Goal: Task Accomplishment & Management: Complete application form

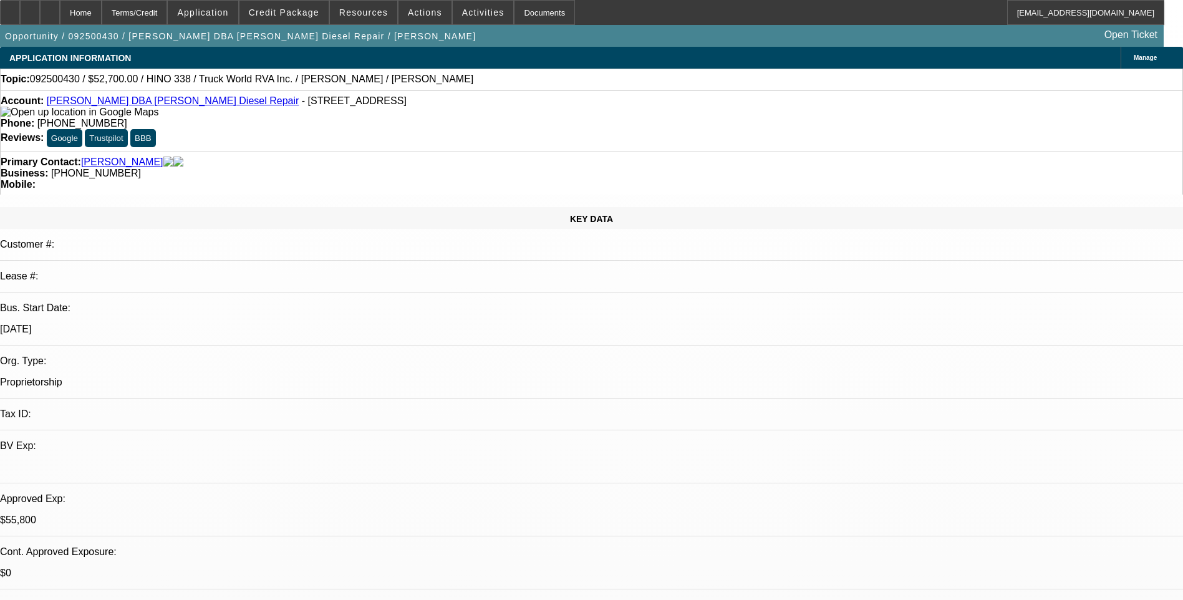
select select "0.1"
select select "2"
select select "0"
select select "6"
select select "0.1"
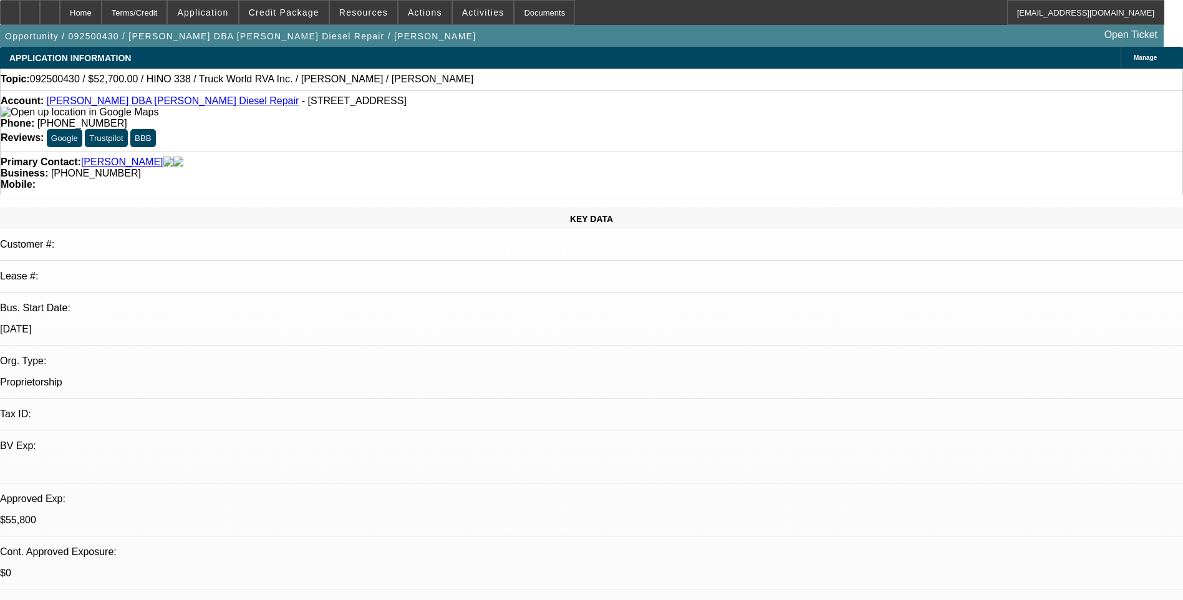
select select "2"
select select "0"
select select "6"
select select "0.1"
select select "2"
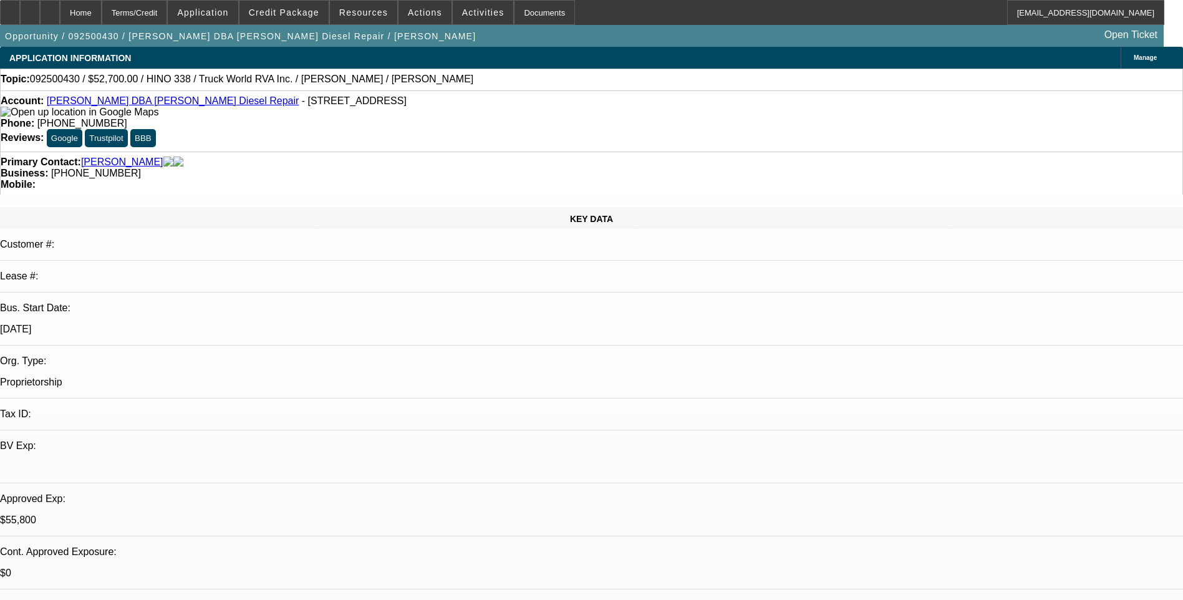
select select "0"
select select "6"
select select "0.1"
select select "2"
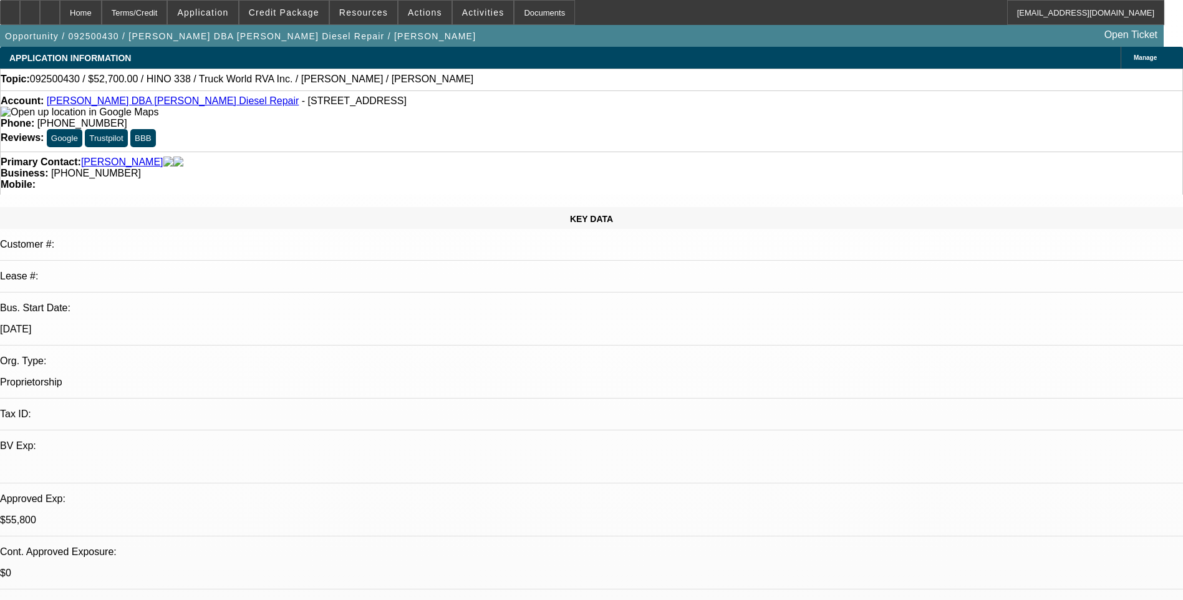
select select "0"
select select "6"
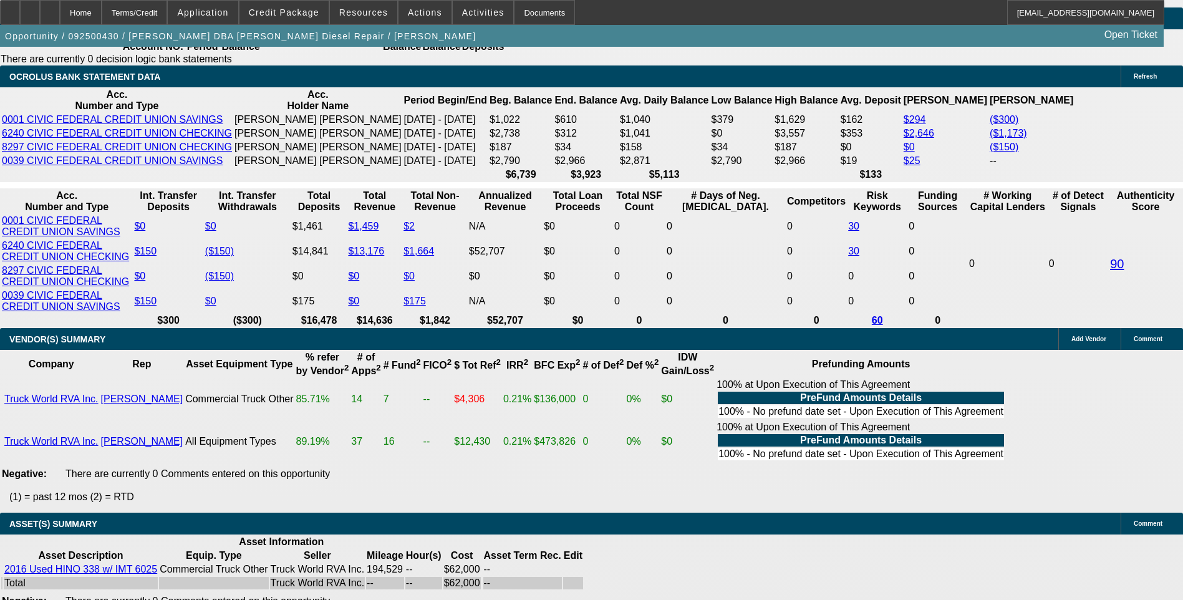
scroll to position [62, 0]
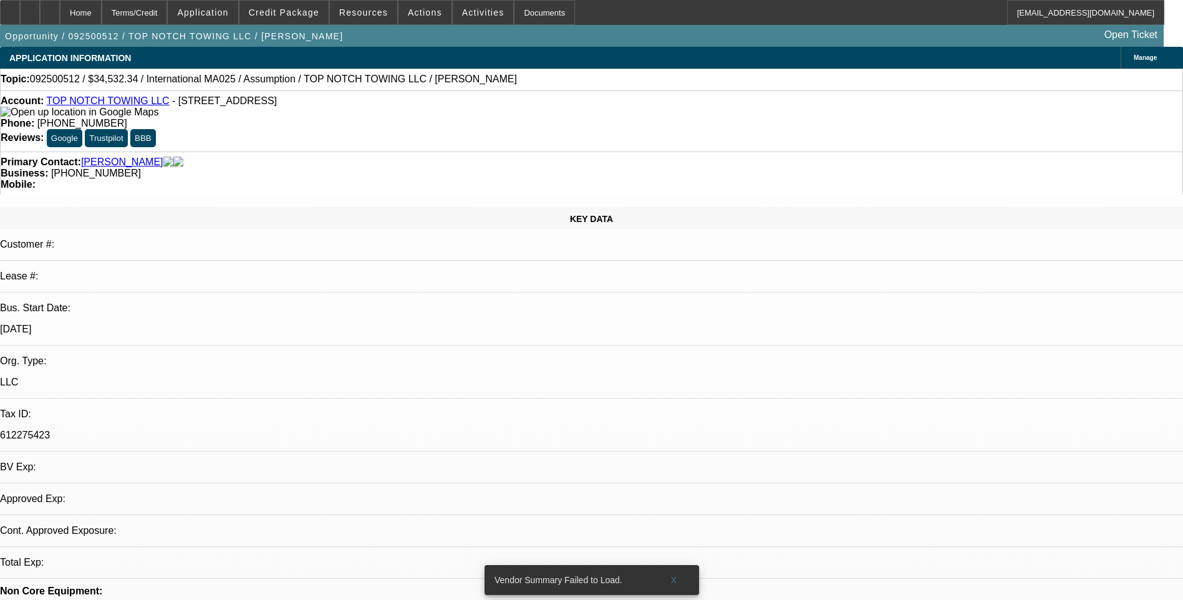
select select "0"
select select "2"
select select "0"
select select "1"
select select "2"
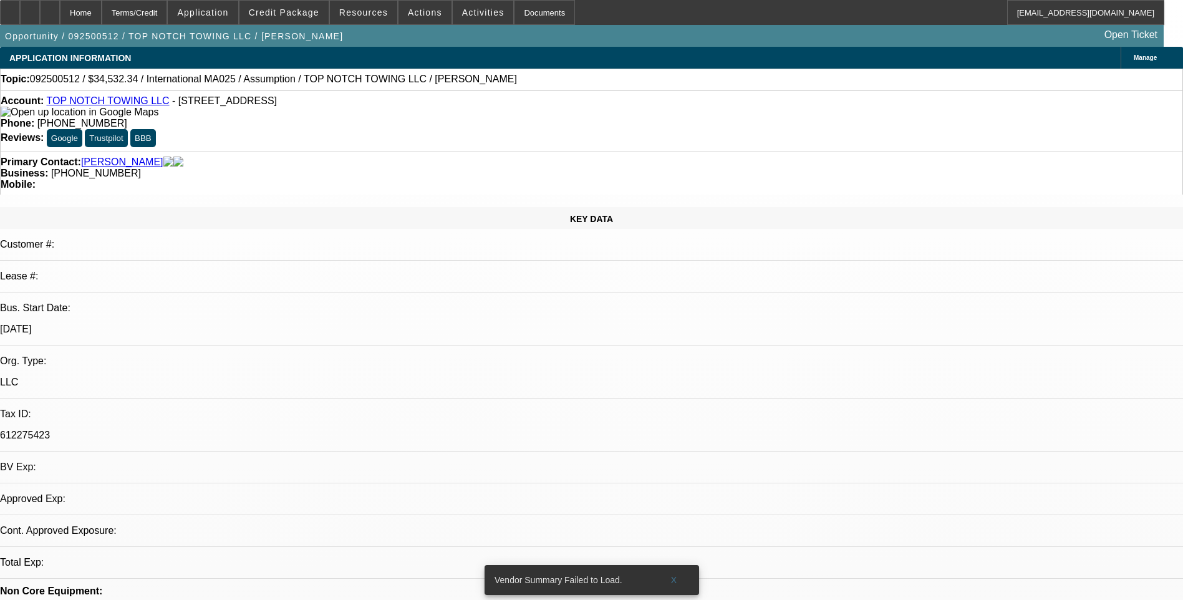
select select "6"
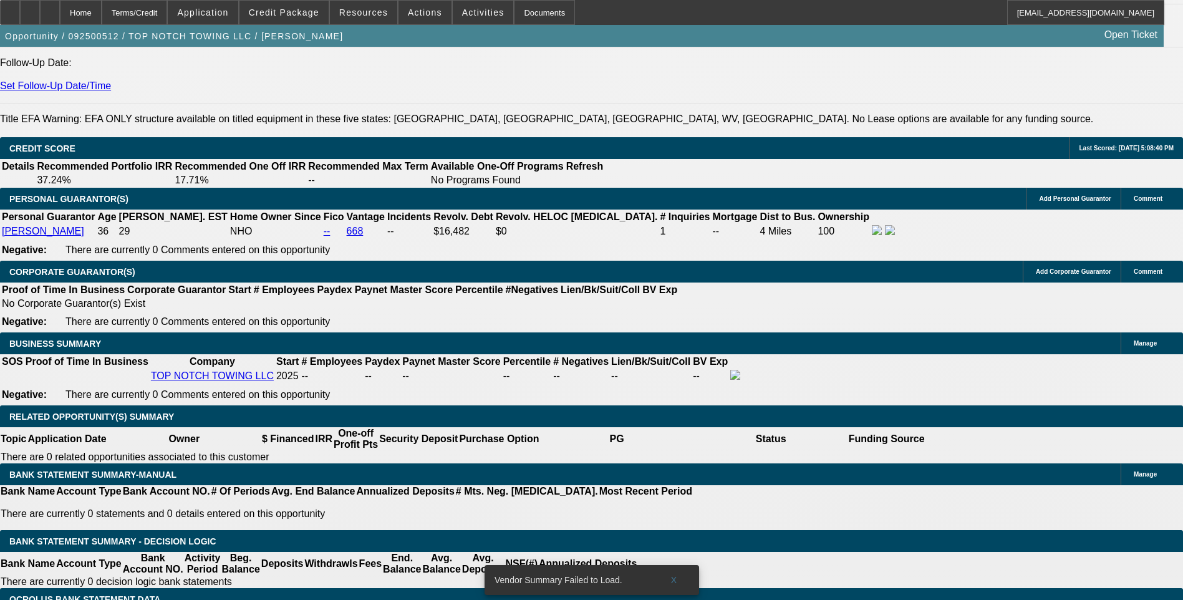
scroll to position [1746, 0]
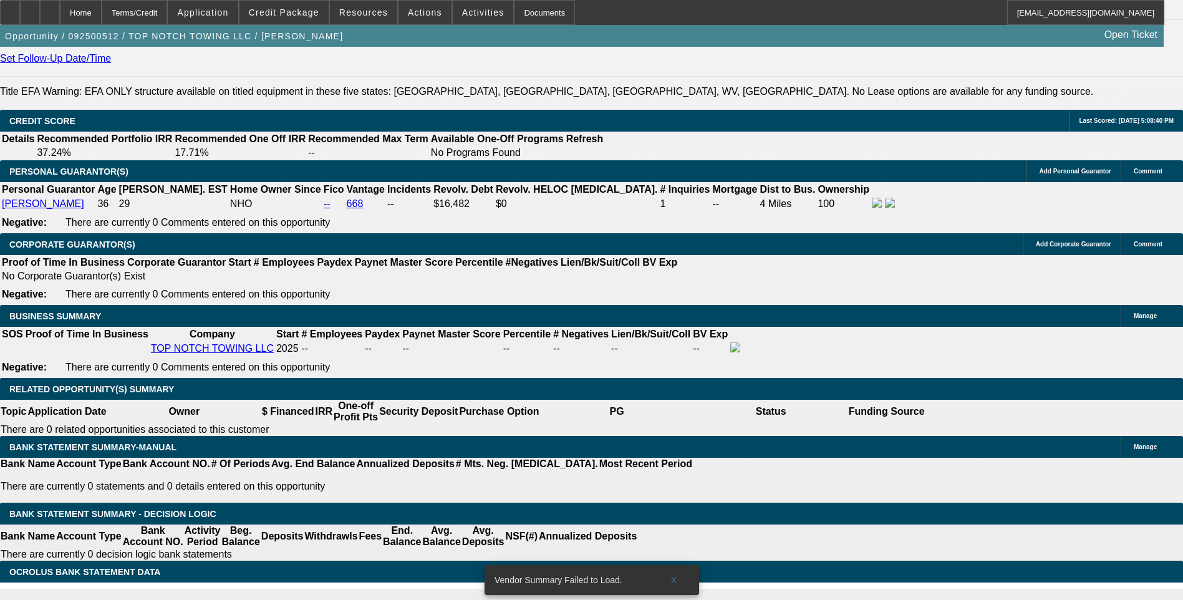
scroll to position [1621, 0]
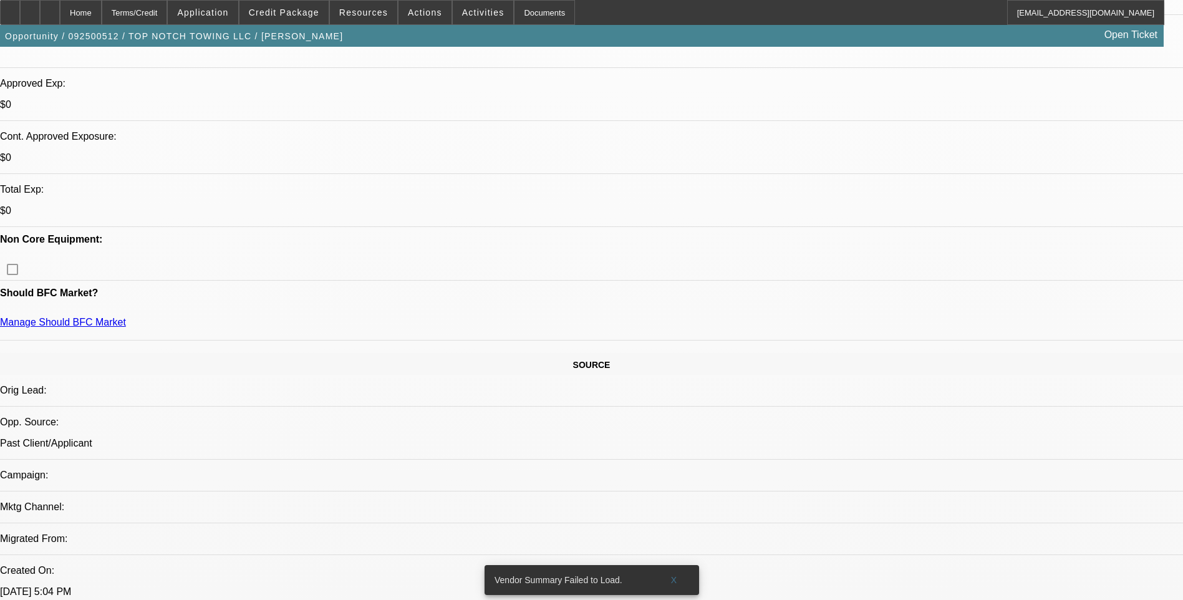
scroll to position [0, 0]
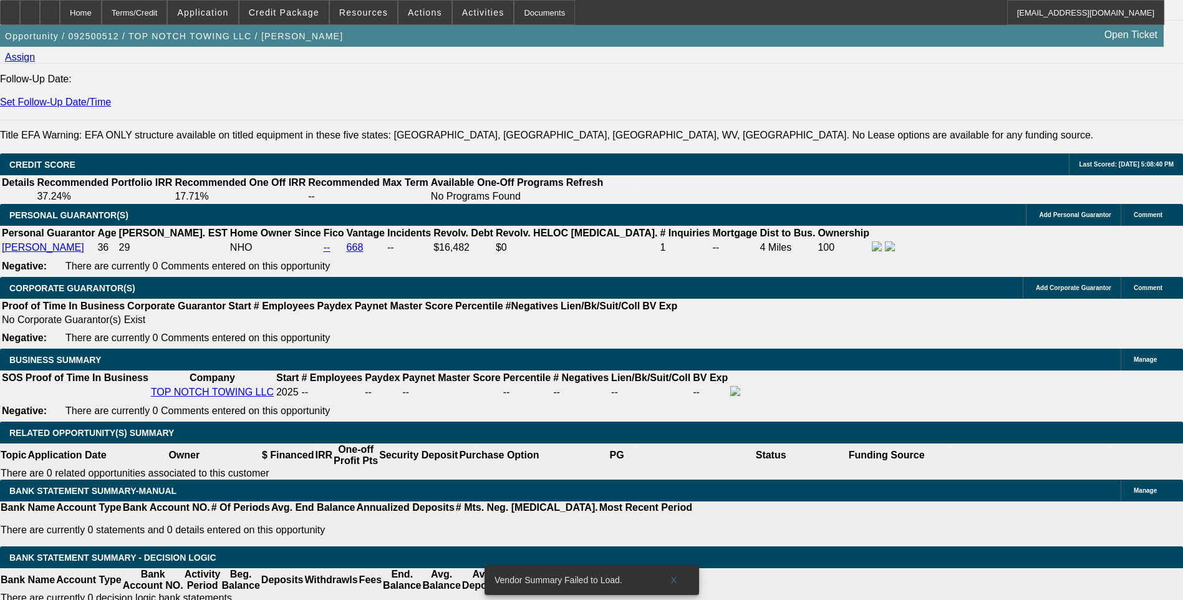
scroll to position [1621, 0]
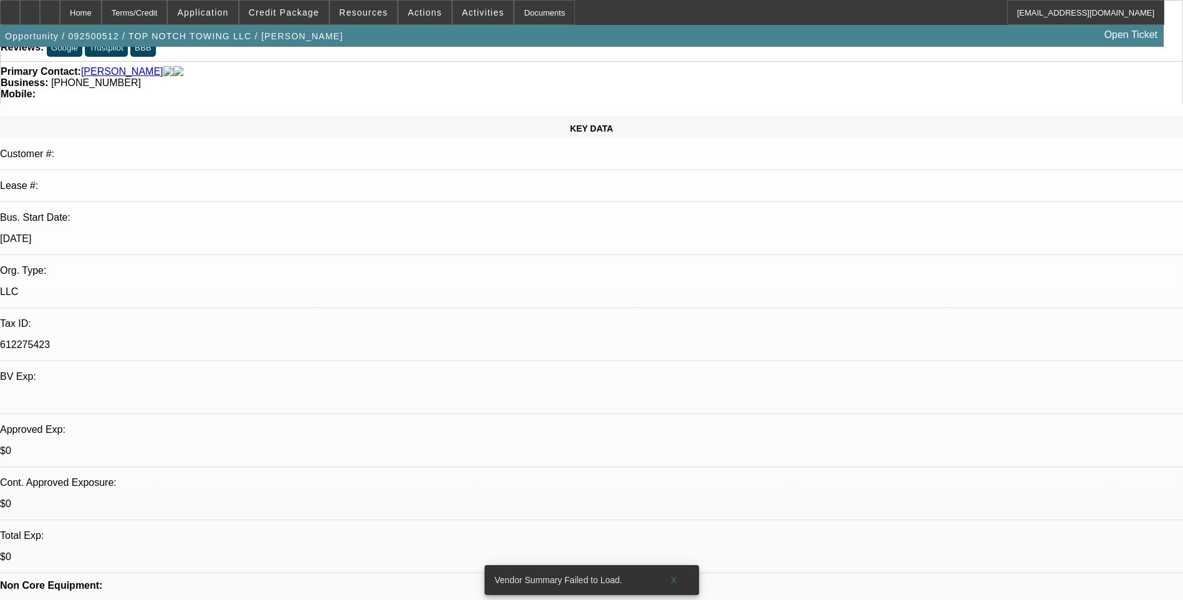
scroll to position [0, 0]
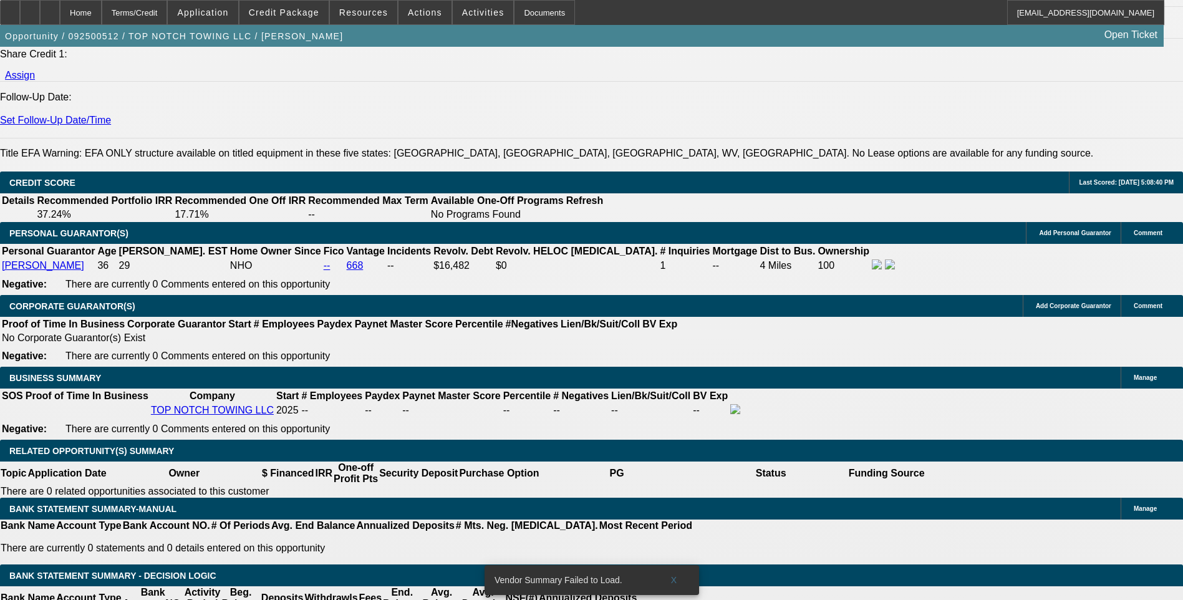
scroll to position [1621, 0]
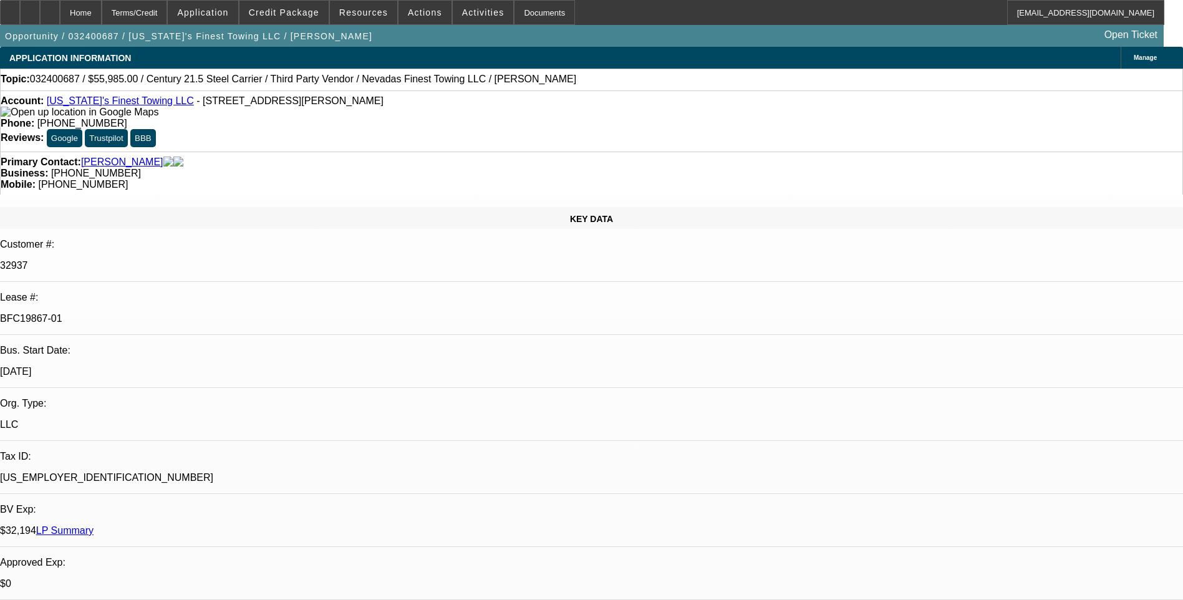
select select "0"
select select "2"
select select "0"
select select "2"
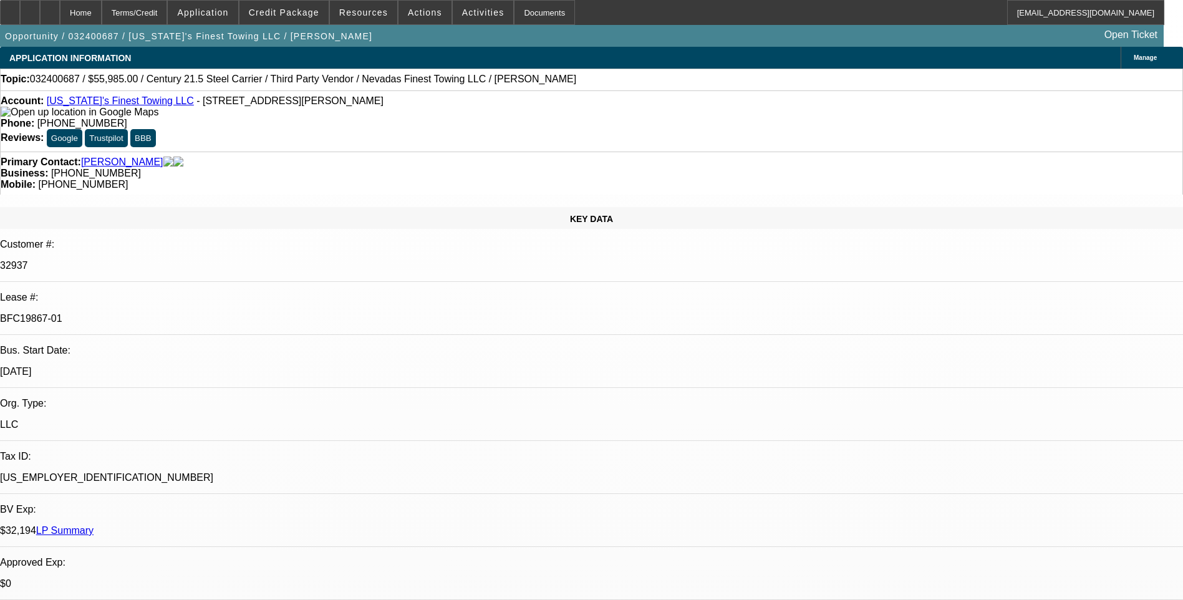
select select "0"
select select "2"
select select "0"
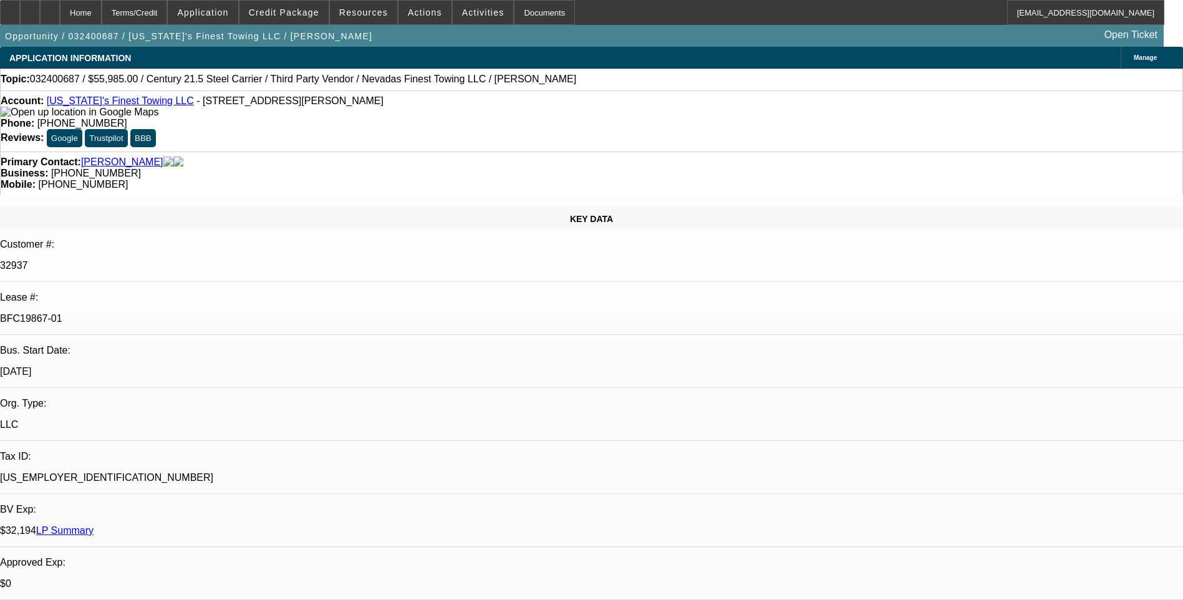
select select "2"
select select "0"
select select "1"
select select "2"
select select "6"
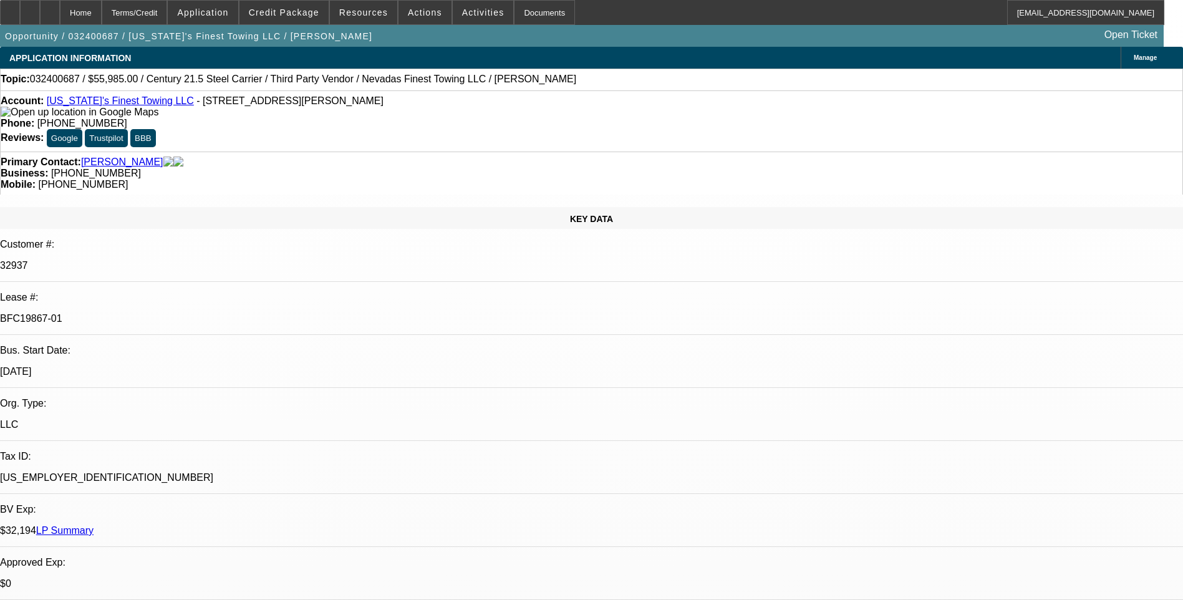
select select "1"
select select "2"
select select "6"
select select "1"
select select "2"
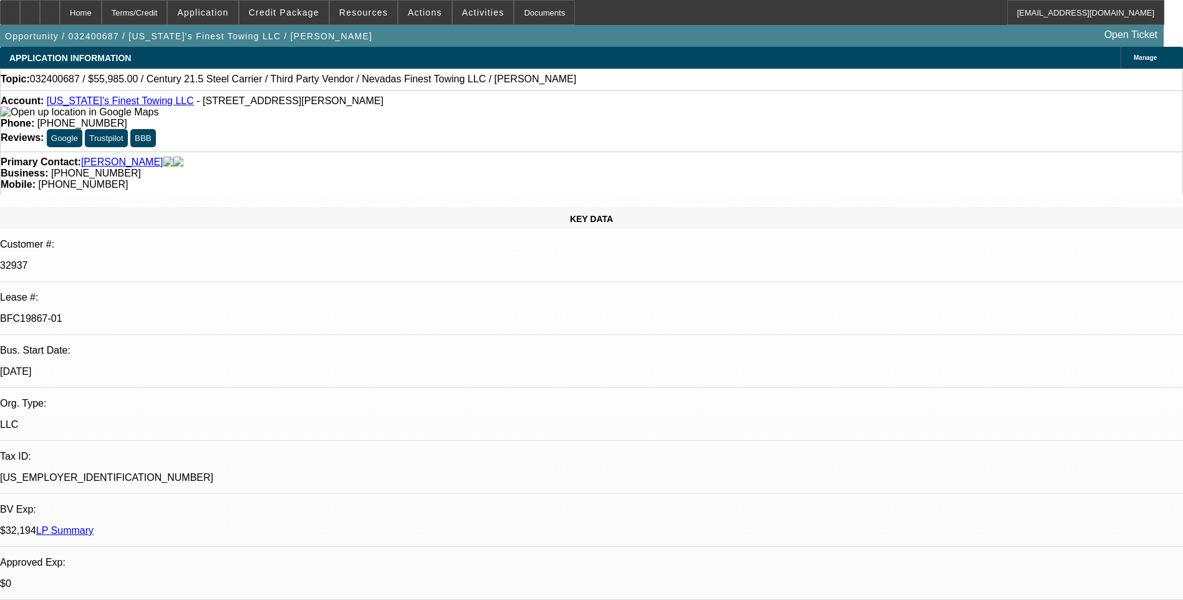
select select "6"
select select "1"
select select "2"
select select "6"
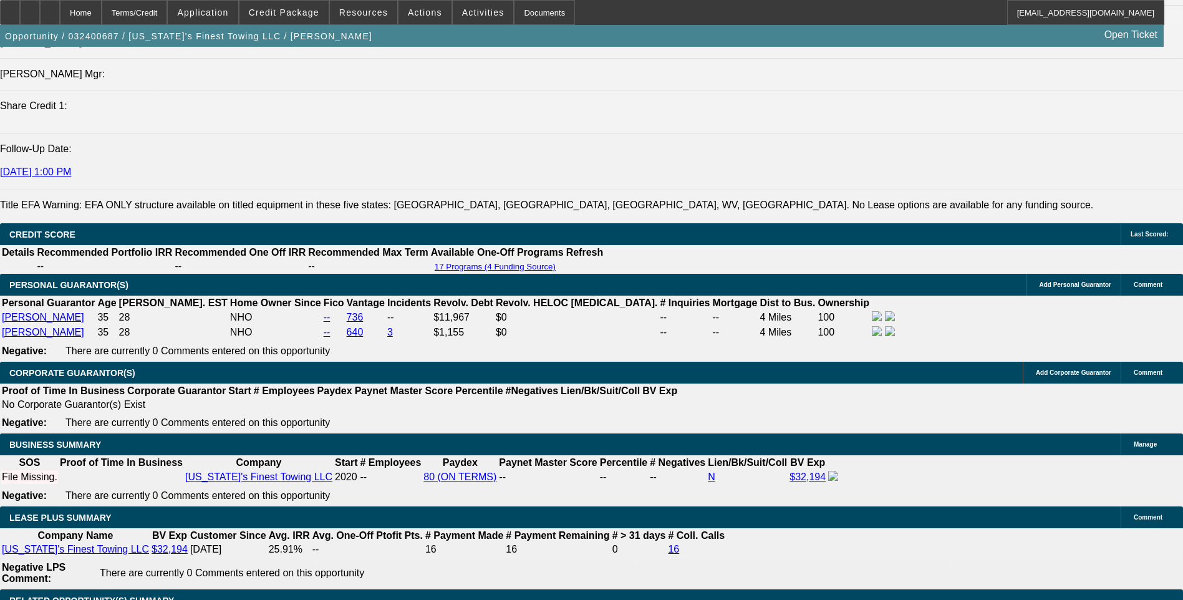
scroll to position [2129, 0]
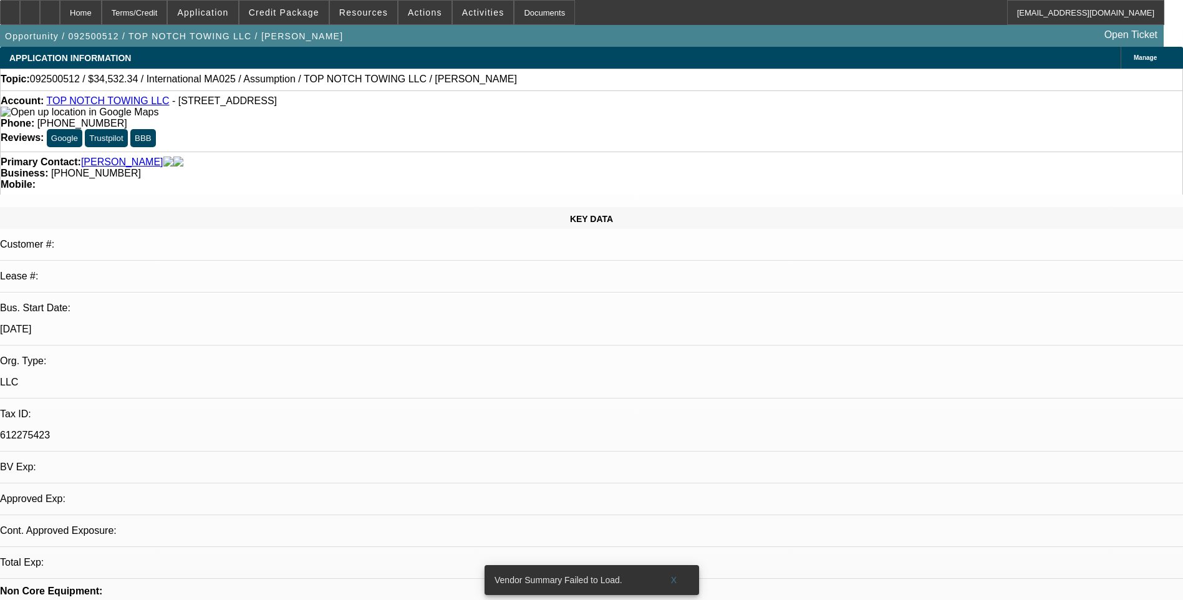
select select "0"
select select "2"
select select "0"
select select "1"
select select "2"
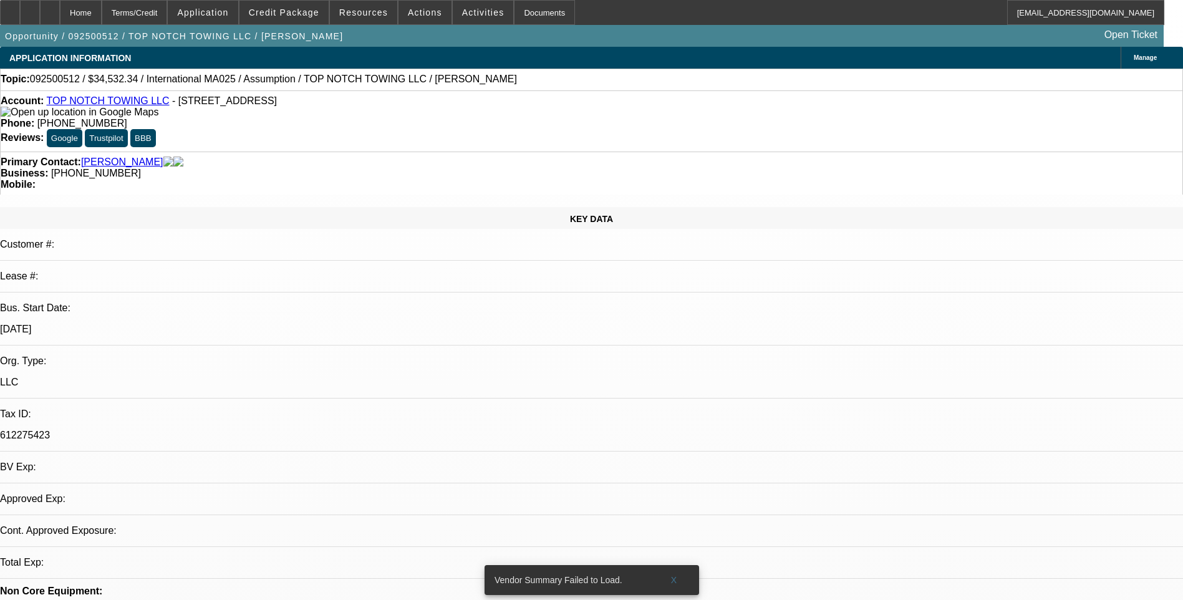
select select "6"
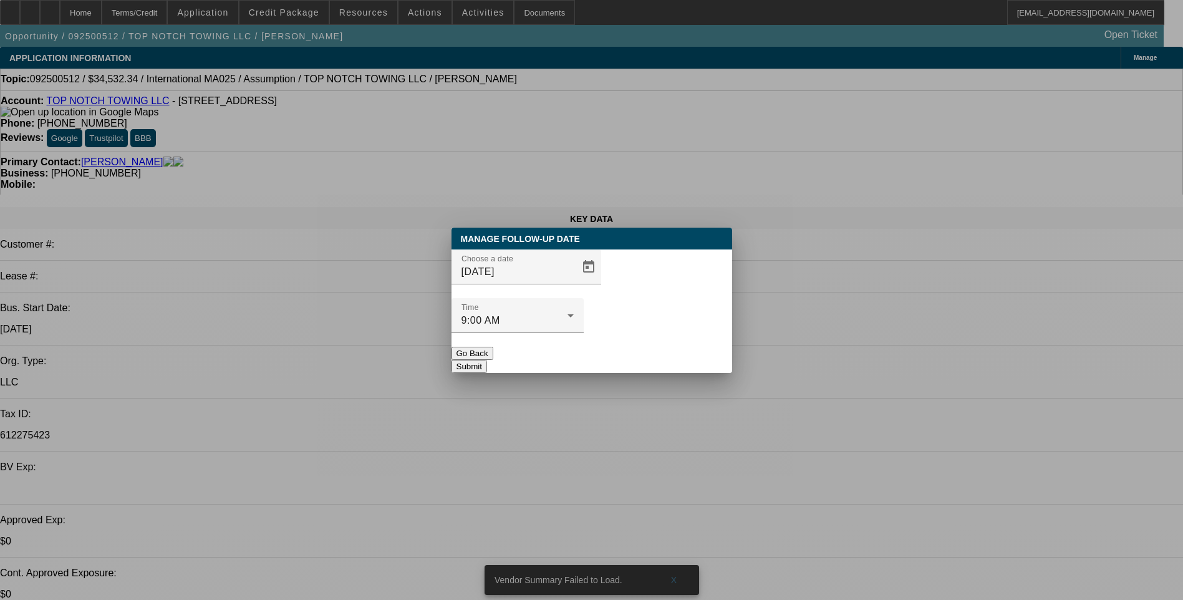
click at [487, 360] on button "Submit" at bounding box center [469, 366] width 36 height 13
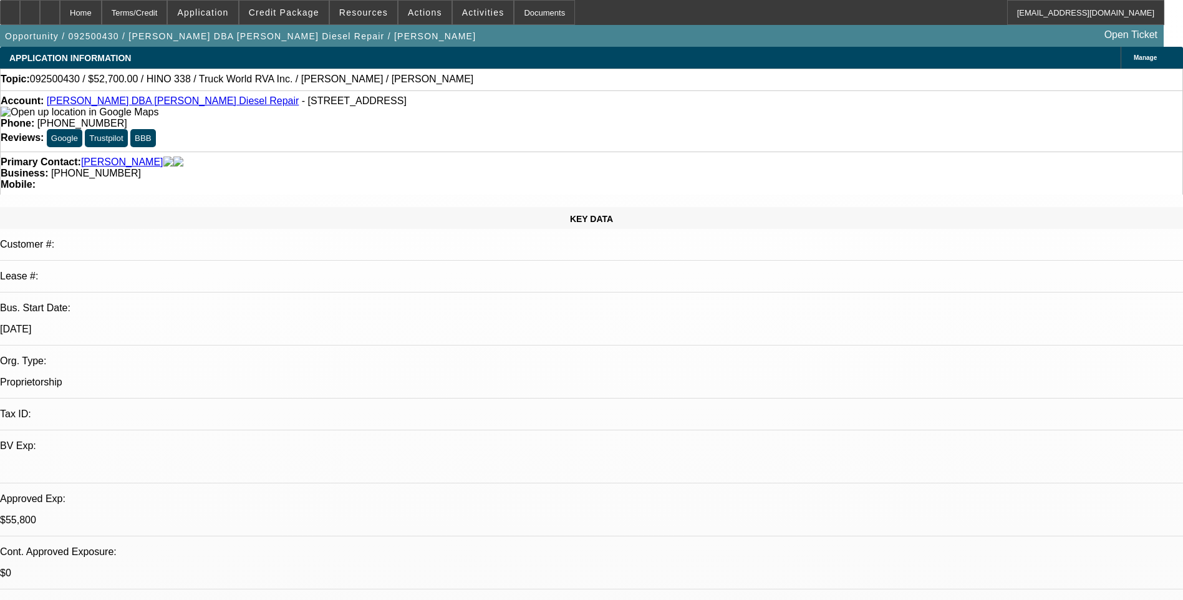
select select "0.1"
select select "0"
select select "0.1"
select select "0"
select select "0.1"
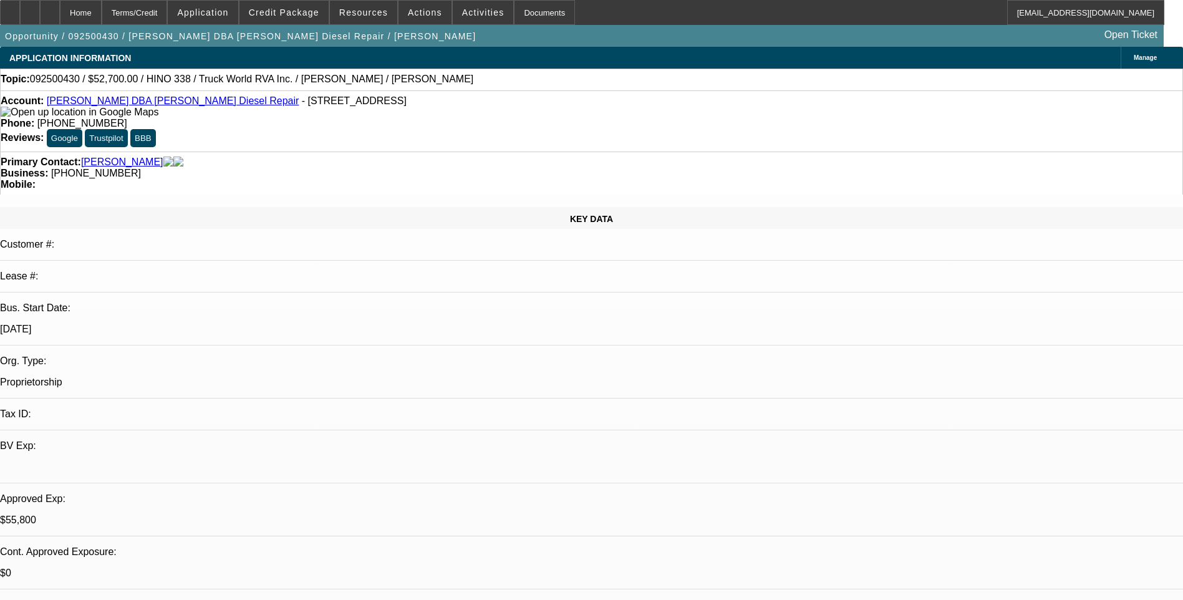
select select "0"
select select "0.1"
select select "2"
select select "0"
select select "1"
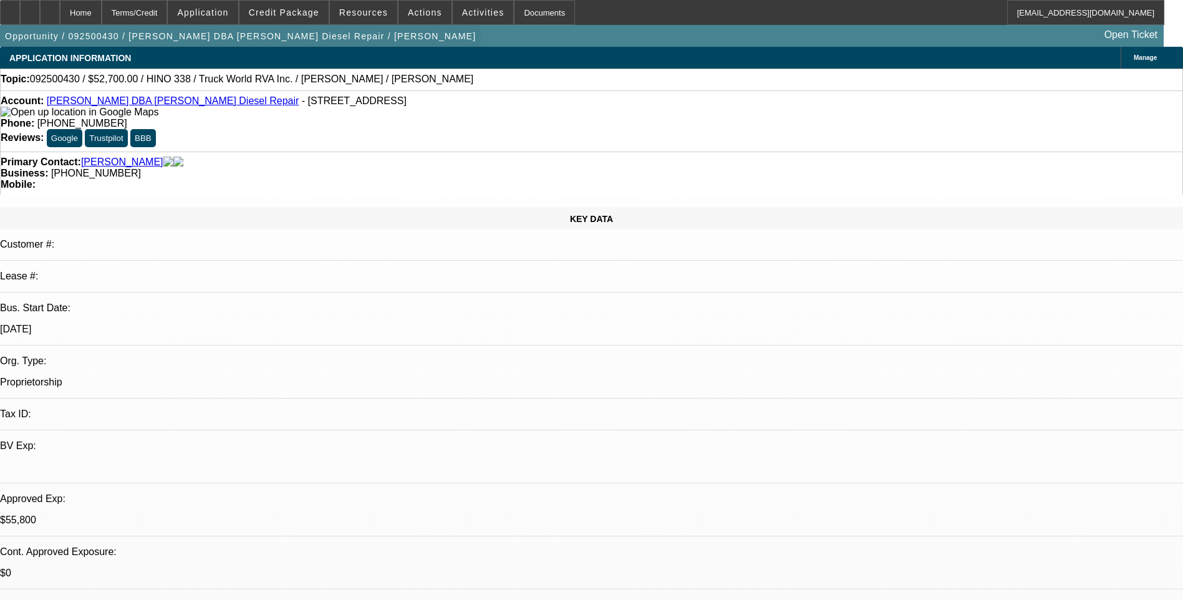
select select "2"
select select "6"
select select "1"
select select "2"
select select "6"
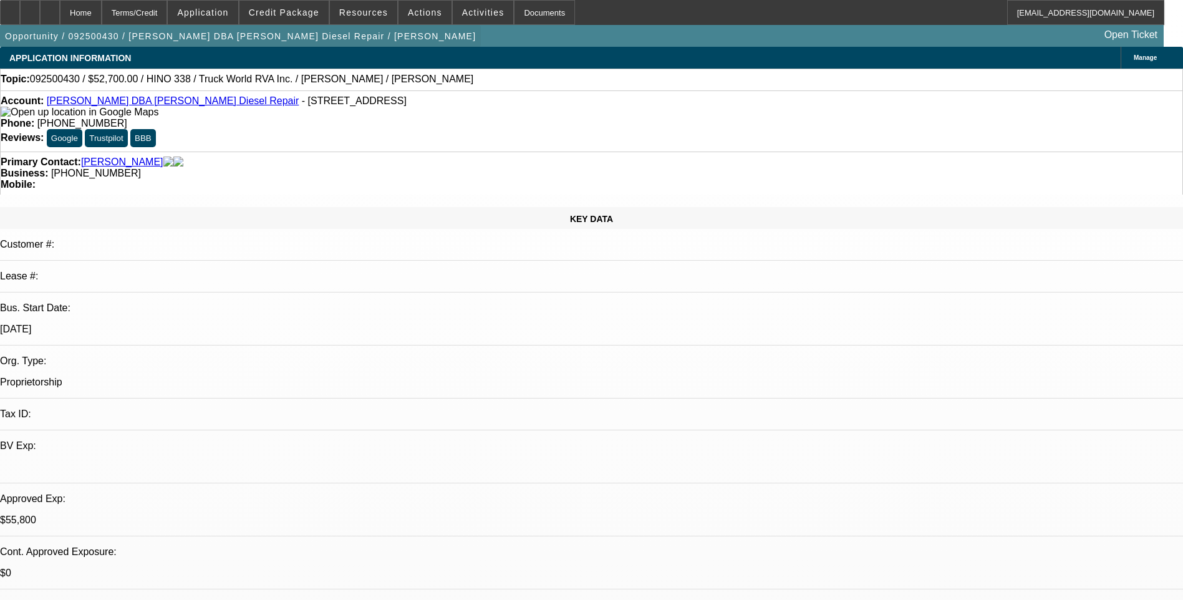
select select "1"
select select "2"
select select "6"
select select "1"
select select "2"
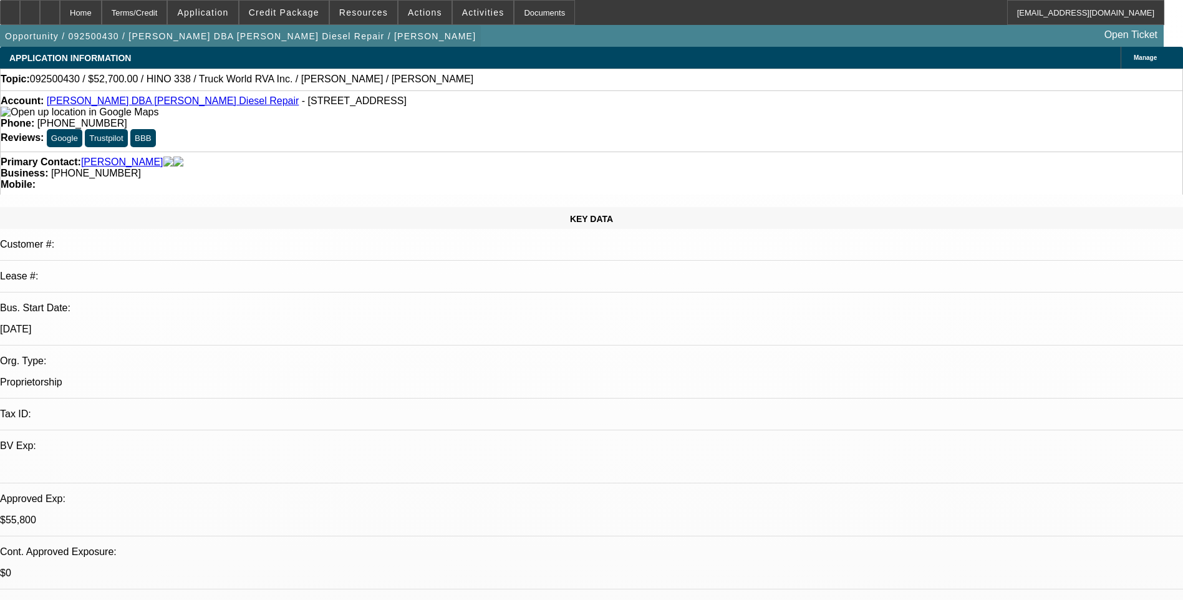
select select "6"
click at [166, 14] on div "Terms/Credit" at bounding box center [135, 12] width 66 height 25
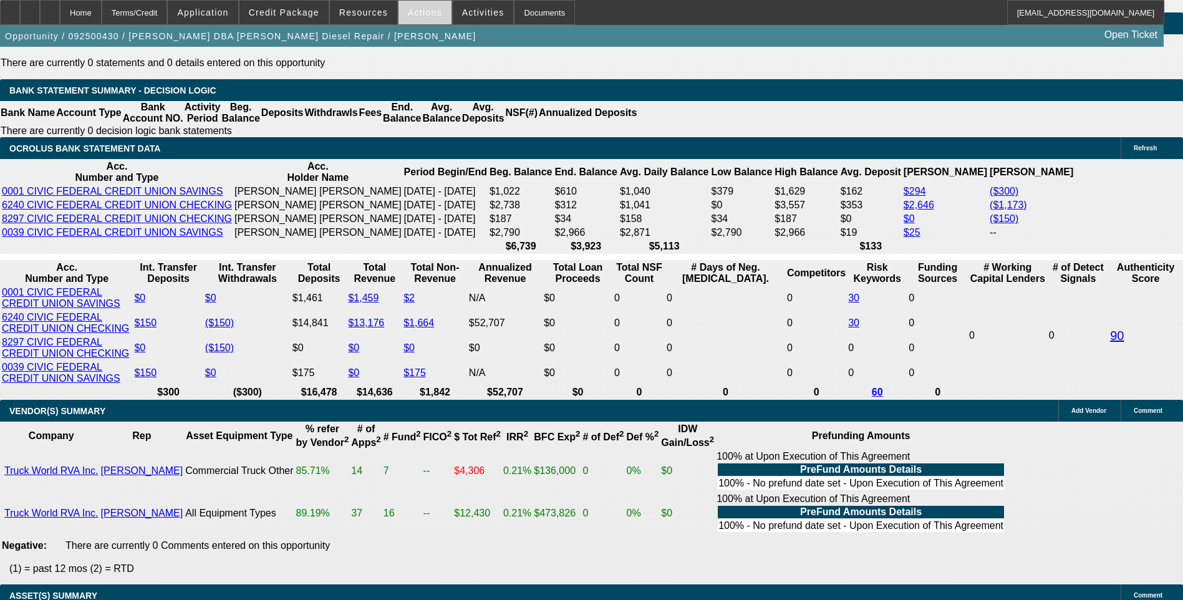
scroll to position [2186, 0]
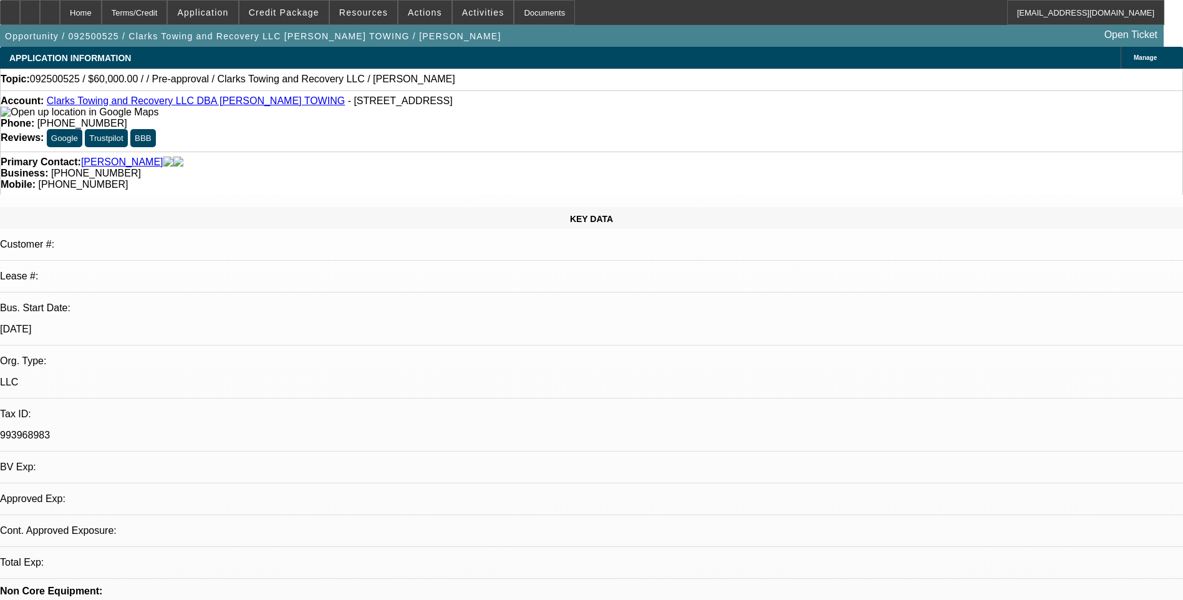
select select "0"
select select "2"
select select "0.1"
select select "1"
select select "2"
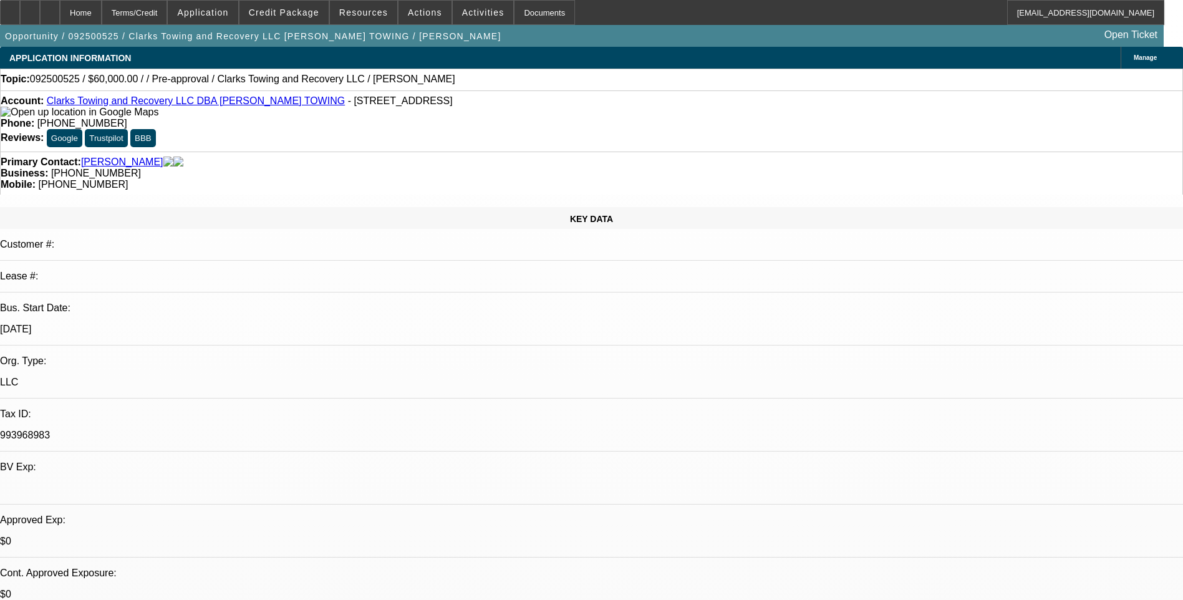
select select "4"
click at [40, 7] on div at bounding box center [30, 12] width 20 height 25
click at [40, 19] on div at bounding box center [30, 12] width 20 height 25
click at [50, 8] on icon at bounding box center [50, 8] width 0 height 0
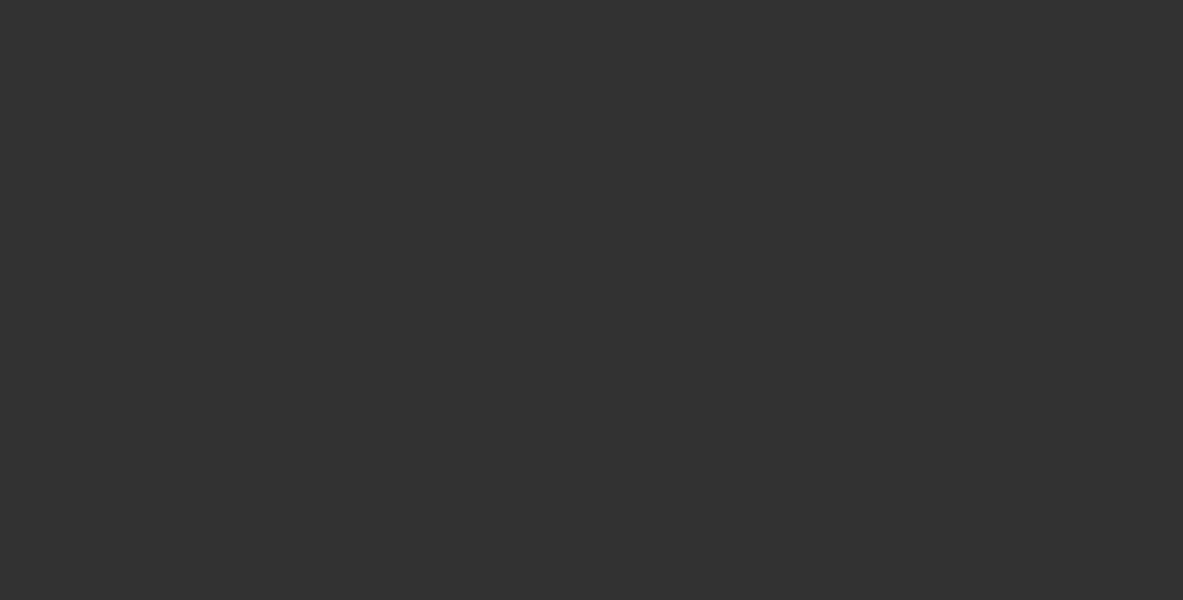
select select "0"
select select "2"
select select "0.1"
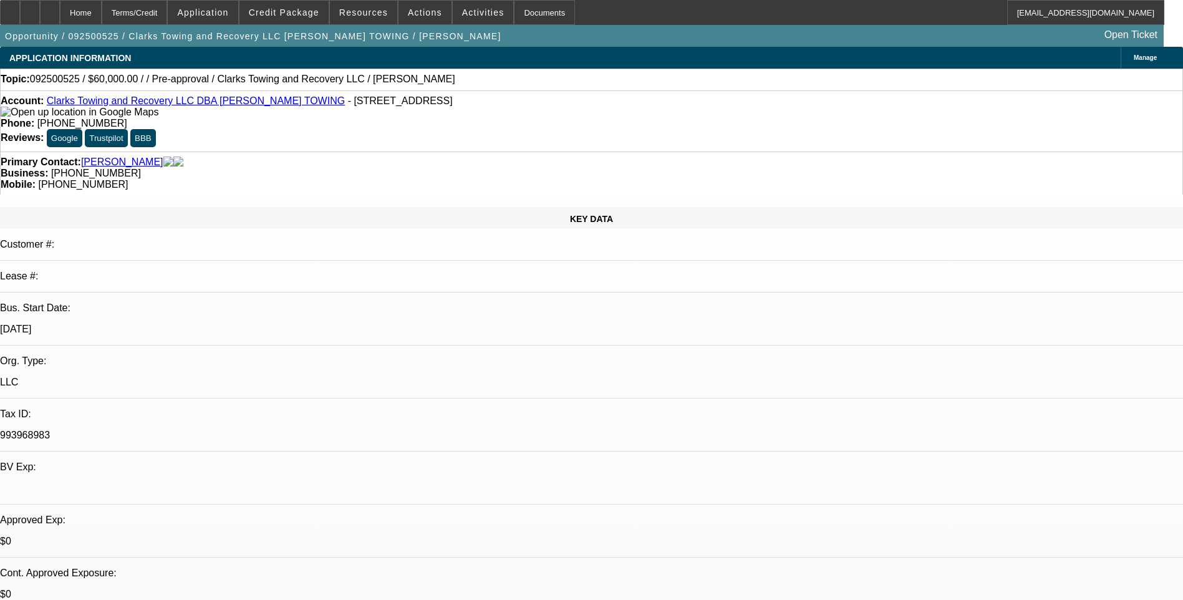
select select "1"
select select "2"
select select "4"
click at [40, 19] on div at bounding box center [30, 12] width 20 height 25
click at [40, 17] on div at bounding box center [30, 12] width 20 height 25
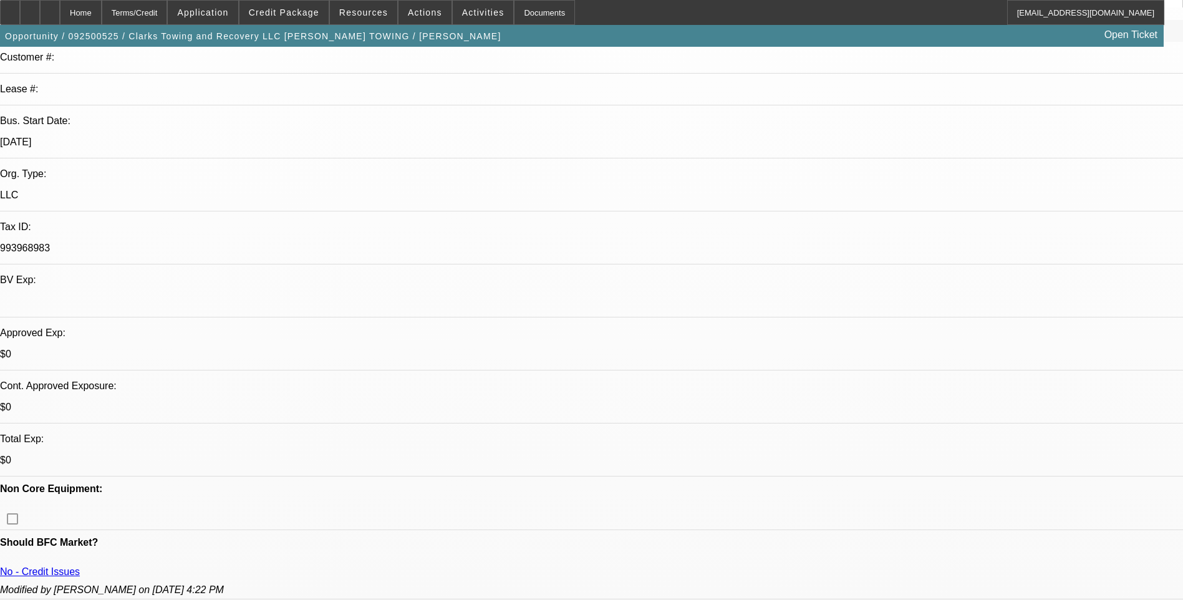
scroll to position [125, 0]
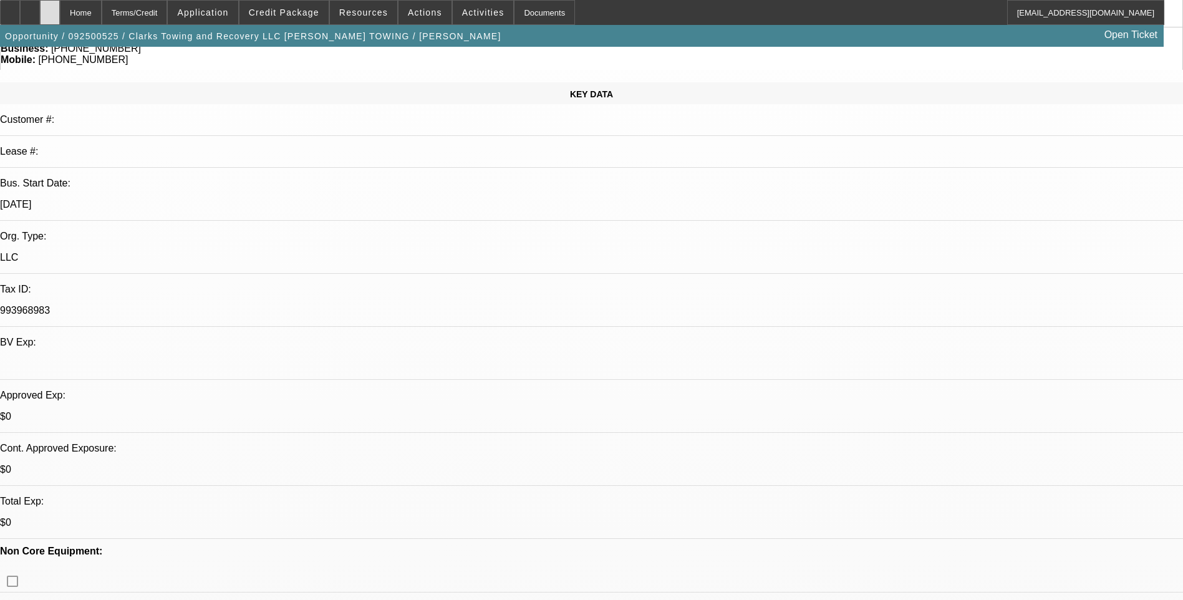
click at [60, 15] on div at bounding box center [50, 12] width 20 height 25
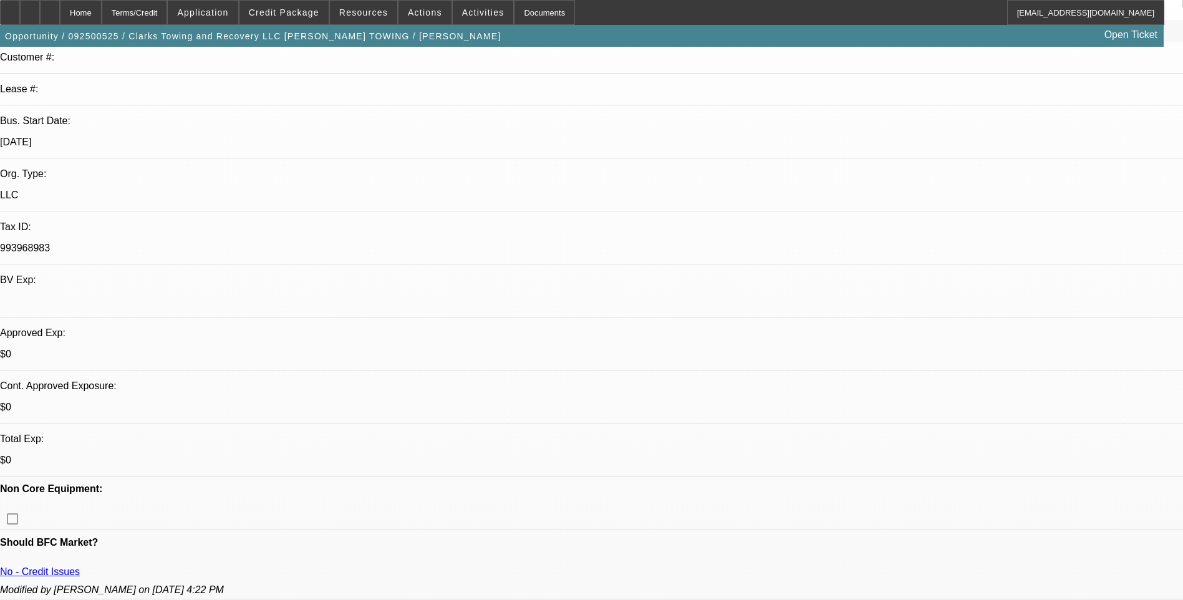
select select "0"
select select "2"
select select "0.1"
select select "4"
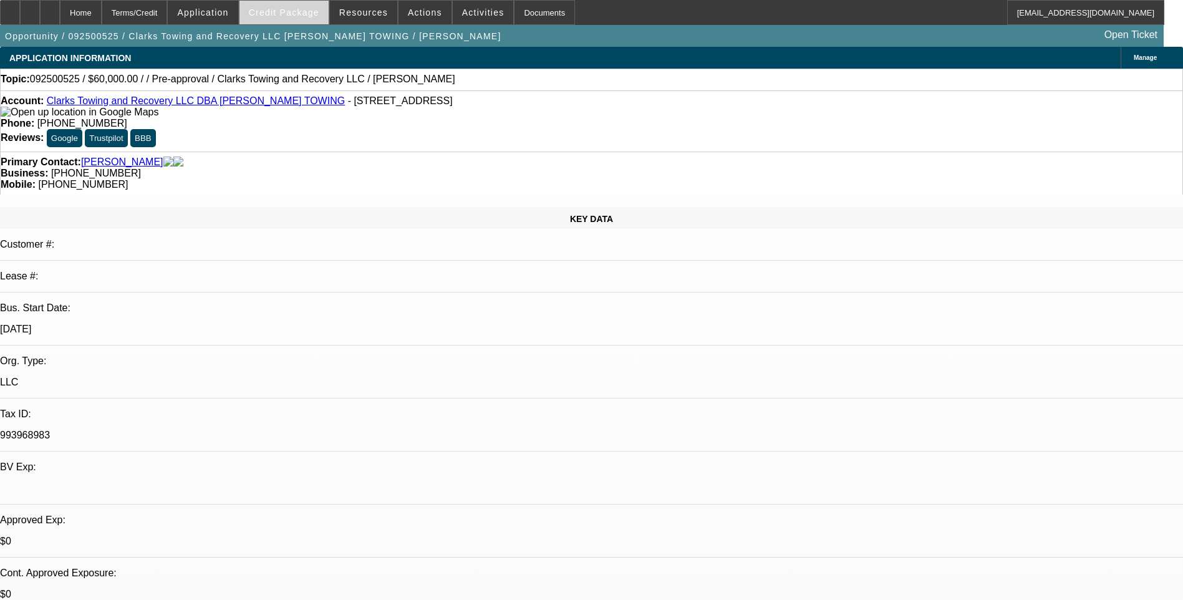
click at [300, 16] on span "Credit Package" at bounding box center [284, 12] width 70 height 10
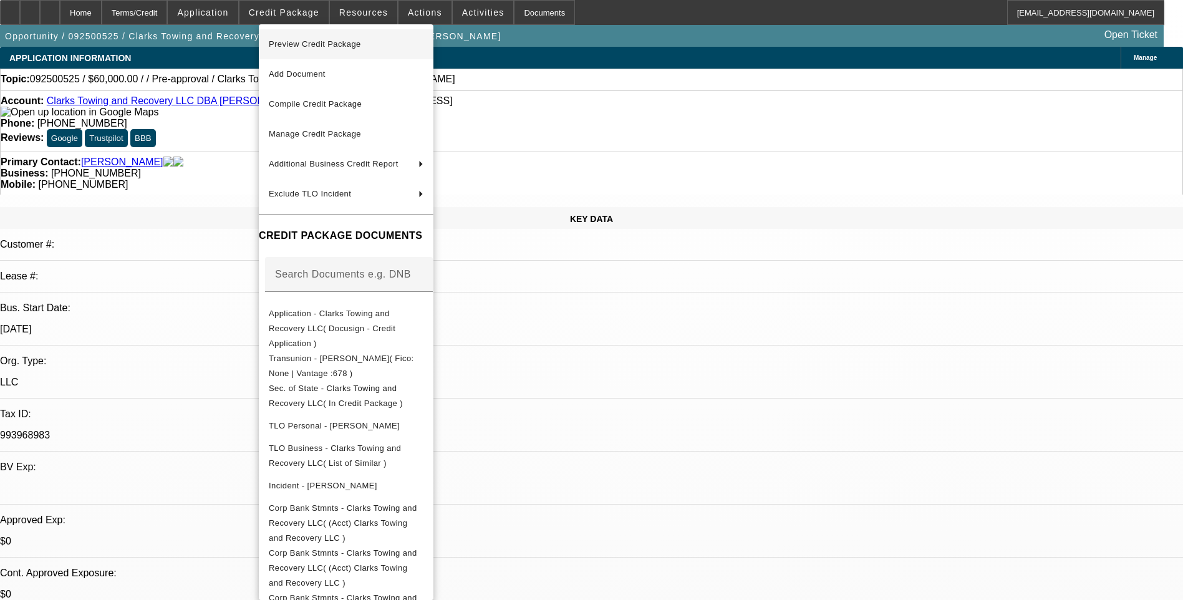
click at [373, 49] on span "Preview Credit Package" at bounding box center [346, 44] width 155 height 15
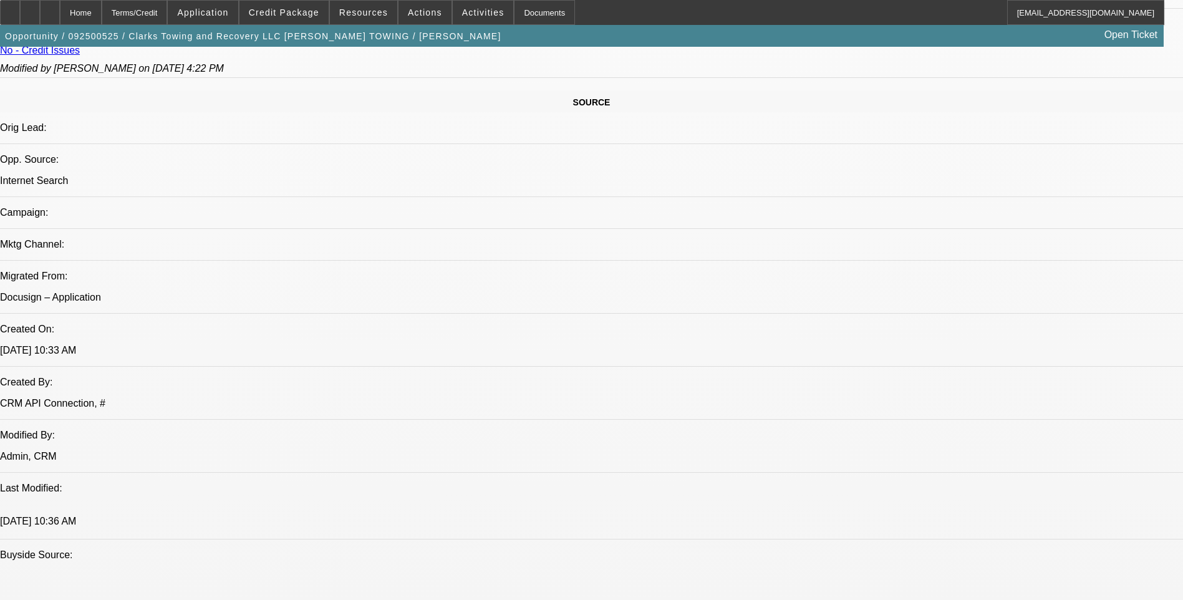
scroll to position [686, 0]
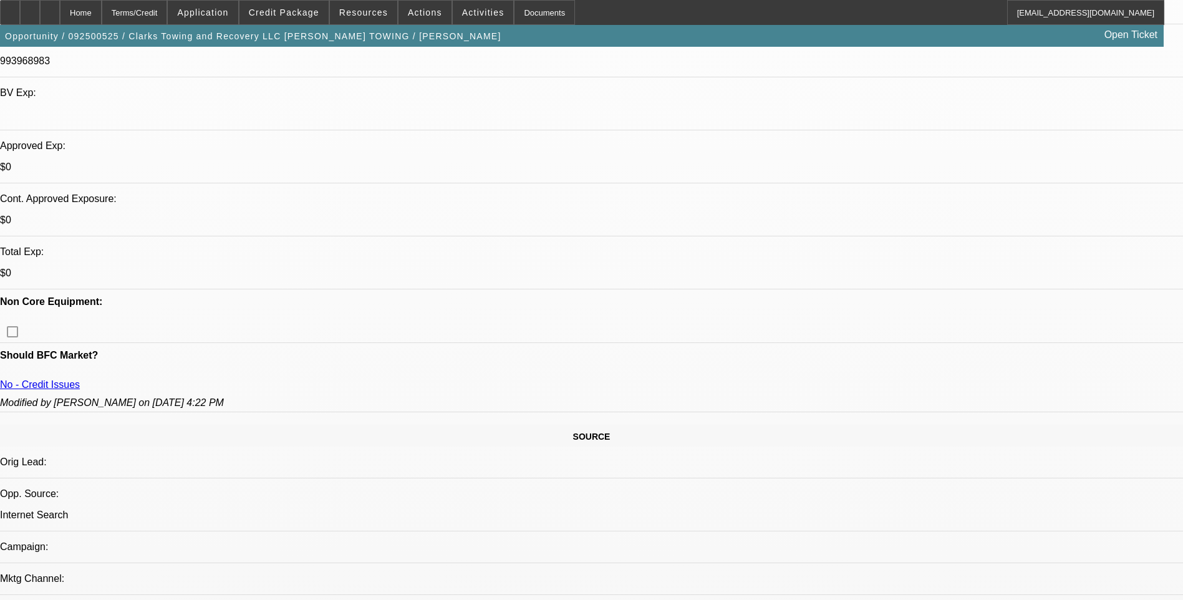
scroll to position [0, 0]
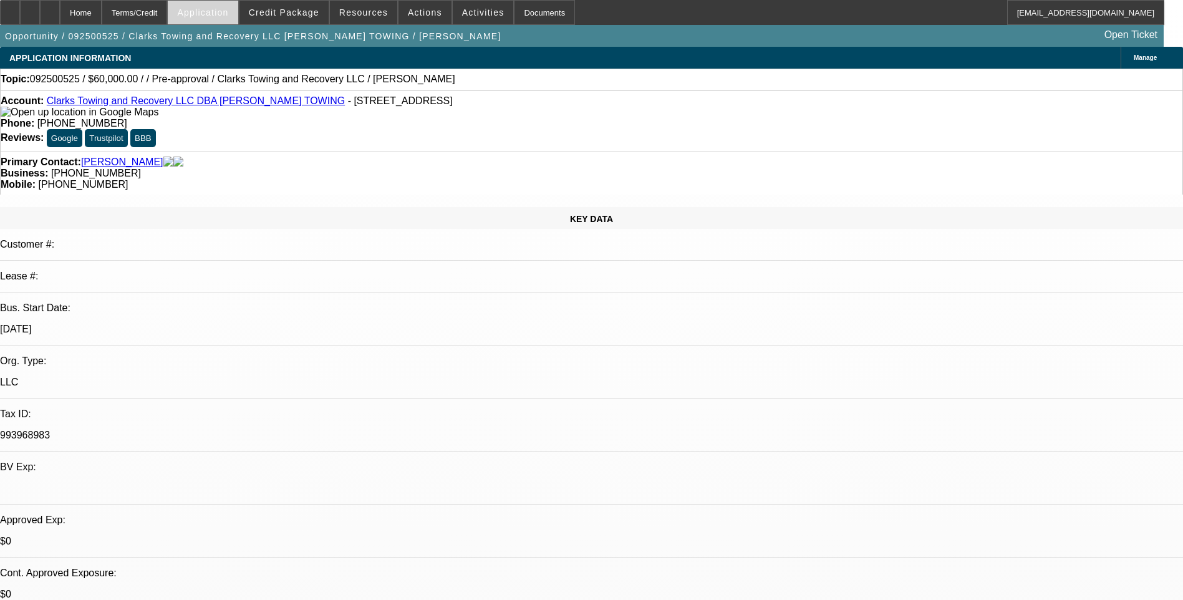
click at [222, 17] on span "Application" at bounding box center [202, 12] width 51 height 10
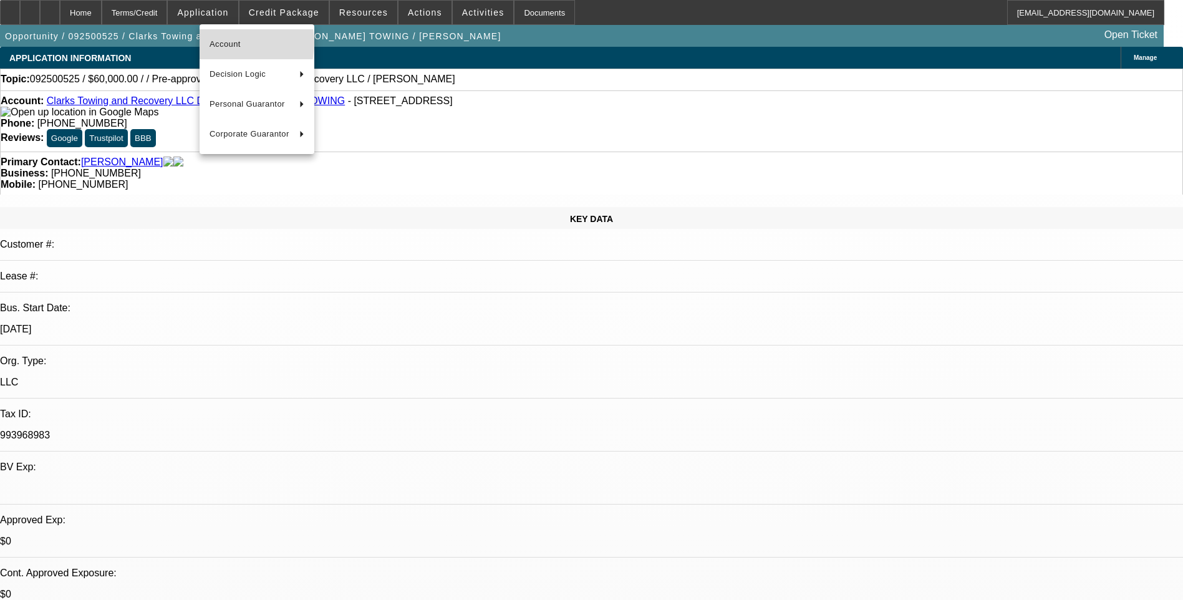
click at [234, 43] on span "Account" at bounding box center [257, 44] width 95 height 15
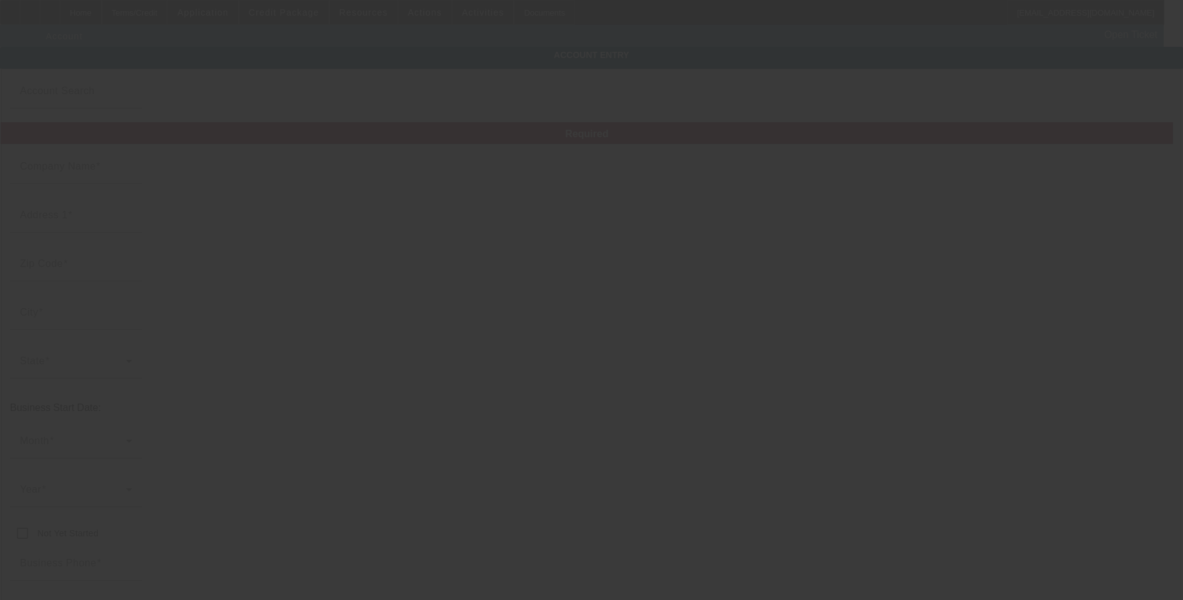
type input "Clarks Towing and Recovery LLC"
type input "501 N Broadway St"
type input "40324"
type input "Georgetown"
type input "(502) 863-7534"
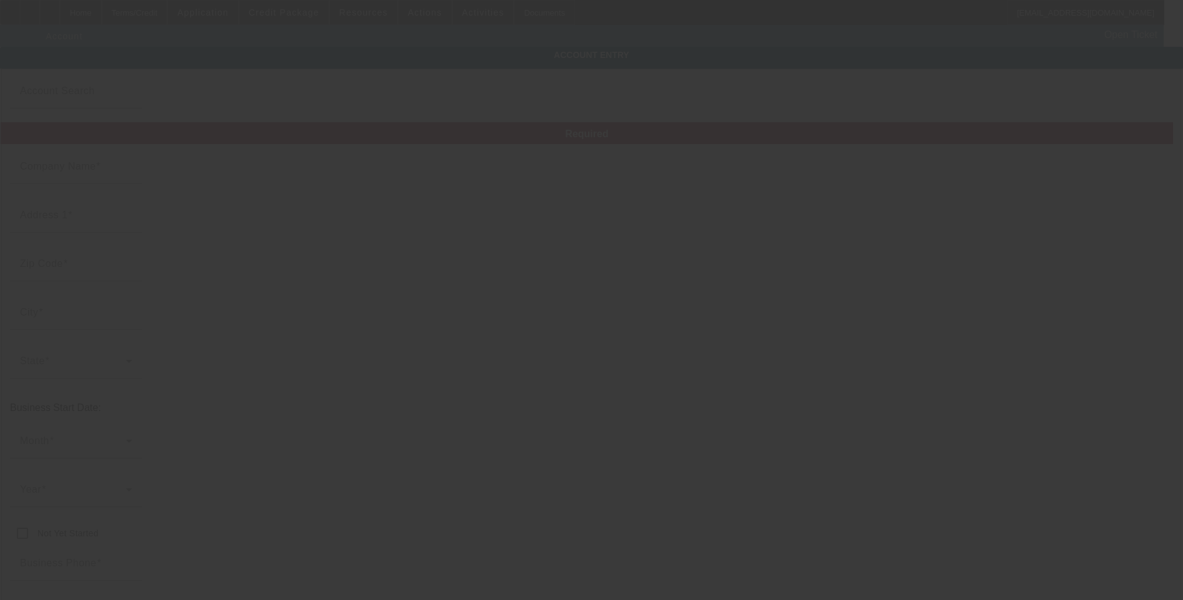
type input "CLARK'S TOWING"
type input "clarkstire@gmail.com"
type input "993968983"
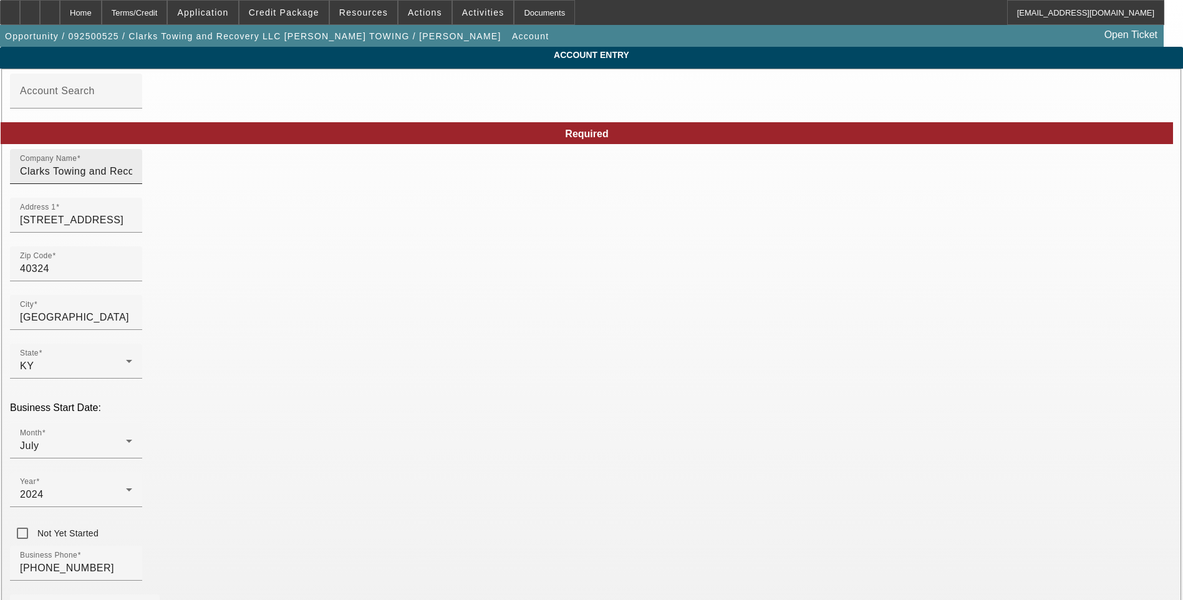
type input "9/24/2025"
click at [132, 179] on input "Clarks Towing and Recovery LLC" at bounding box center [76, 171] width 112 height 15
drag, startPoint x: 276, startPoint y: 187, endPoint x: 267, endPoint y: 187, distance: 8.7
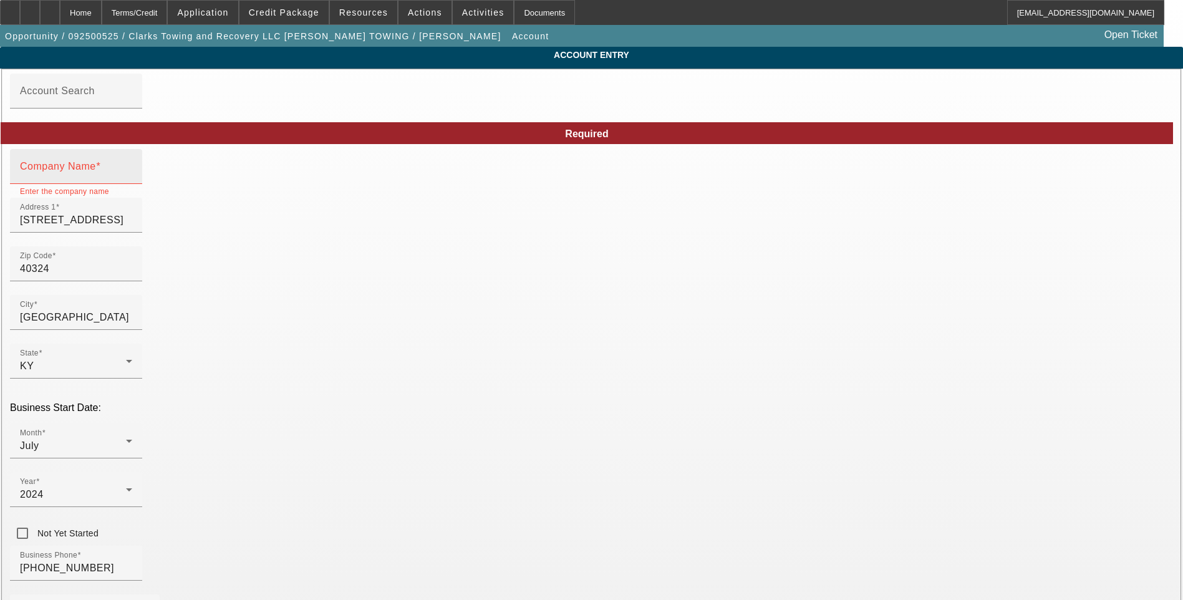
click at [132, 179] on input "Company Name" at bounding box center [76, 171] width 112 height 15
paste input "clarks towing and recovery Limited Liability Company"
type input "clarks towing and recovery Limited Liability Company"
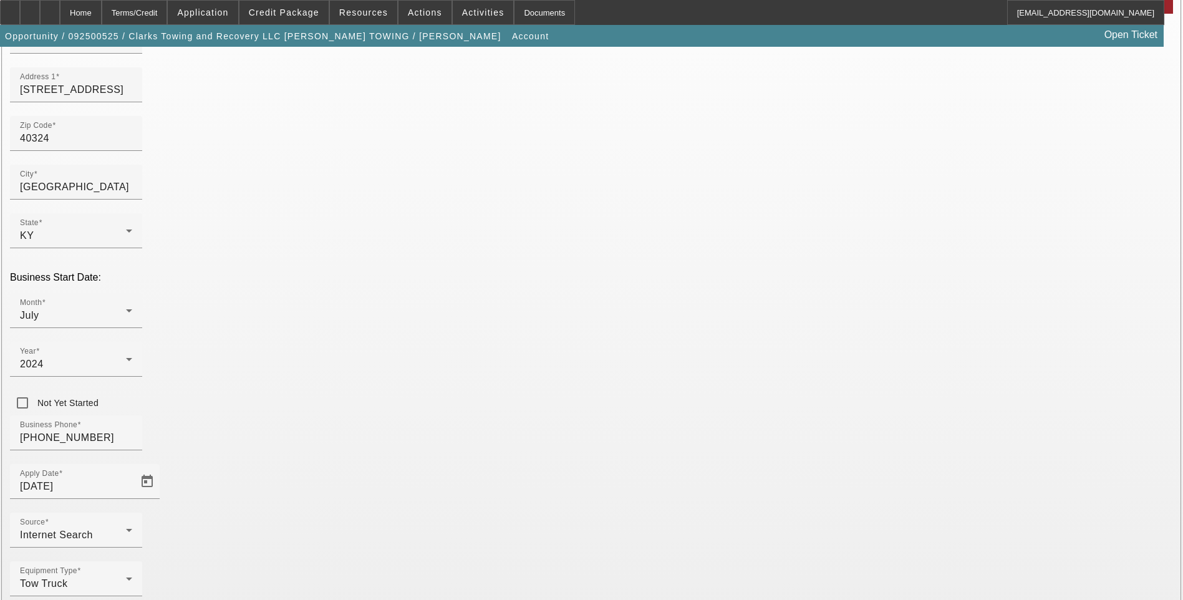
scroll to position [135, 0]
paste input "https://clarkstowingky.com/"
type input "https://clarkstowingky.com/"
drag, startPoint x: 1072, startPoint y: 439, endPoint x: 978, endPoint y: 529, distance: 130.1
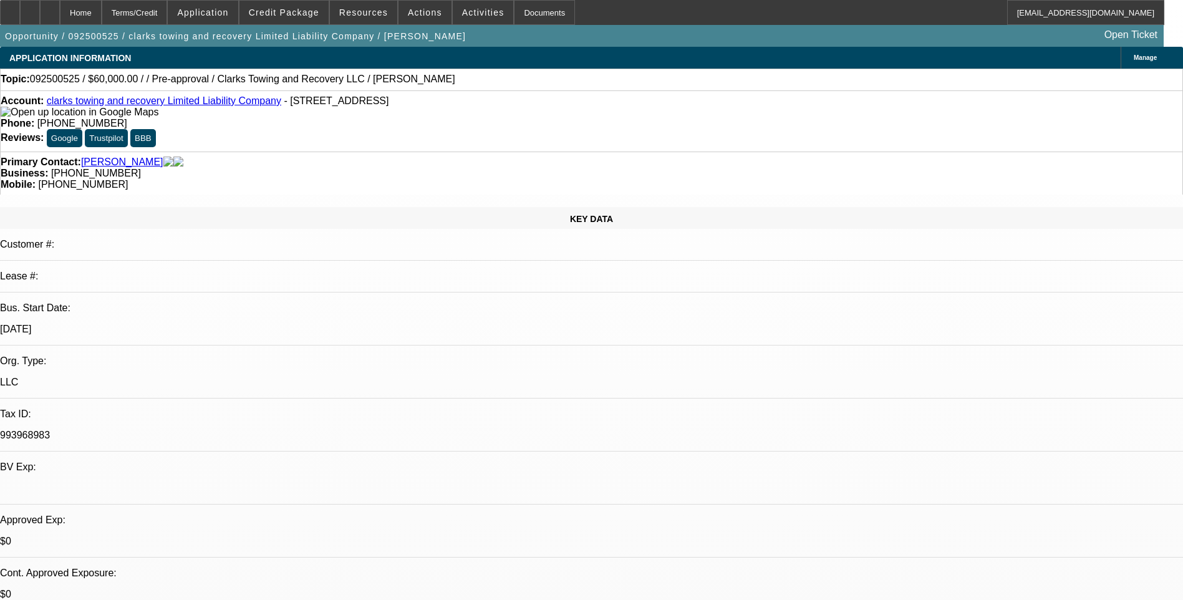
select select "0"
select select "2"
select select "0.1"
select select "4"
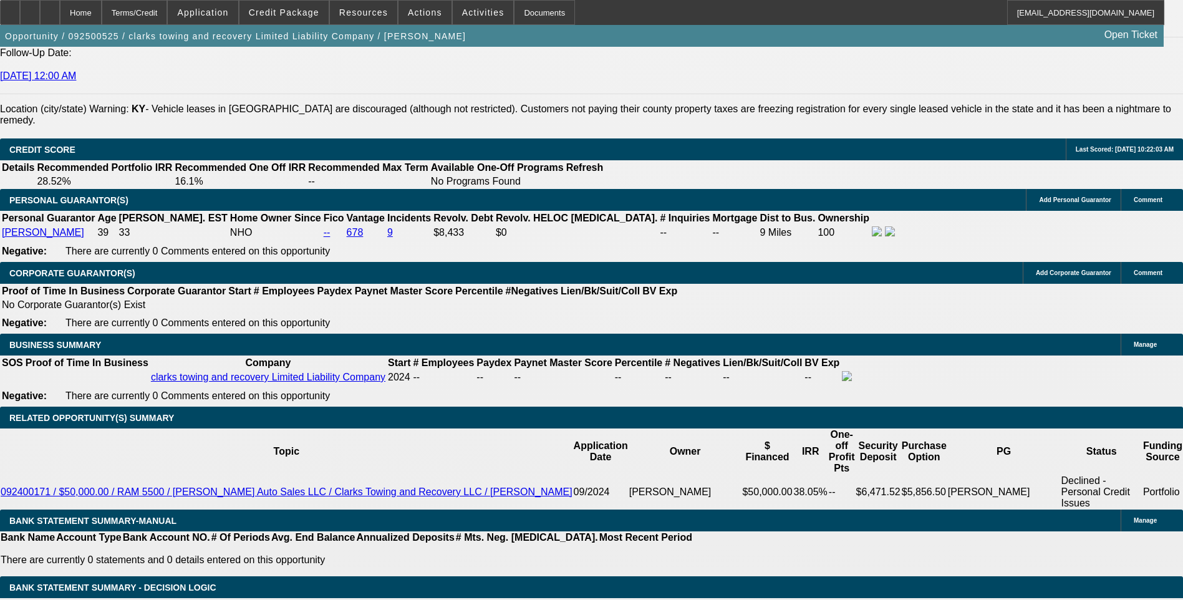
scroll to position [1684, 0]
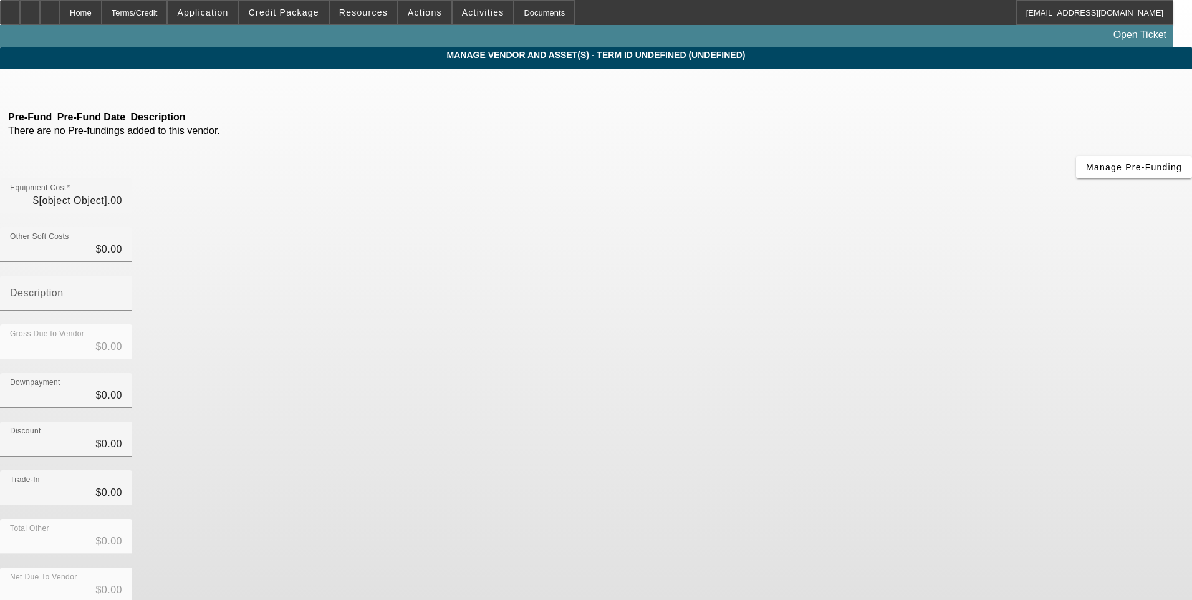
type input "$60,000.00"
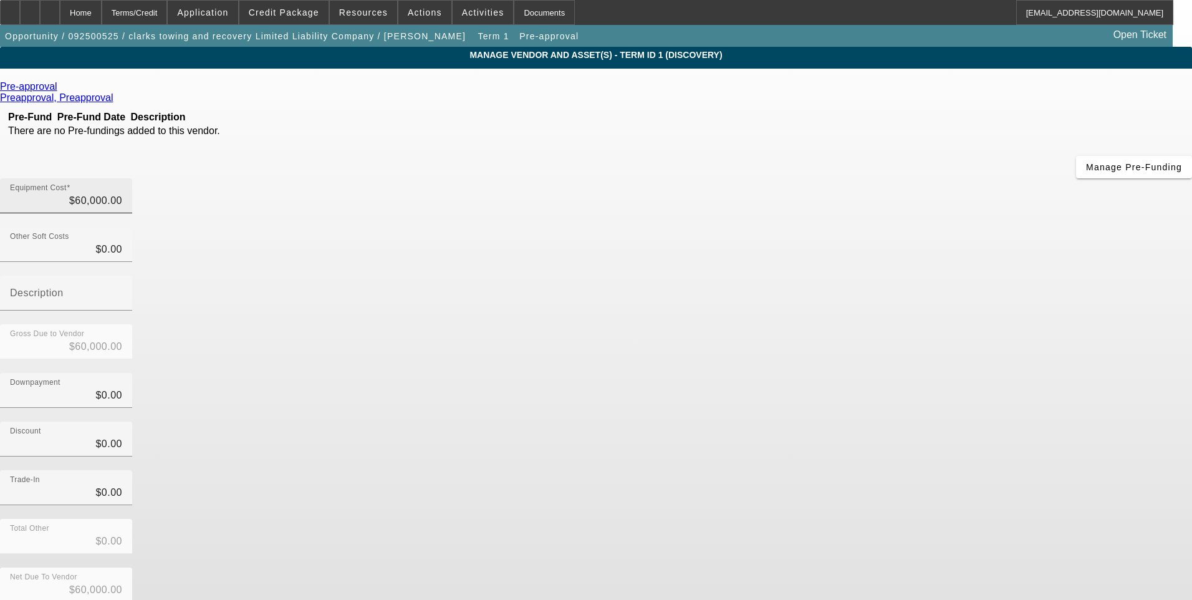
type input "60000"
click at [122, 193] on input "60000" at bounding box center [66, 200] width 112 height 15
type input "$0.00"
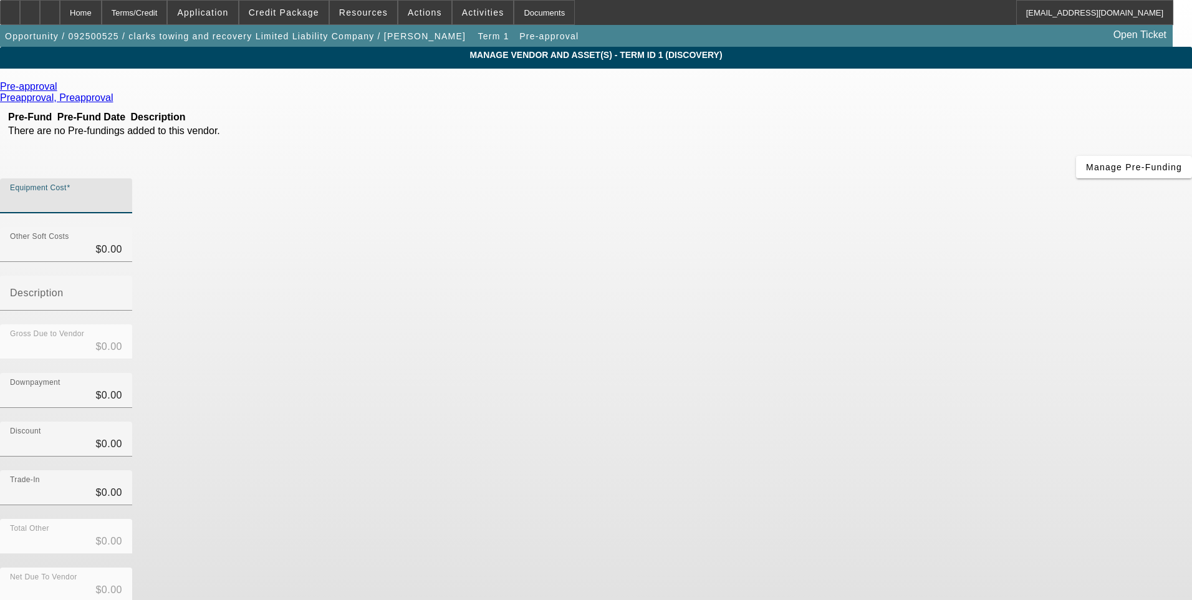
type input "6"
type input "$6.00"
type input "62"
type input "$62.00"
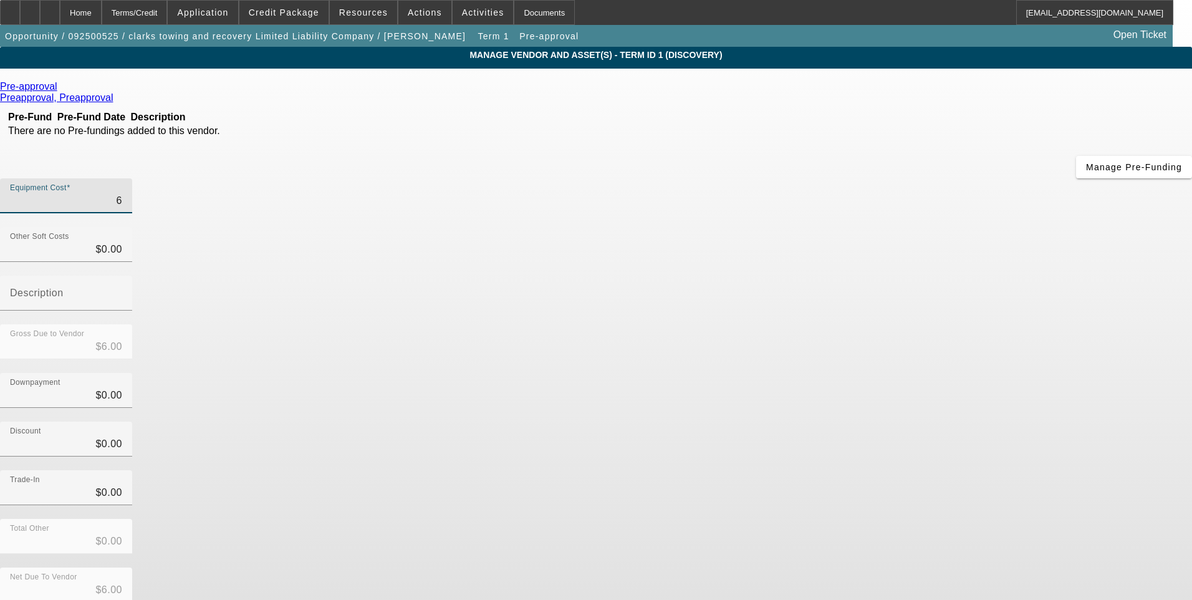
type input "$62.00"
type input "629"
type input "$629.00"
type input "6299"
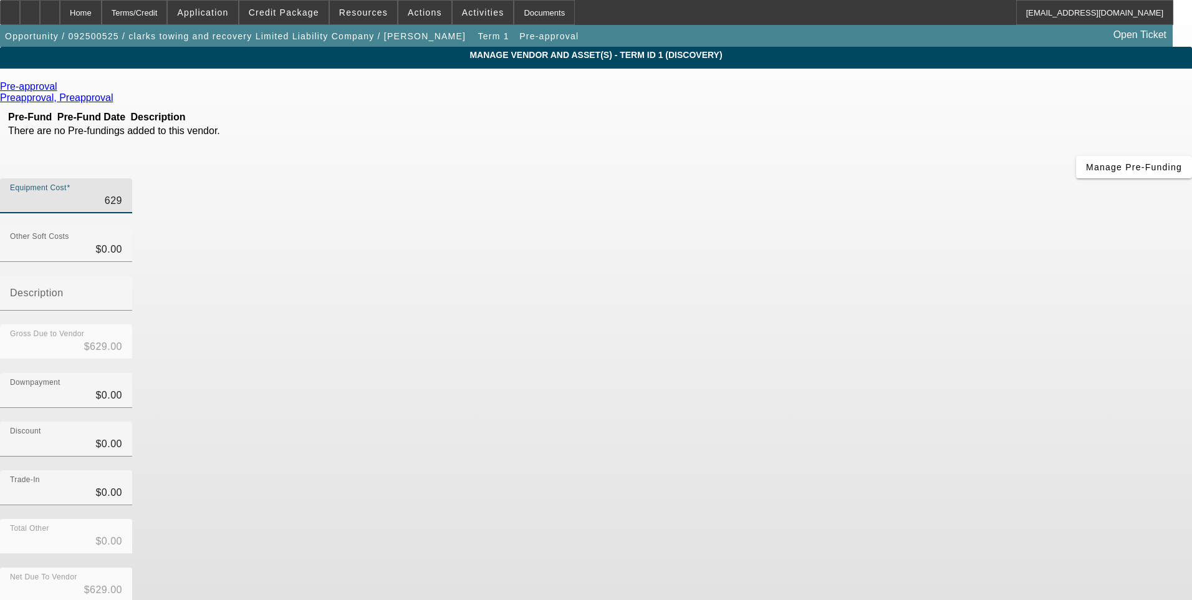
type input "$6,299.00"
type input "62995"
type input "$62,995.00"
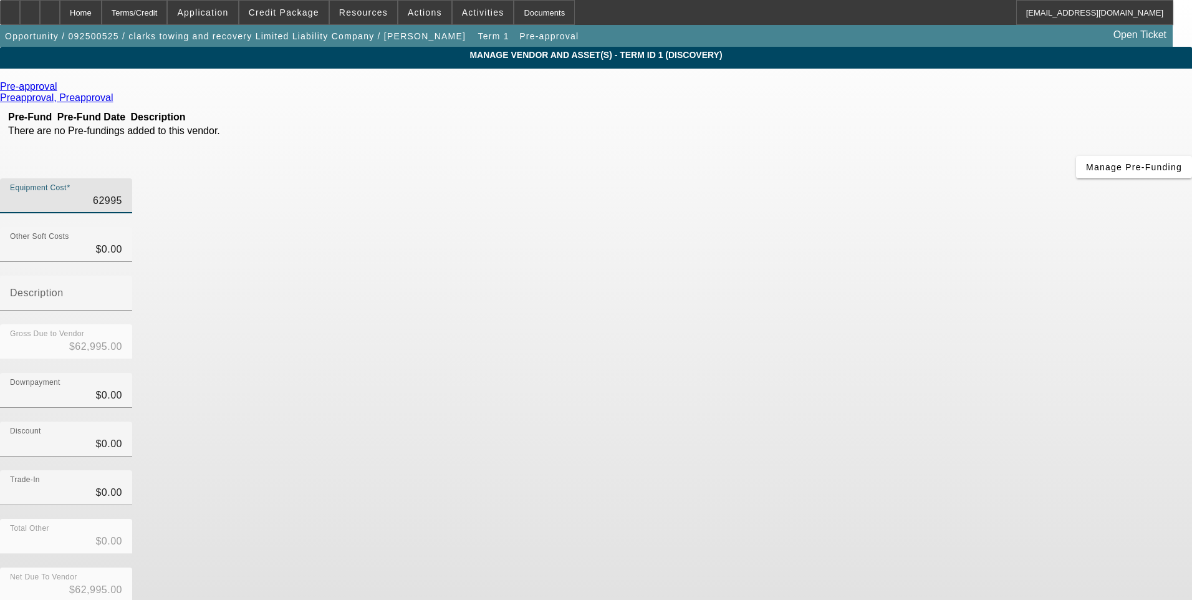
type input "$62,995.00"
click at [864, 470] on div "Trade-In $0.00" at bounding box center [596, 494] width 1192 height 49
click at [60, 88] on icon at bounding box center [60, 86] width 0 height 11
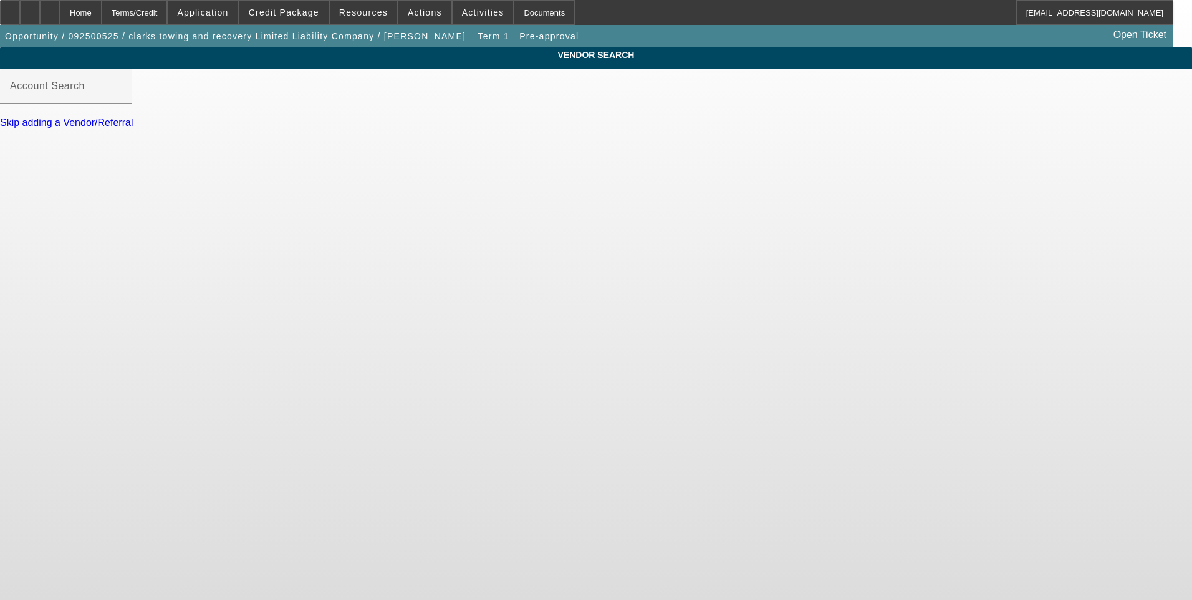
click at [122, 99] on input "Account Search" at bounding box center [66, 91] width 112 height 15
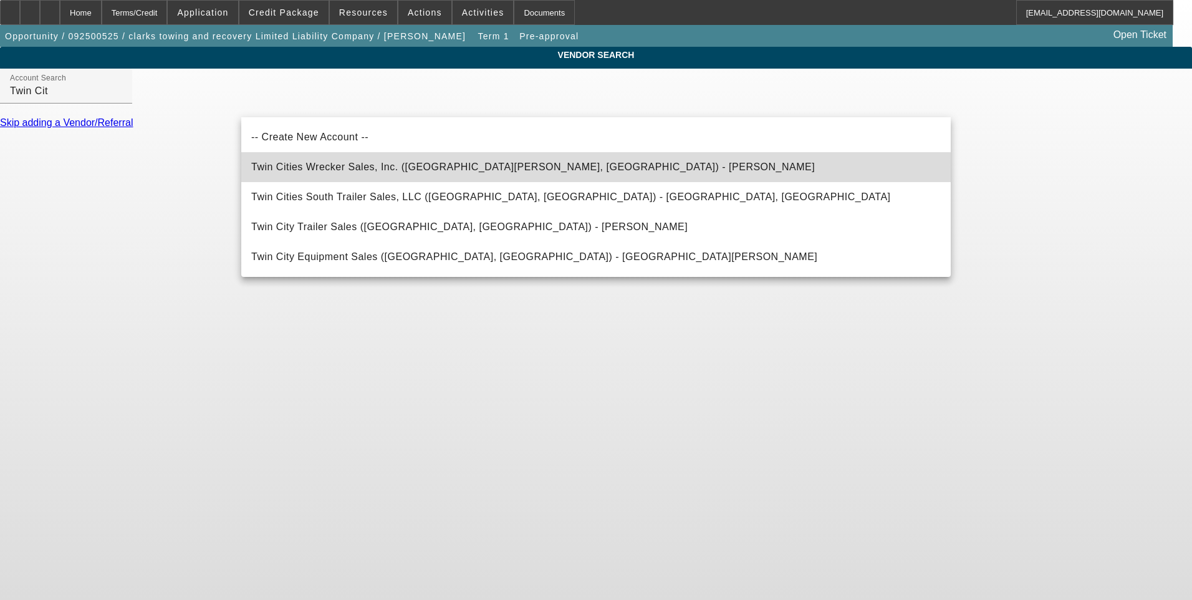
click at [375, 180] on mat-option "Twin Cities Wrecker Sales, Inc. (Saint Paul, MN) - Stroth, Ed" at bounding box center [596, 167] width 710 height 30
type input "Twin Cities Wrecker Sales, Inc. (Saint Paul, MN) - Stroth, Ed"
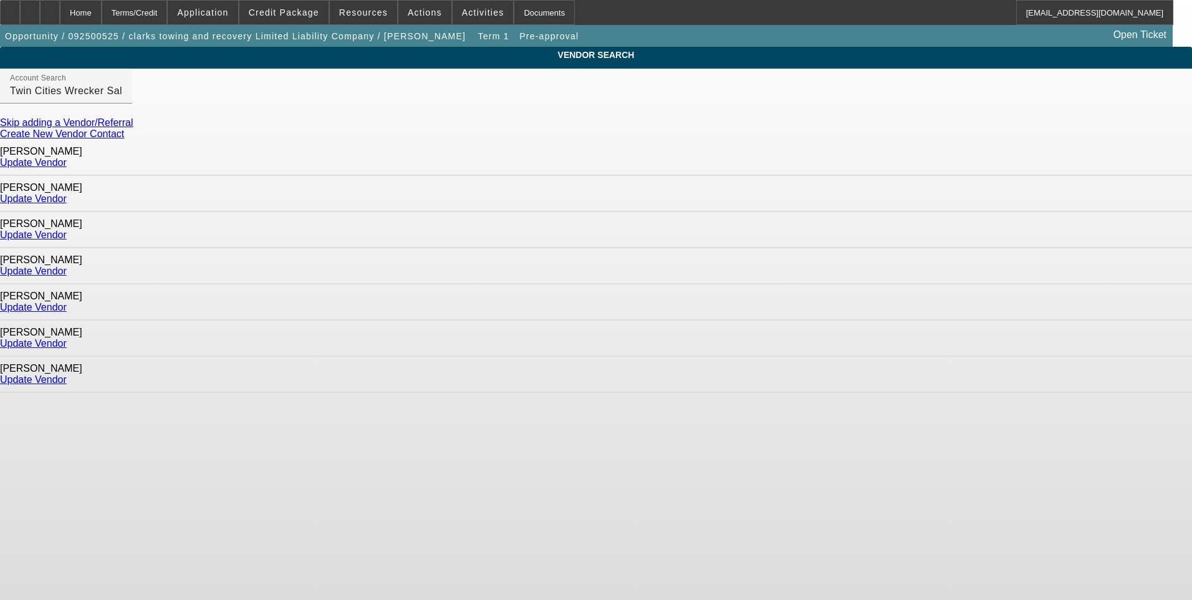
click at [67, 338] on link "Update Vendor" at bounding box center [33, 343] width 67 height 11
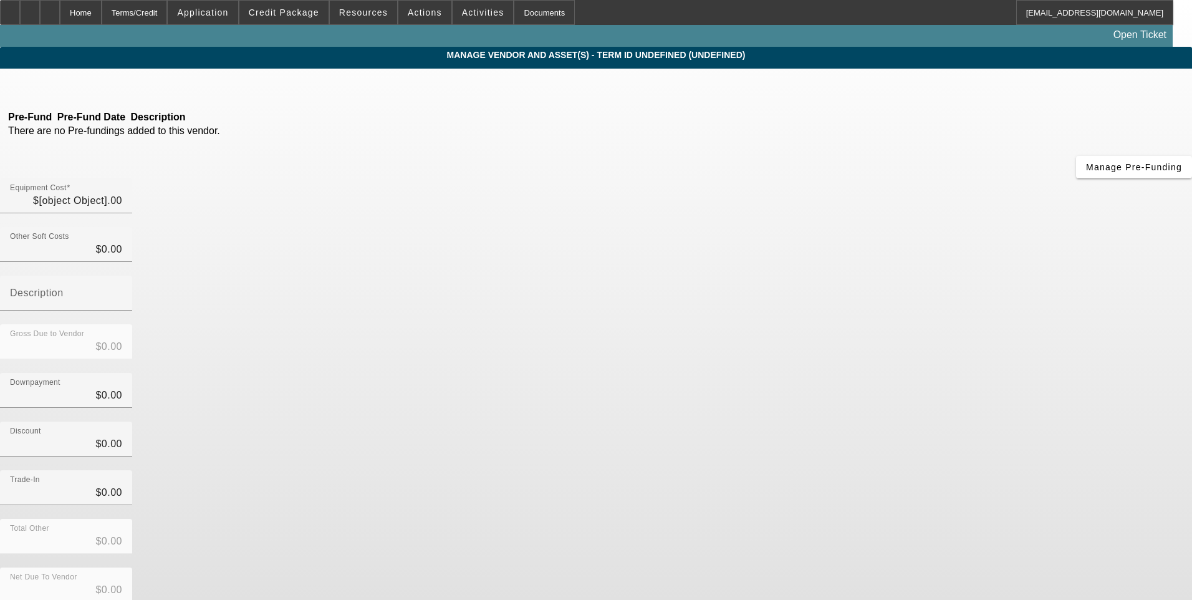
type input "$62,995.00"
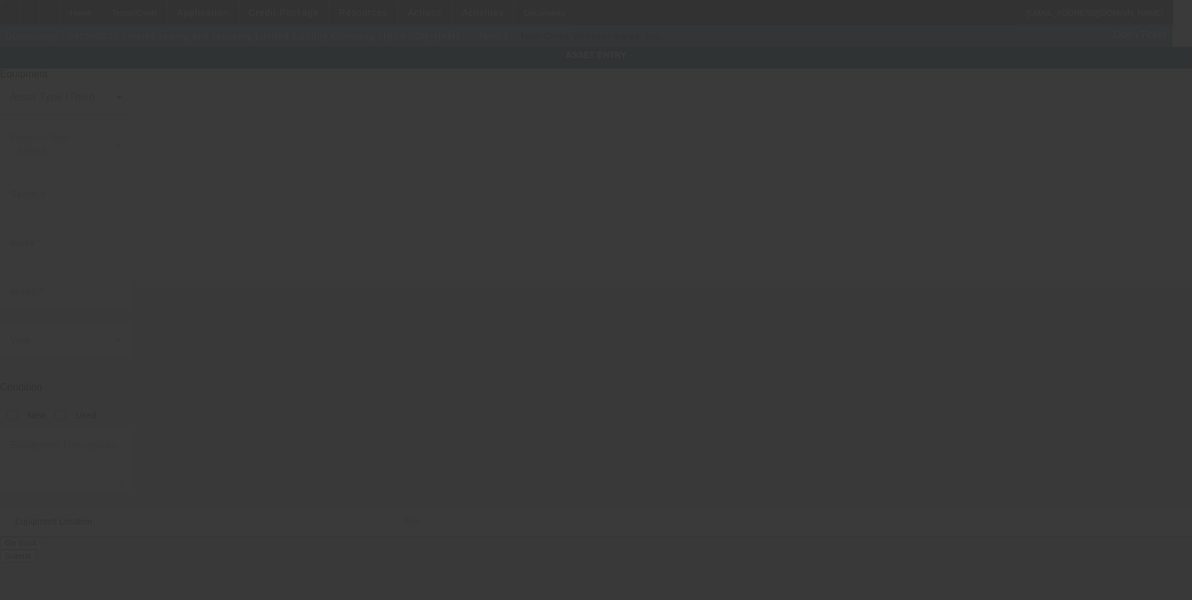
type textarea "Tow Truck"
type input "501 N Broadway St"
type input "Georgetown"
type input "40324"
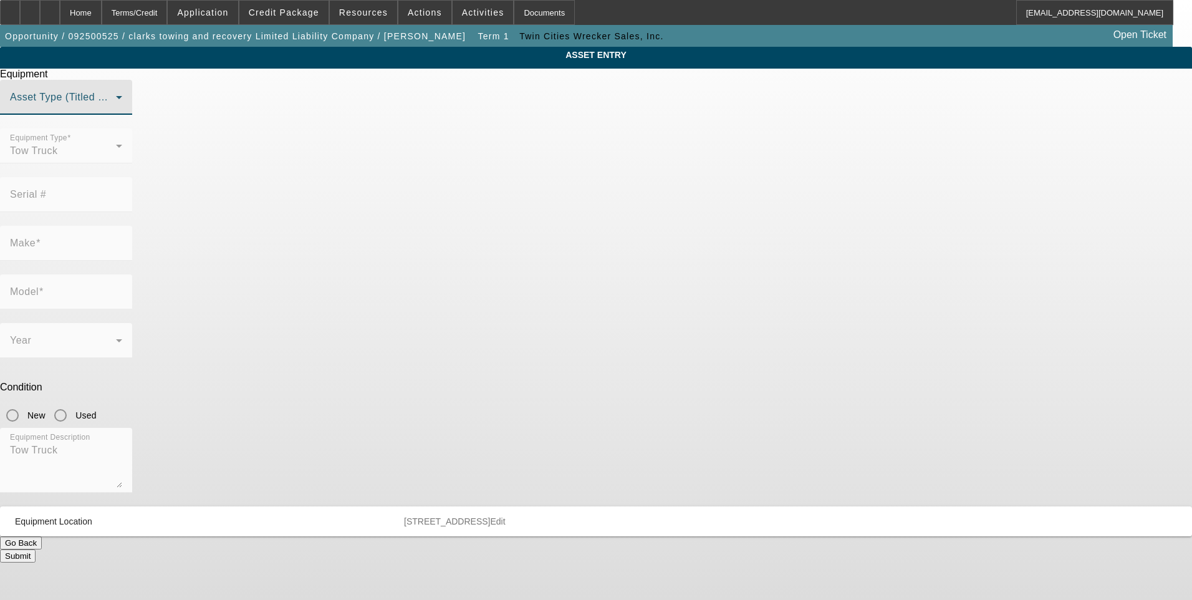
click at [116, 110] on span at bounding box center [63, 102] width 106 height 15
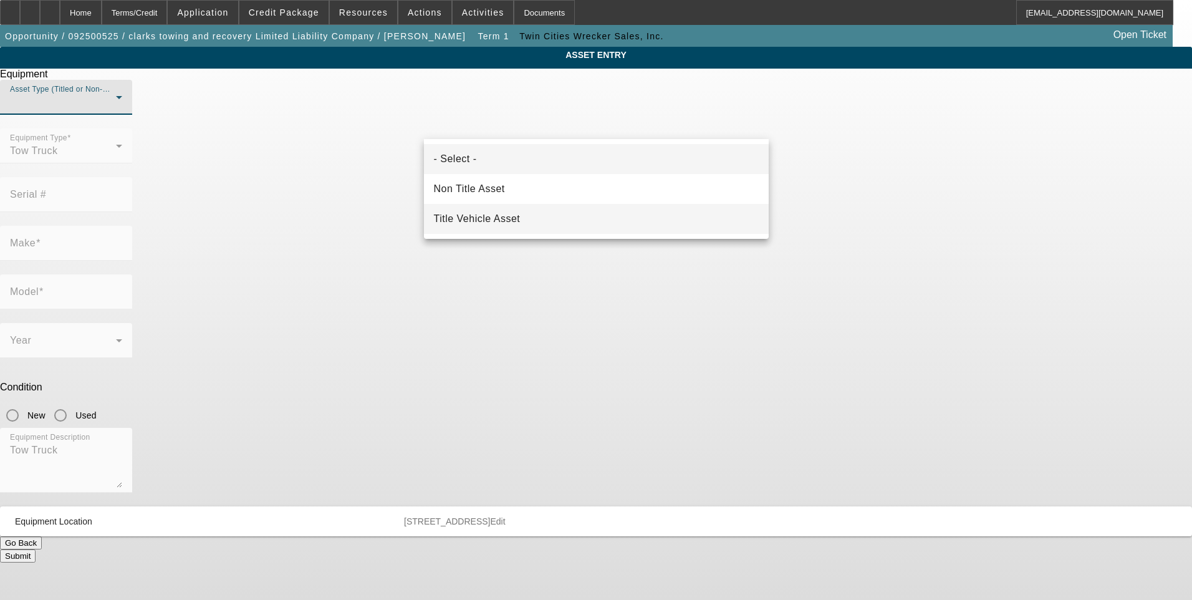
click at [519, 223] on span "Title Vehicle Asset" at bounding box center [477, 218] width 87 height 15
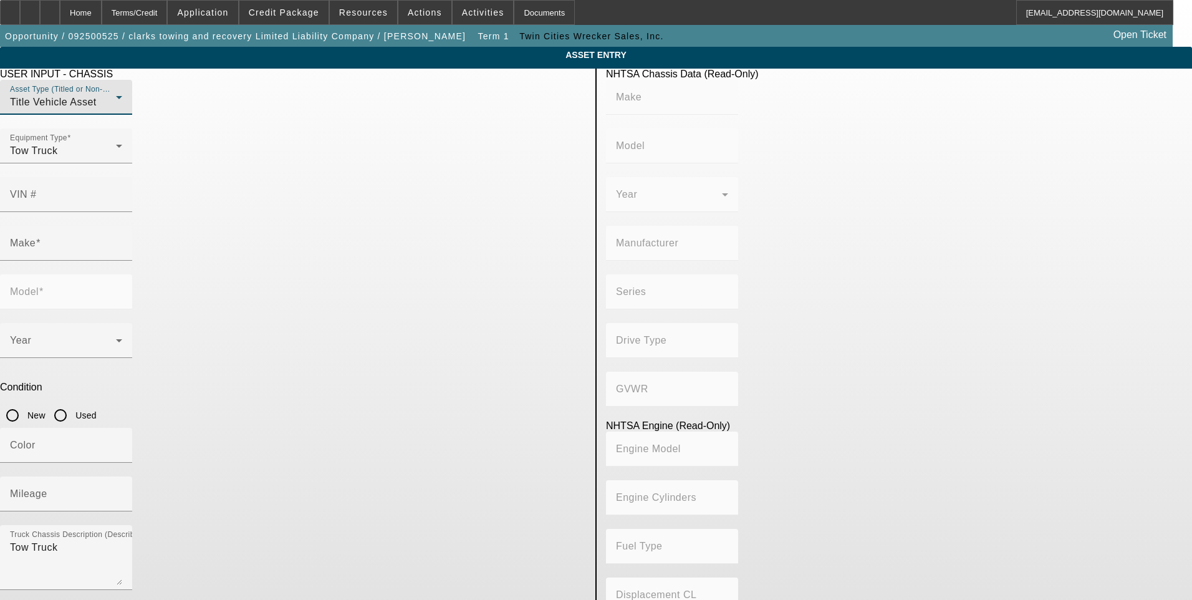
click at [151, 331] on app-asset-collateral-manage "ASSET ENTRY Delete asset USER INPUT - CHASSIS Asset Type (Titled or Non-Titled)…" at bounding box center [596, 393] width 1192 height 692
click at [165, 13] on div "Terms/Credit" at bounding box center [135, 12] width 66 height 25
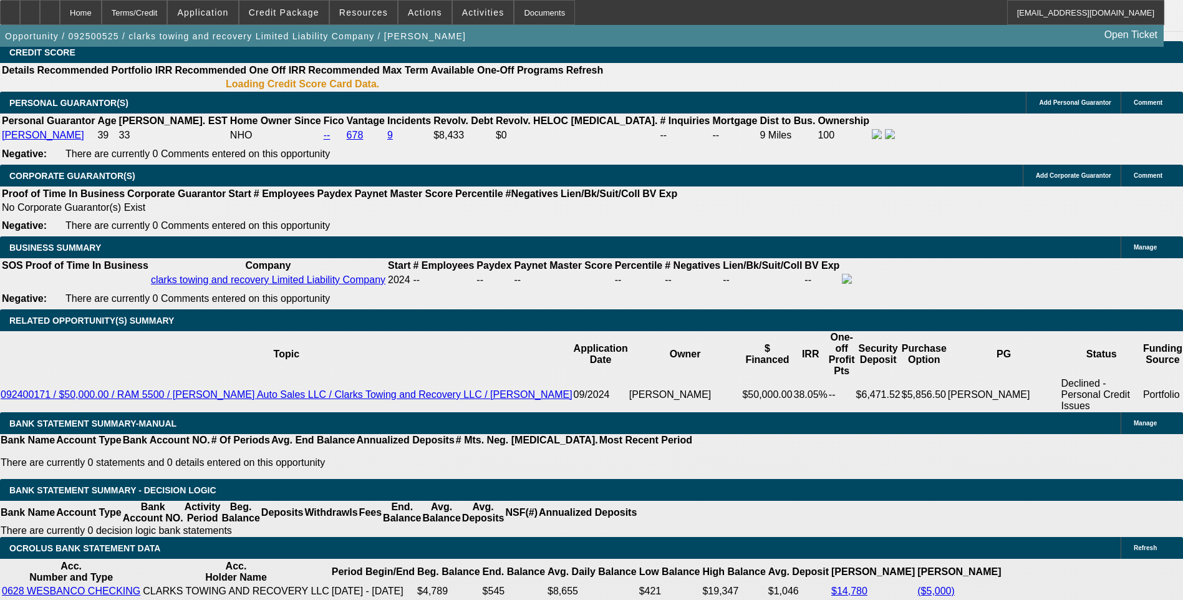
select select "0"
select select "2"
select select "0.1"
select select "4"
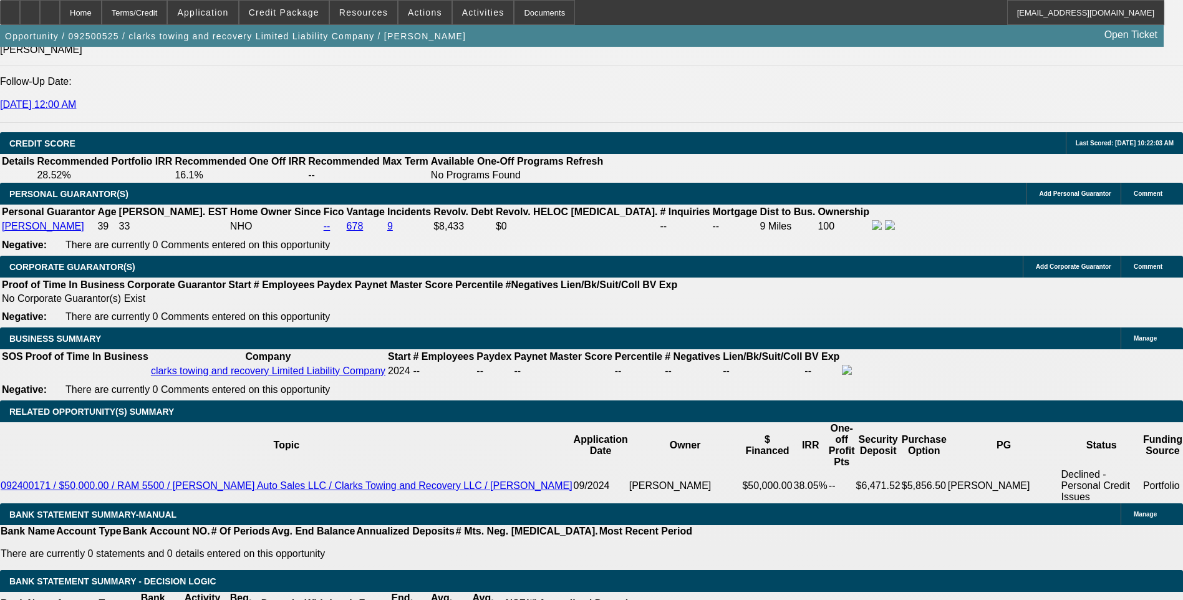
scroll to position [1754, 0]
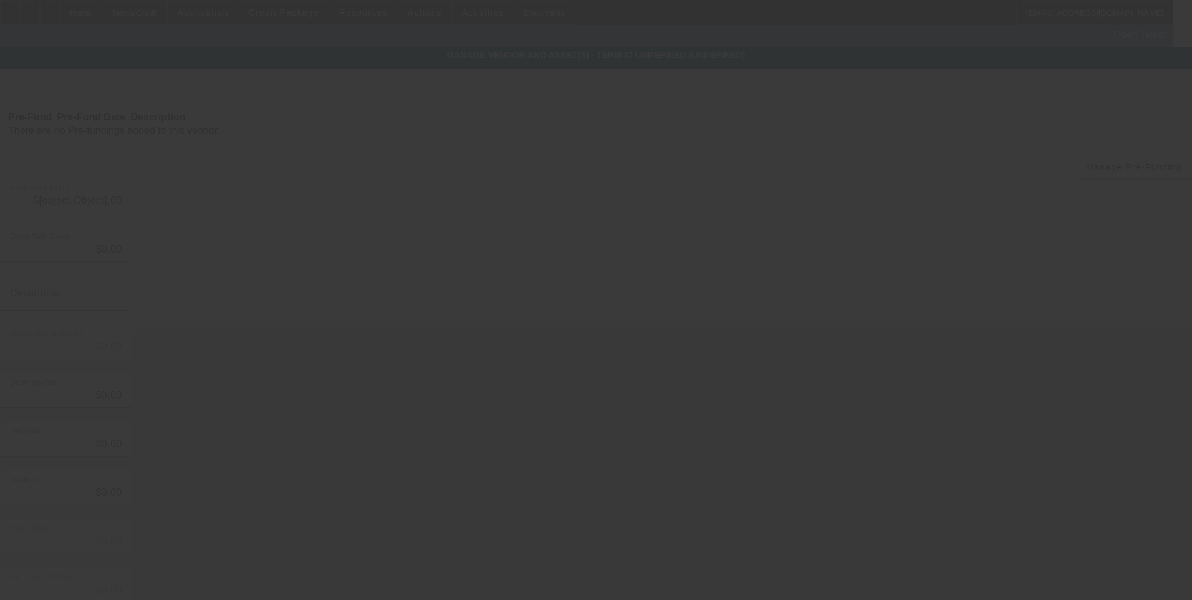
type input "$62,995.00"
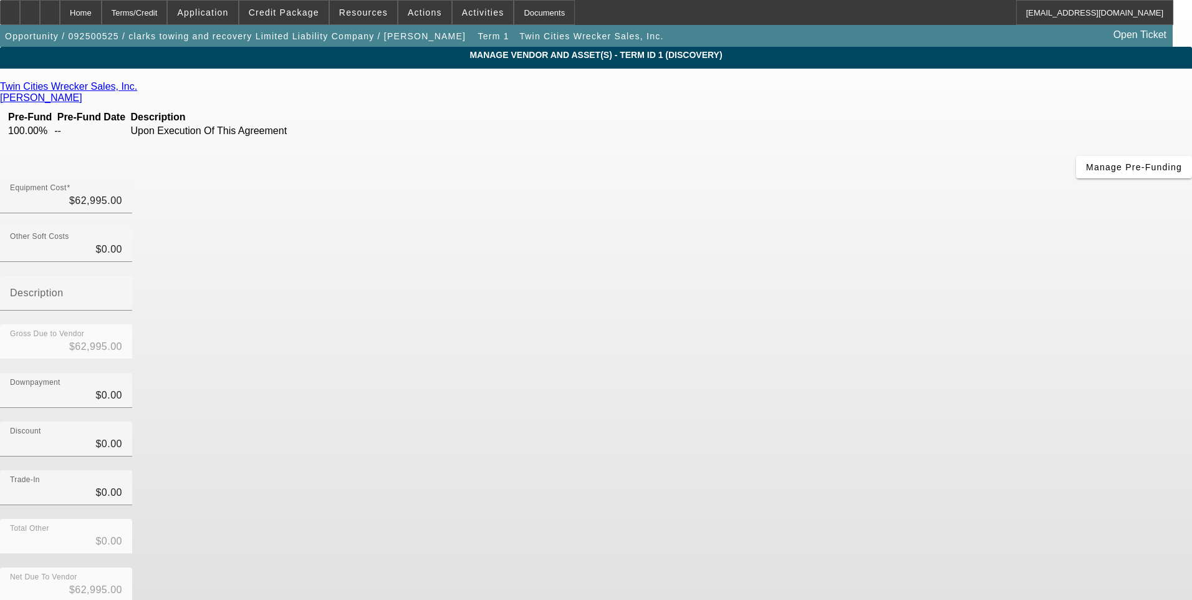
click at [82, 92] on link "Rooney, Doug" at bounding box center [41, 97] width 82 height 11
click at [102, 18] on div "Home" at bounding box center [81, 12] width 42 height 25
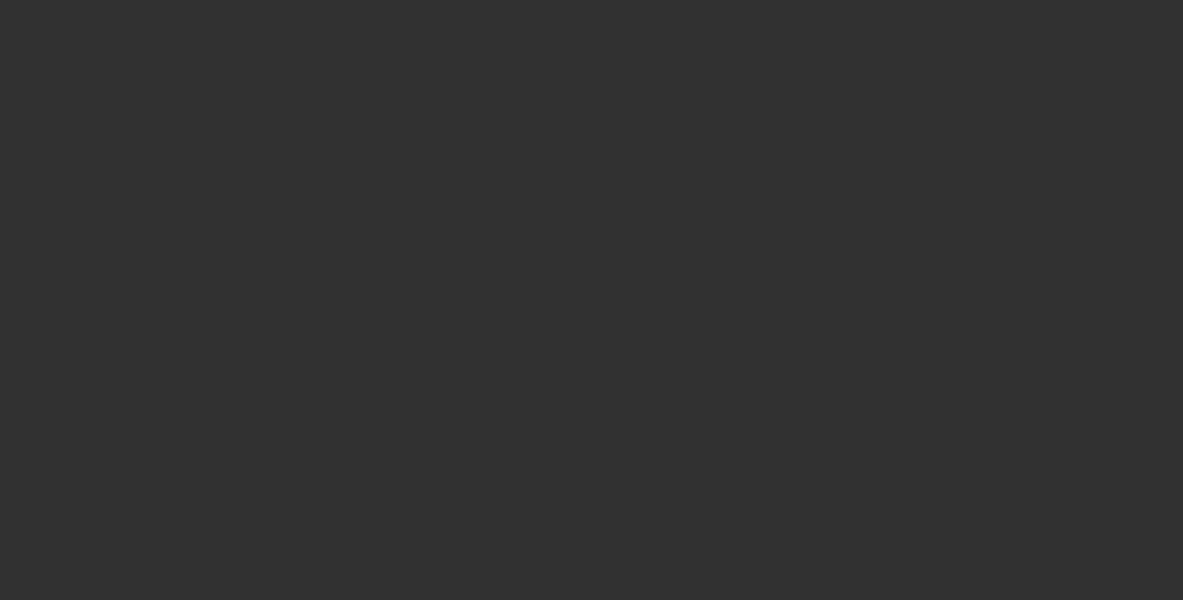
select select "0"
select select "2"
select select "0.1"
select select "4"
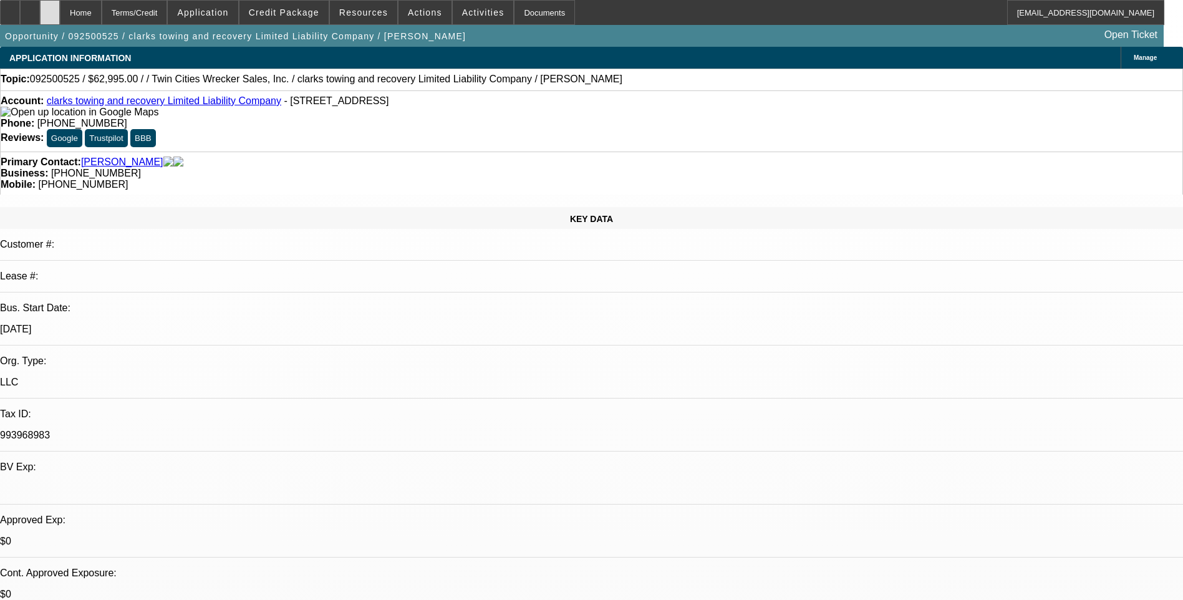
click at [50, 8] on icon at bounding box center [50, 8] width 0 height 0
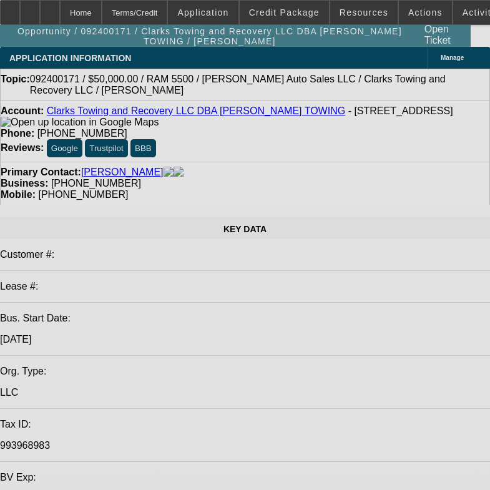
select select "0"
select select "2"
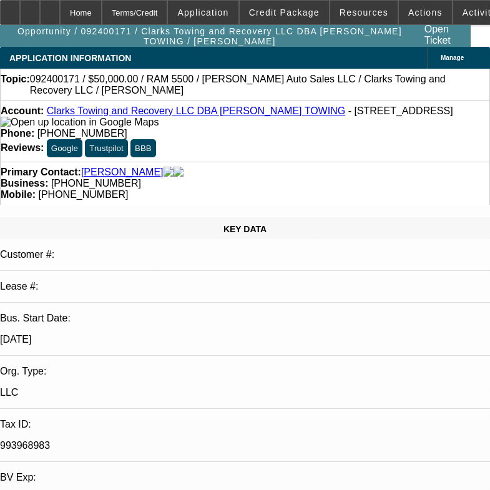
select select "0.1"
select select "0"
select select "2"
select select "0.1"
select select "1"
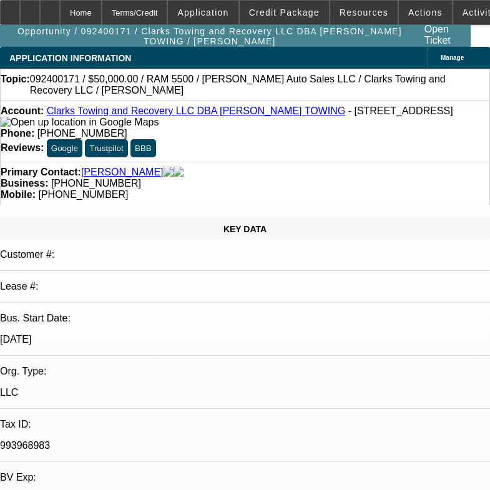
select select "2"
select select "4"
select select "1"
select select "2"
select select "4"
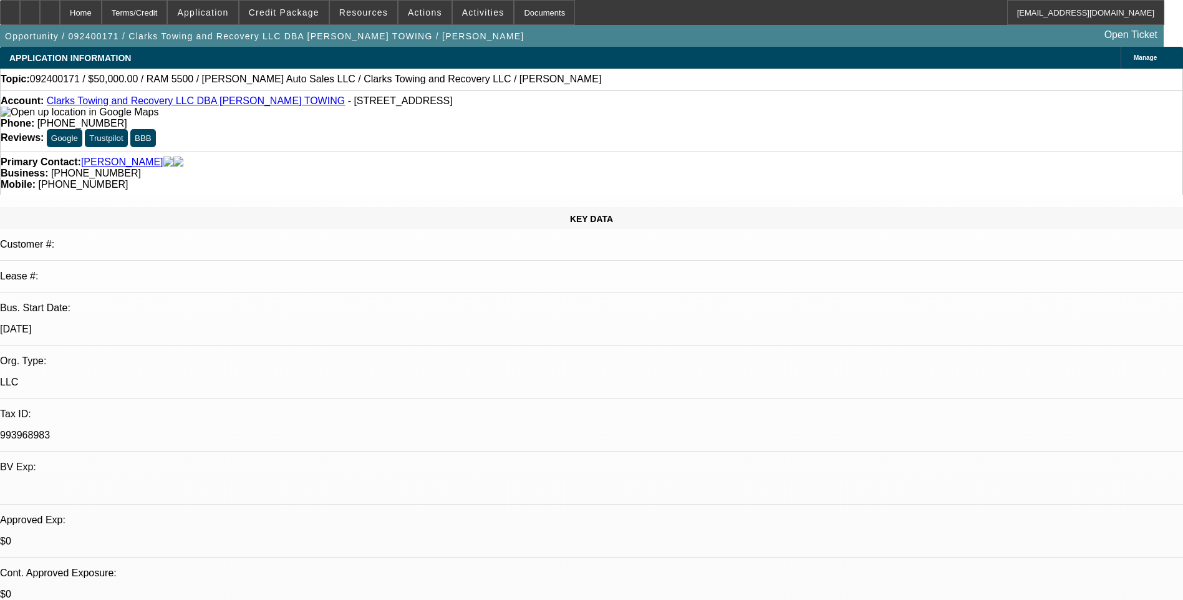
select select "0"
select select "2"
select select "0.1"
select select "0"
select select "2"
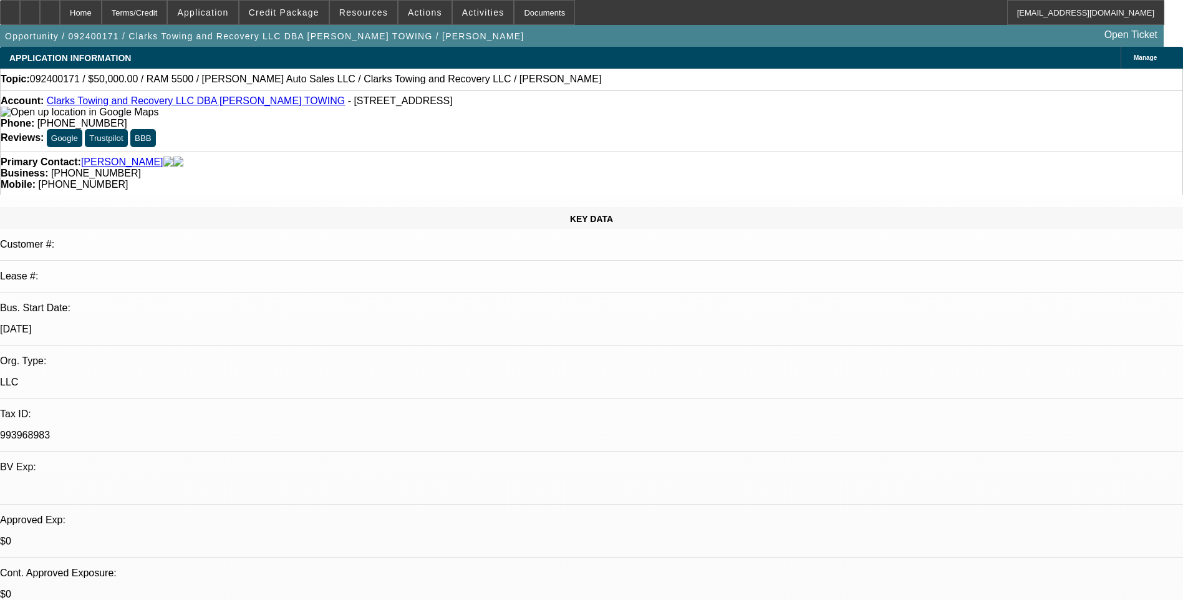
select select "0.1"
select select "1"
select select "2"
select select "4"
select select "1"
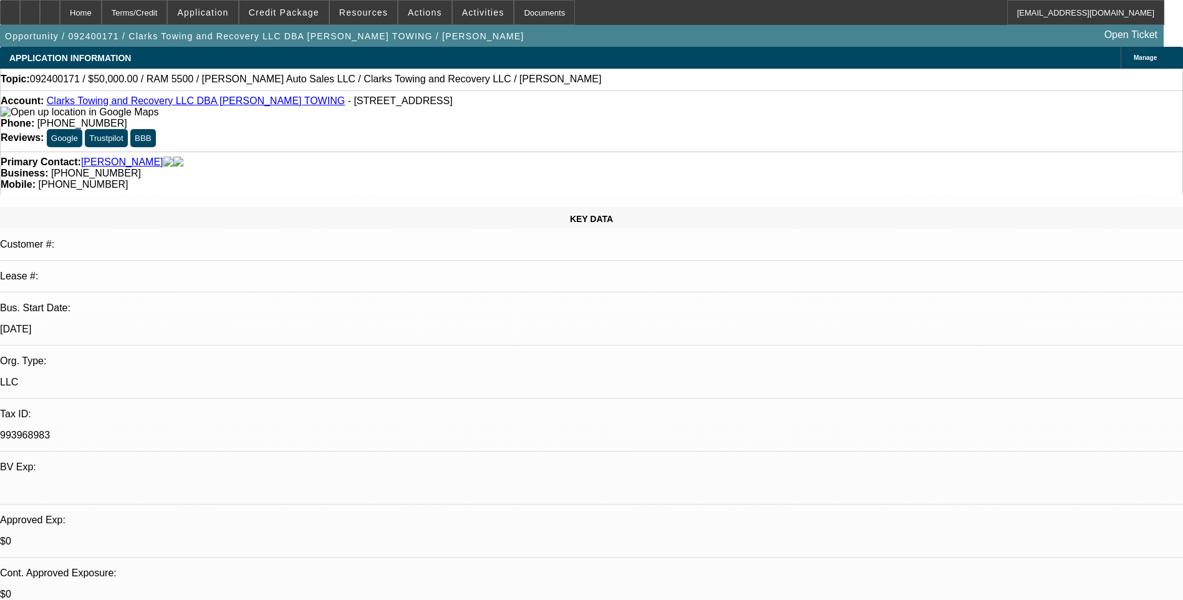
select select "2"
select select "4"
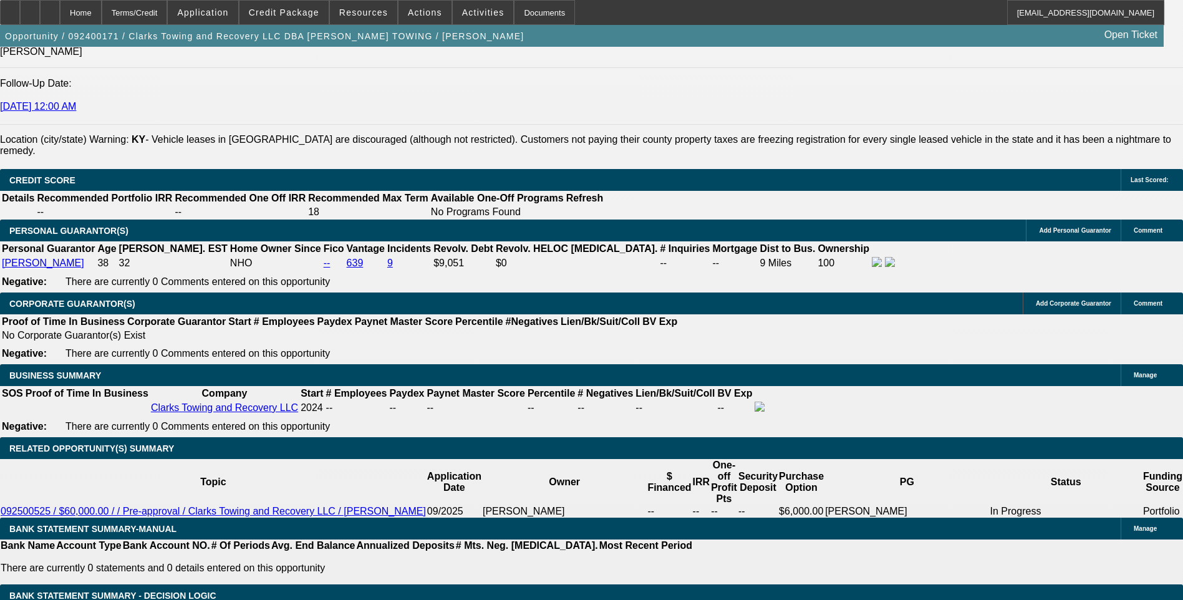
scroll to position [1684, 0]
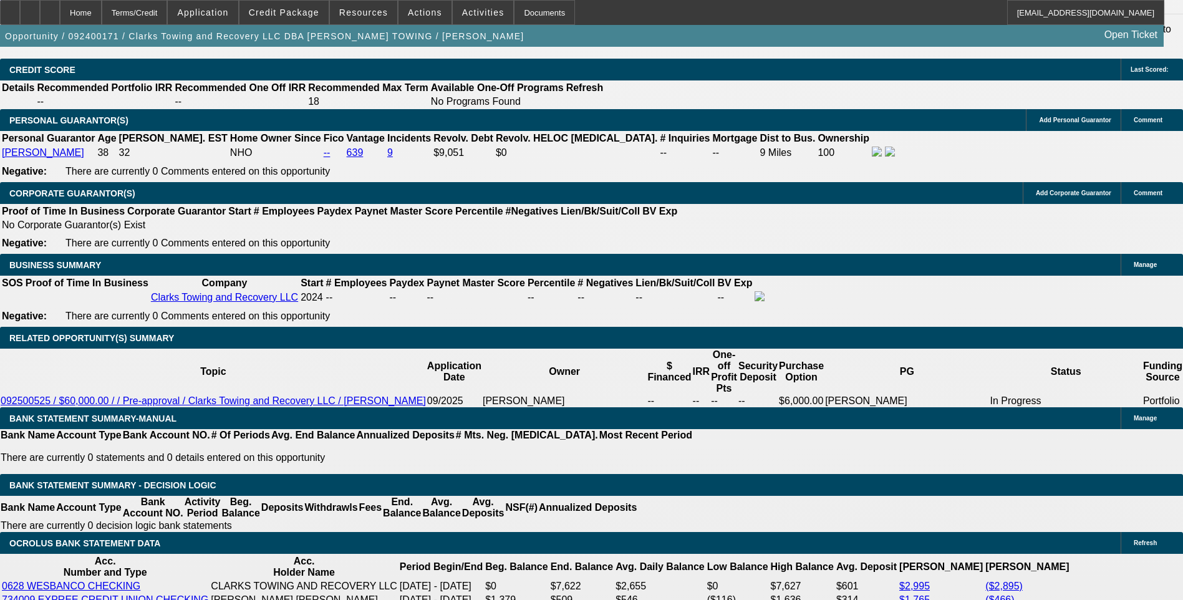
scroll to position [1808, 0]
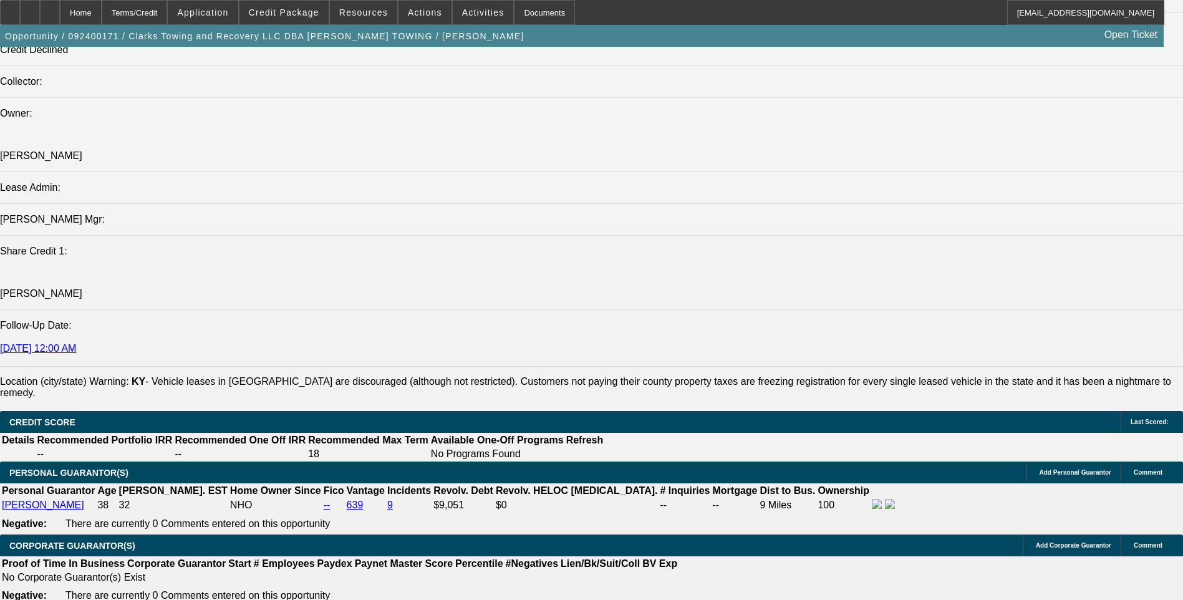
scroll to position [201, 0]
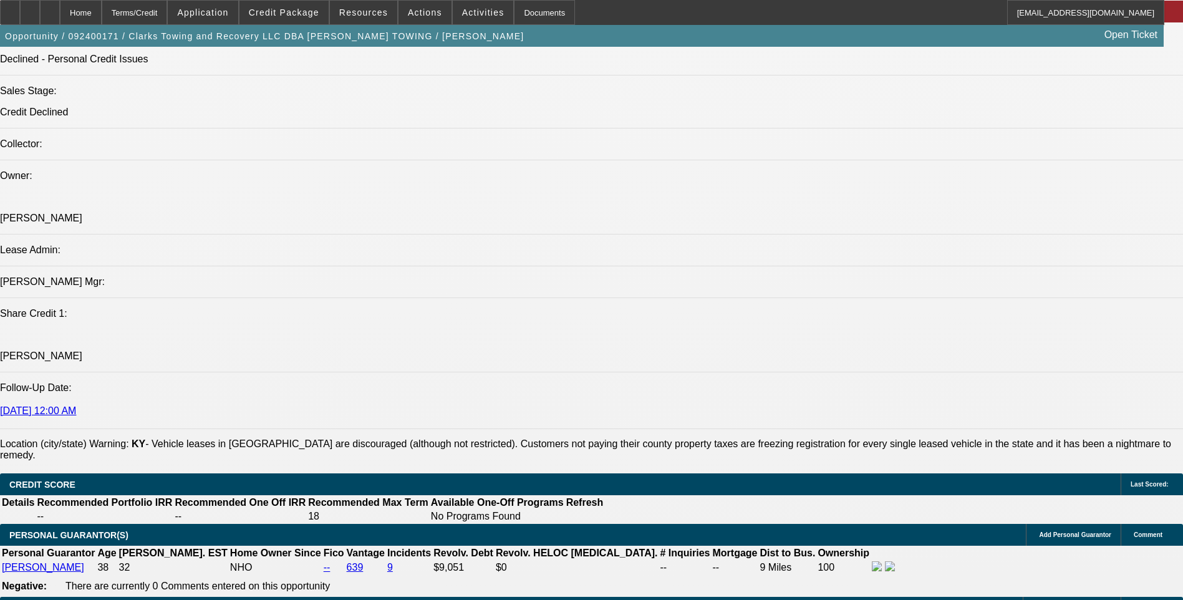
scroll to position [77, 0]
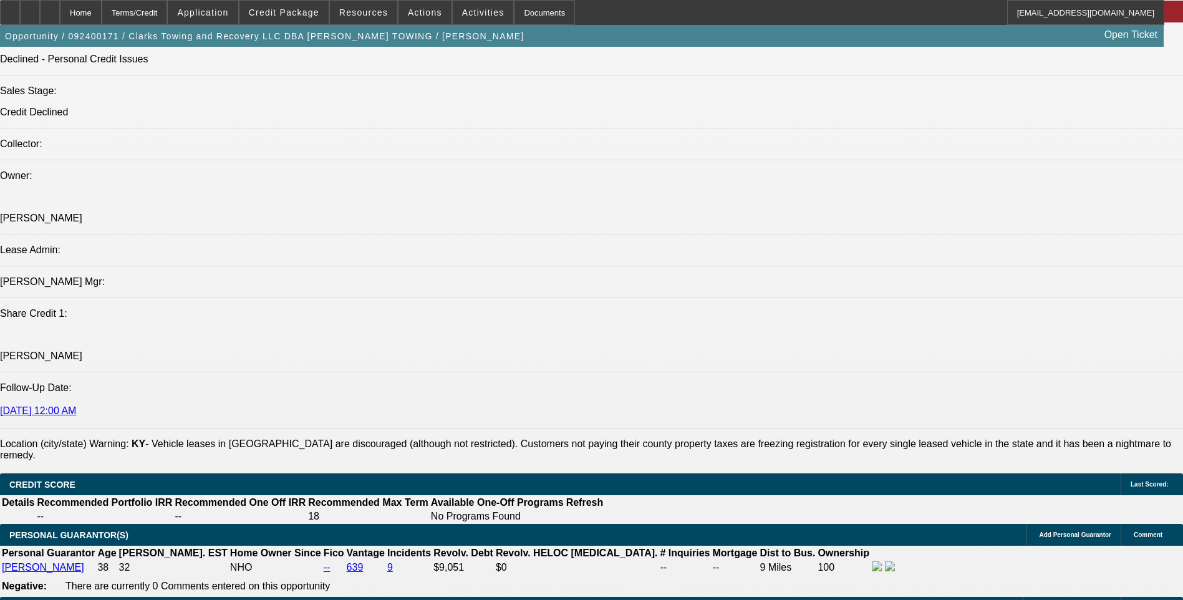
scroll to position [139, 0]
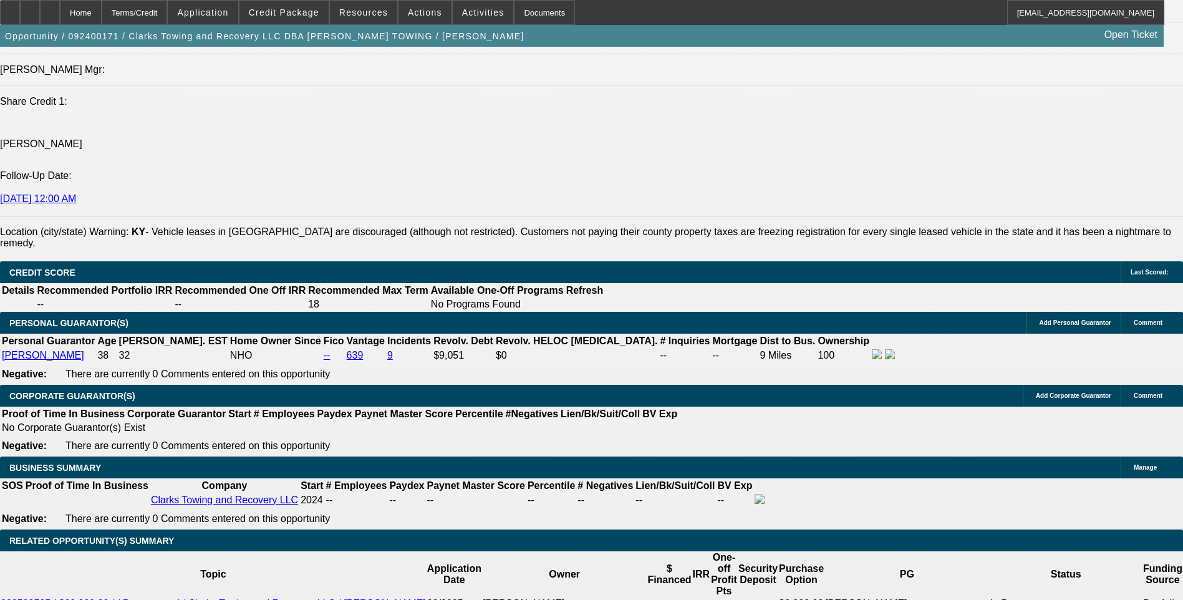
scroll to position [1621, 0]
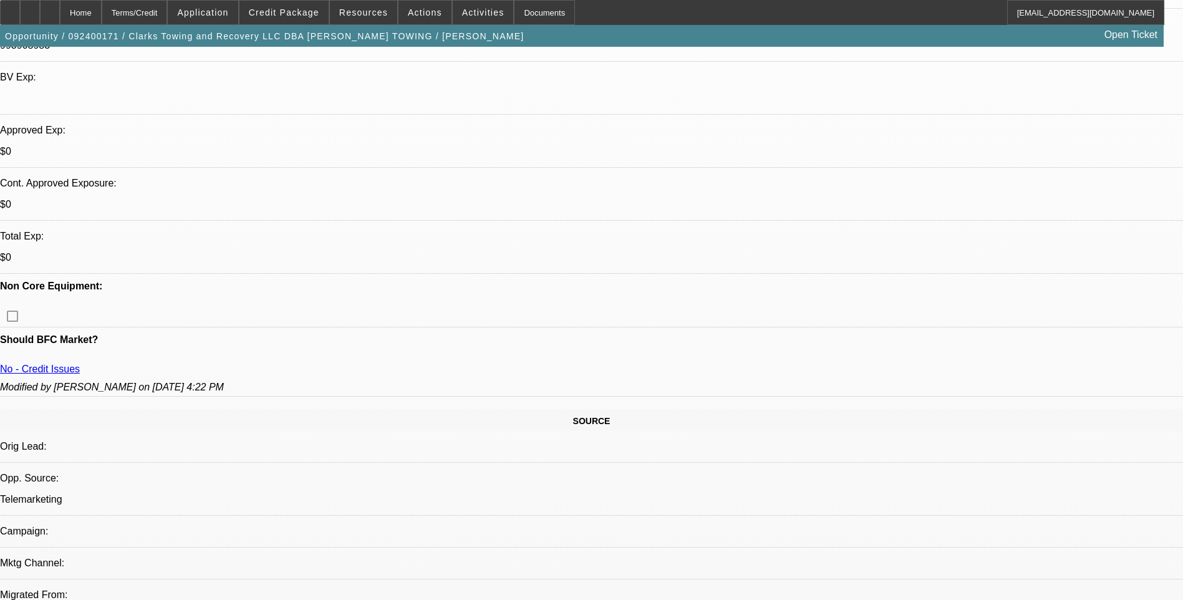
scroll to position [312, 0]
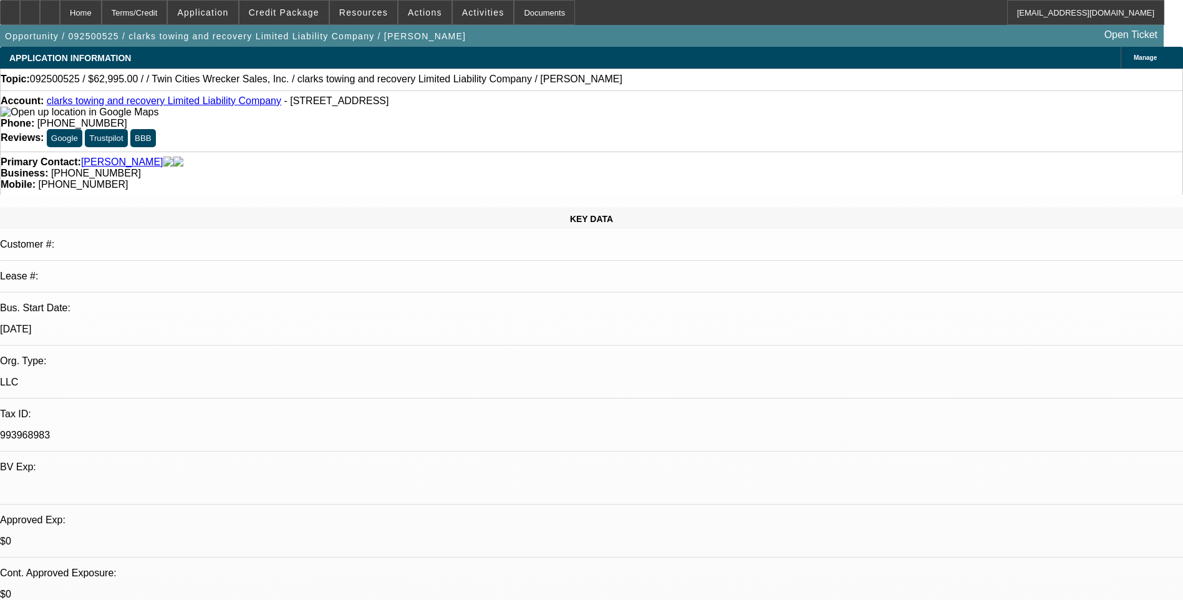
select select "0"
select select "2"
select select "0.1"
select select "4"
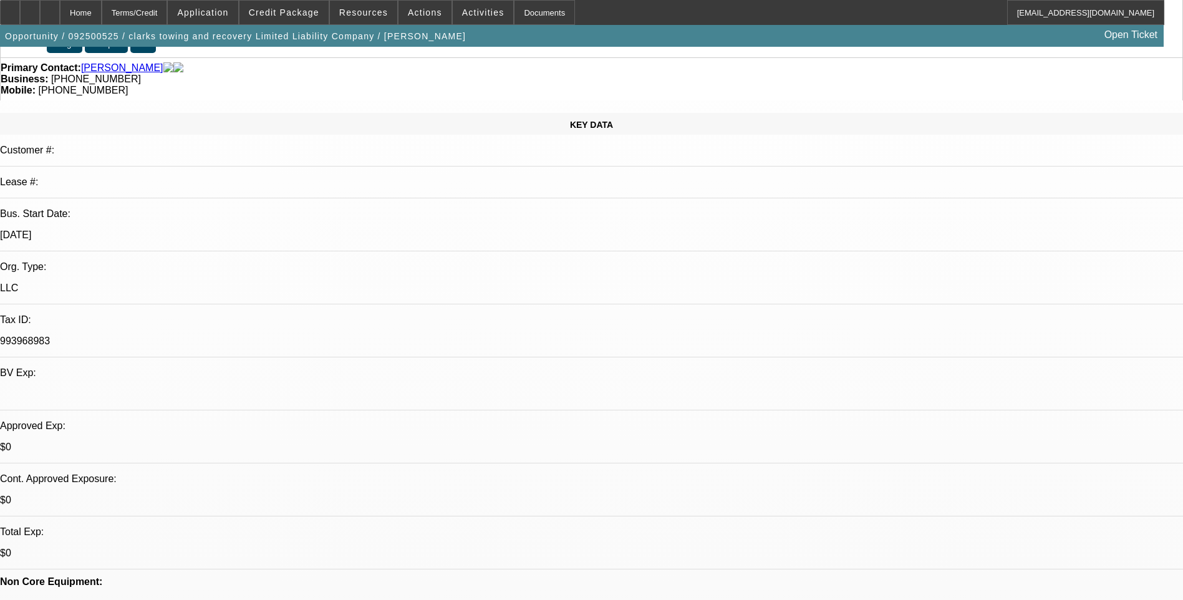
scroll to position [125, 0]
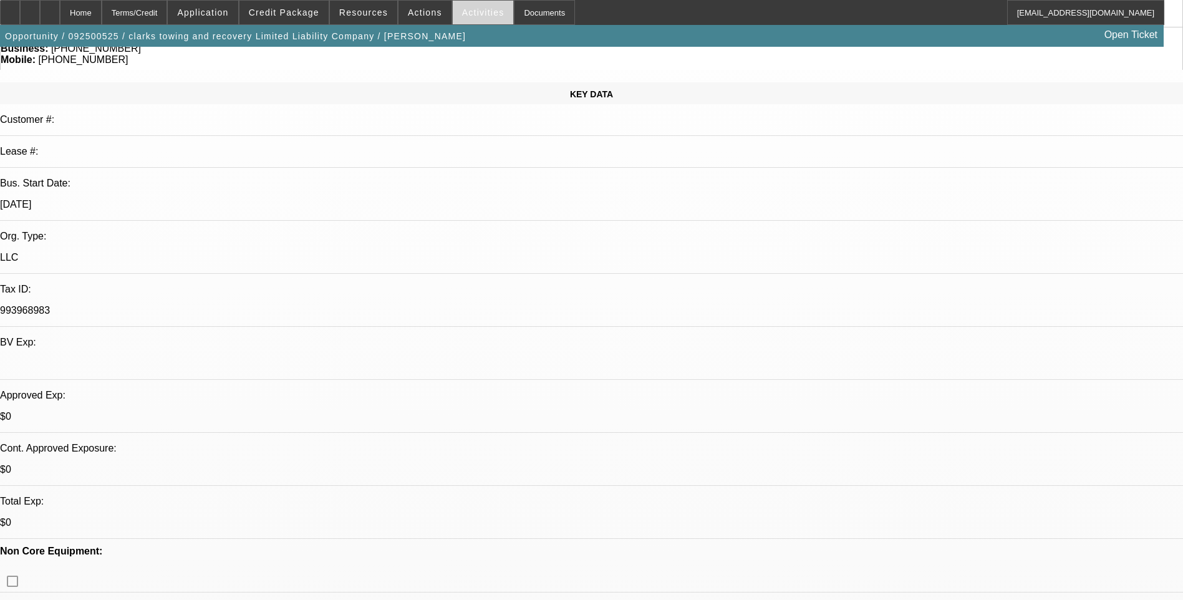
click at [475, 20] on span at bounding box center [483, 13] width 61 height 30
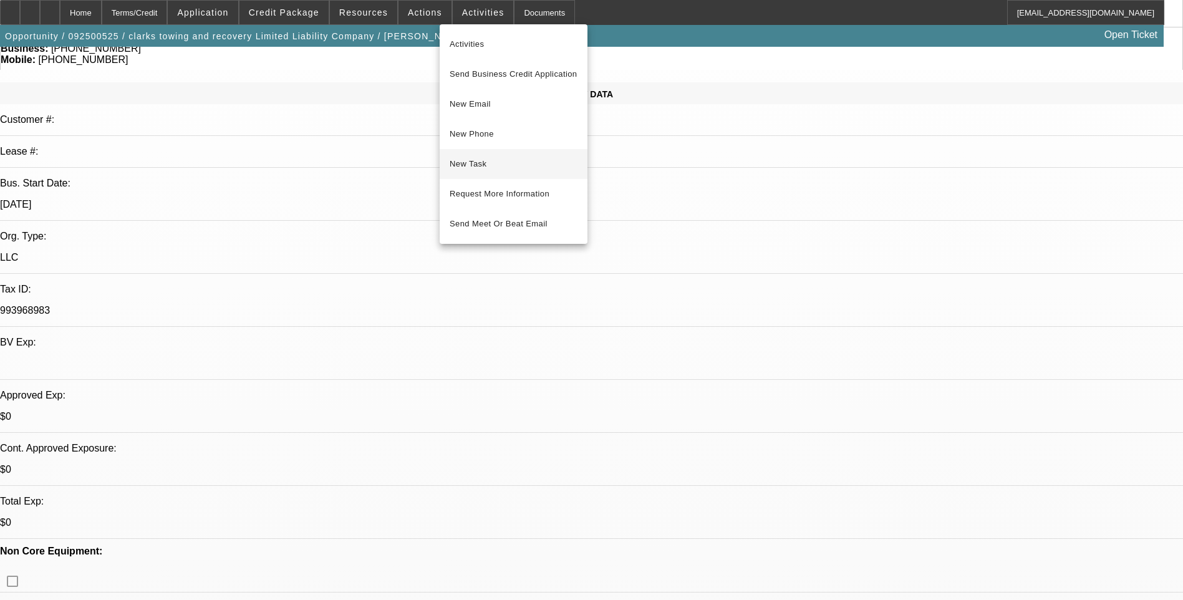
click at [521, 174] on button "New Task" at bounding box center [514, 164] width 148 height 30
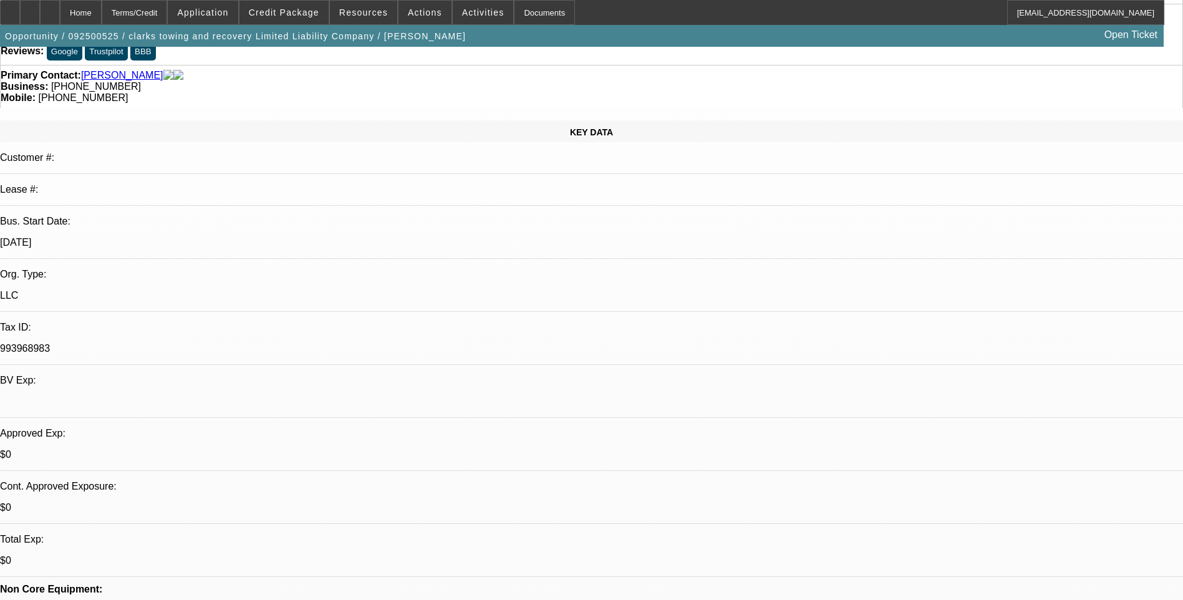
scroll to position [0, 0]
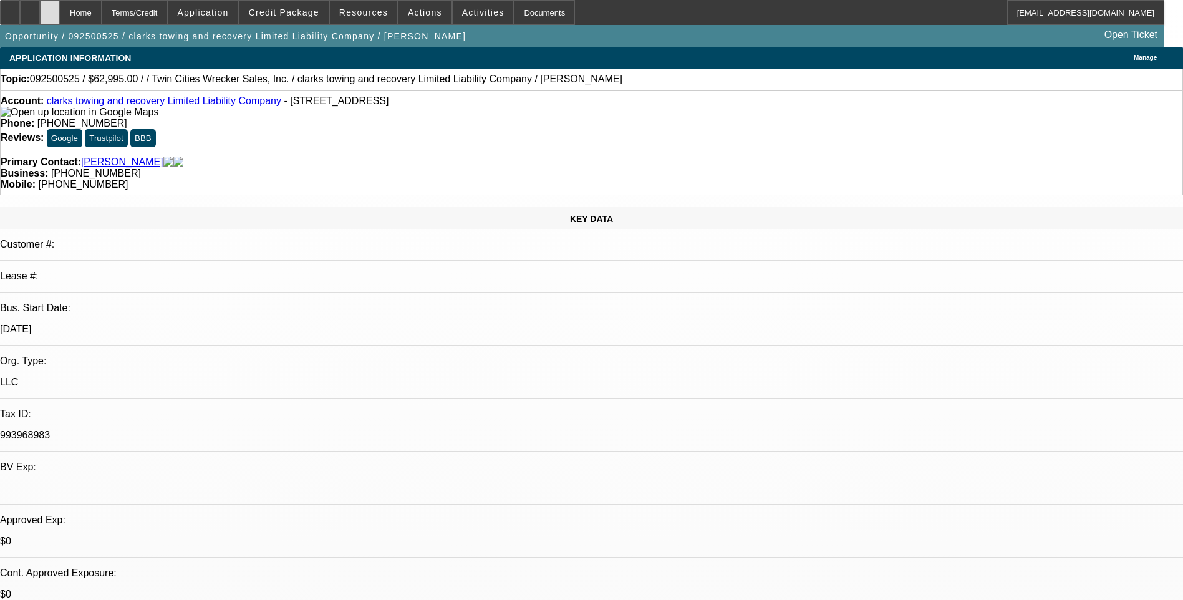
click at [50, 8] on icon at bounding box center [50, 8] width 0 height 0
select select "0"
select select "2"
select select "0.1"
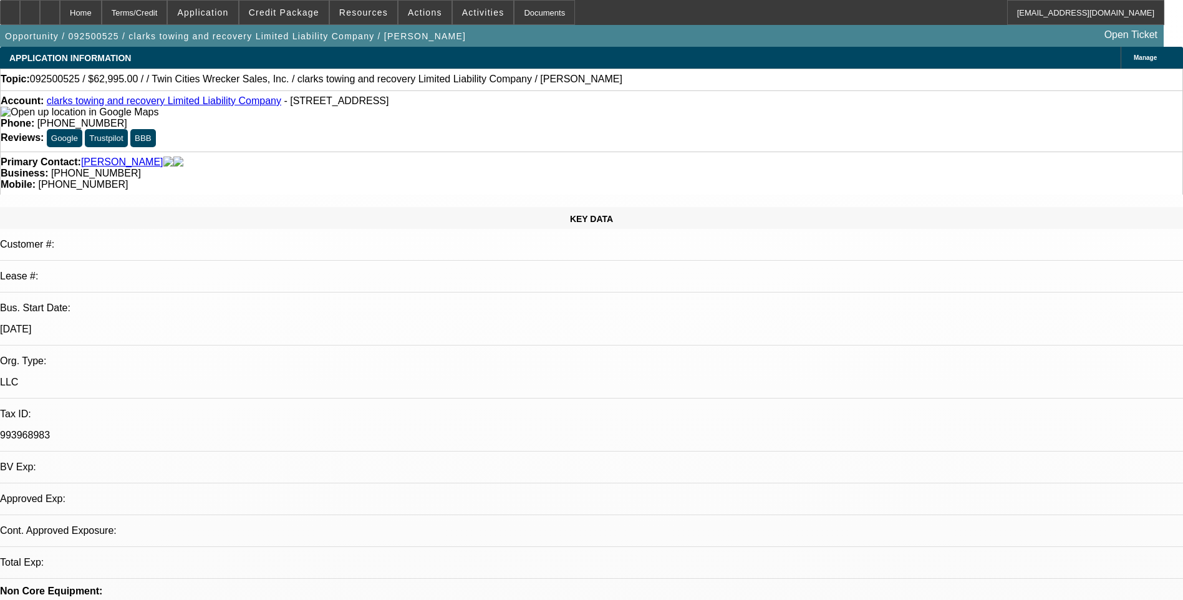
select select "4"
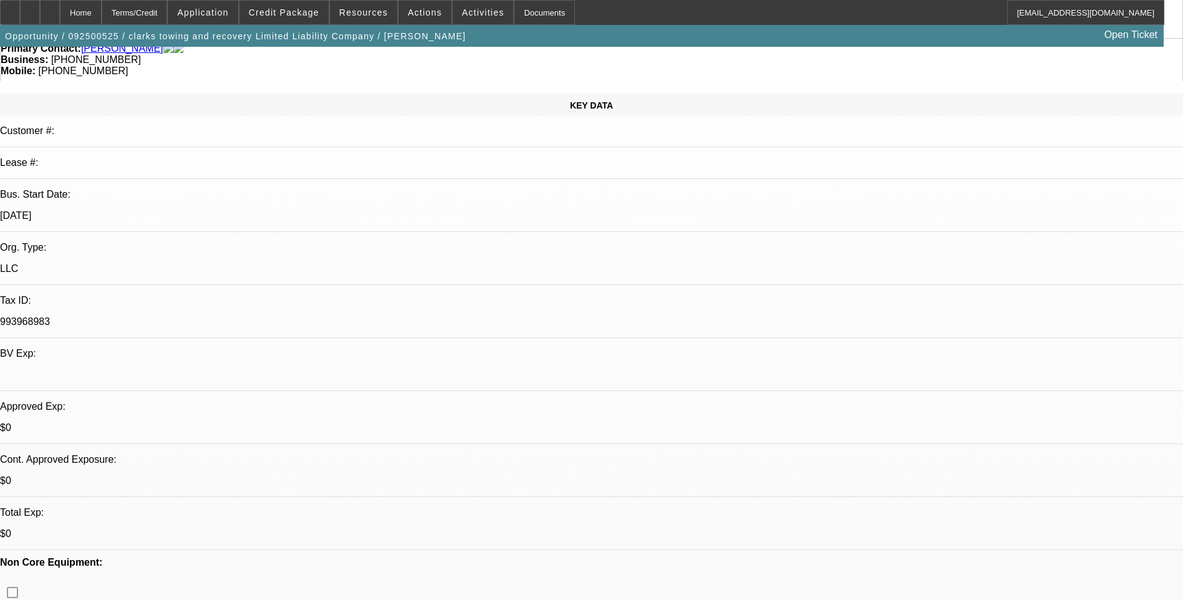
scroll to position [125, 0]
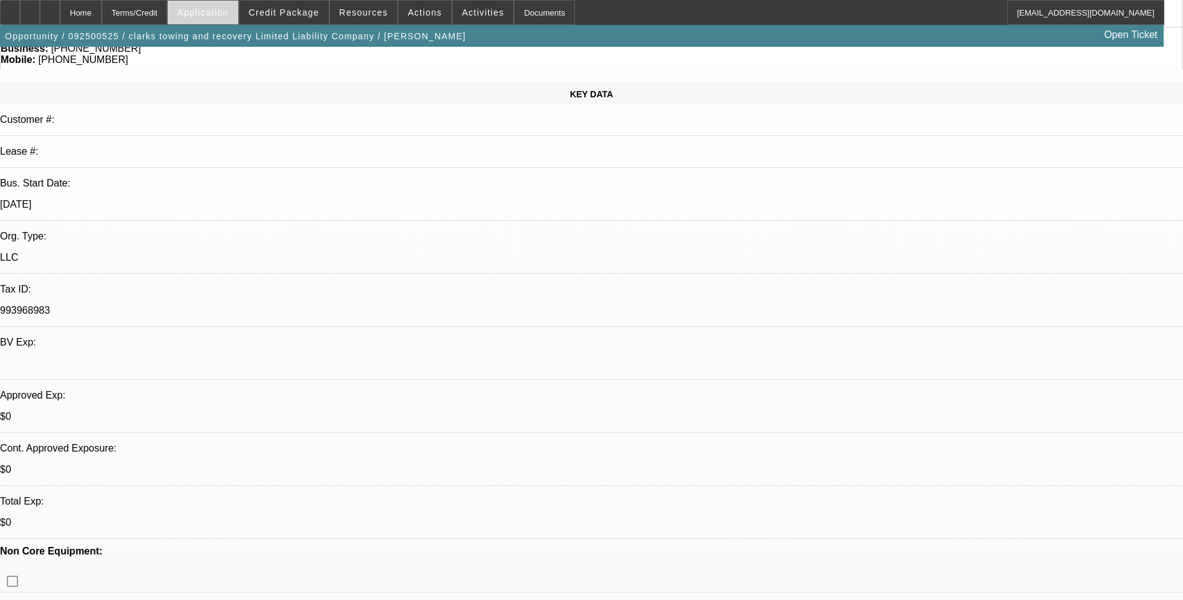
click at [221, 10] on span "Application" at bounding box center [202, 12] width 51 height 10
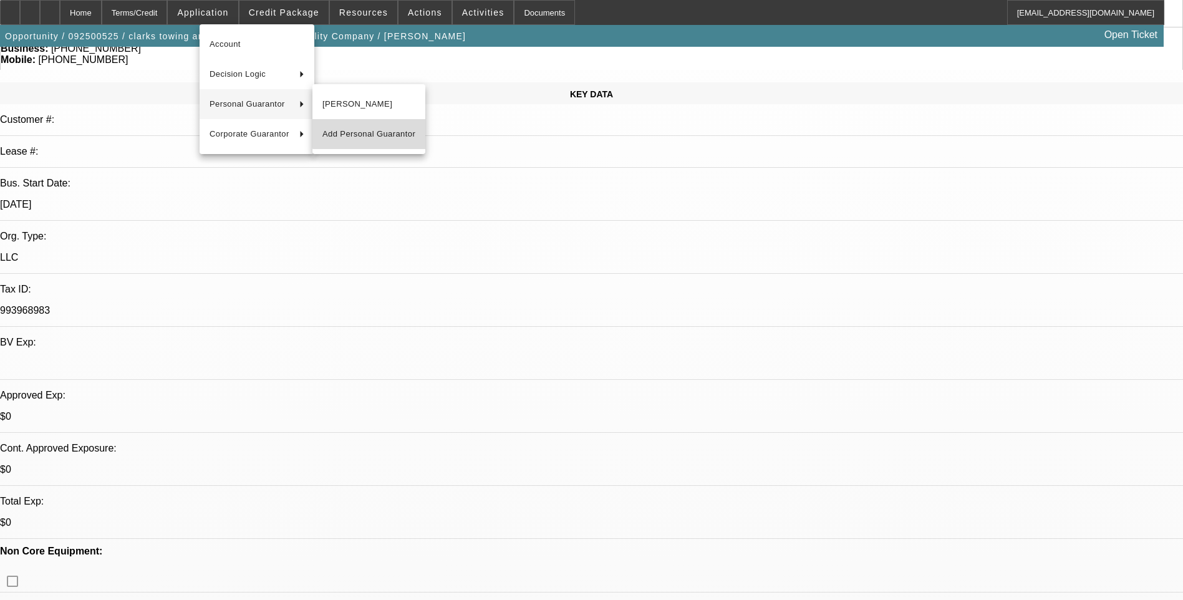
click at [384, 132] on span "Add Personal Guarantor" at bounding box center [368, 134] width 93 height 15
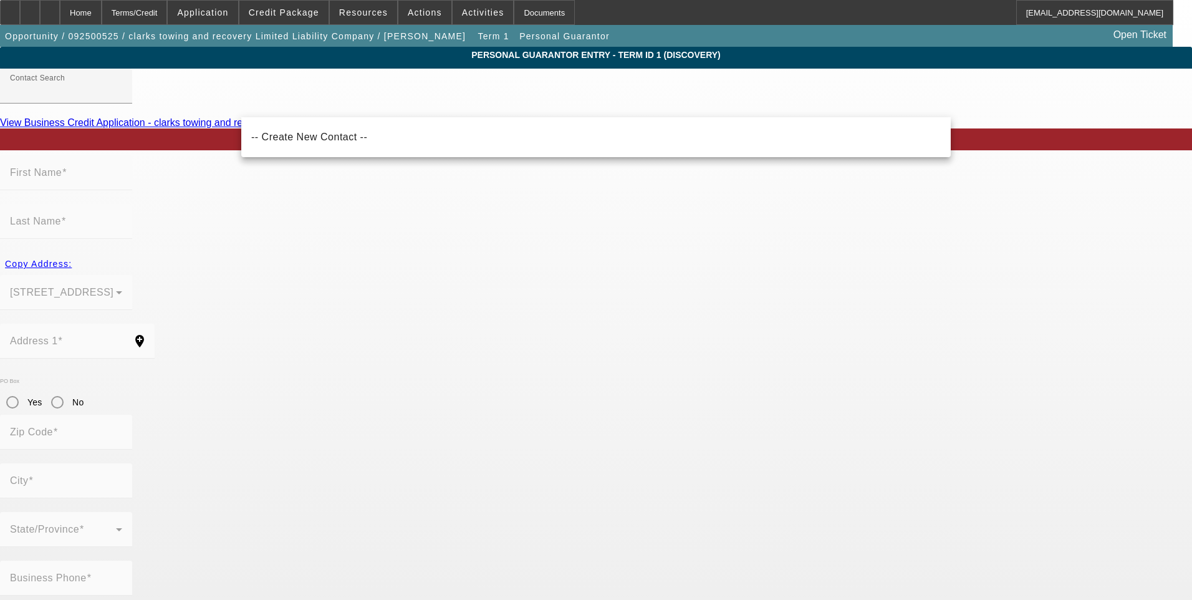
click at [384, 132] on mat-option "-- Create New Contact --" at bounding box center [596, 137] width 710 height 30
type input "-- Create New Contact --"
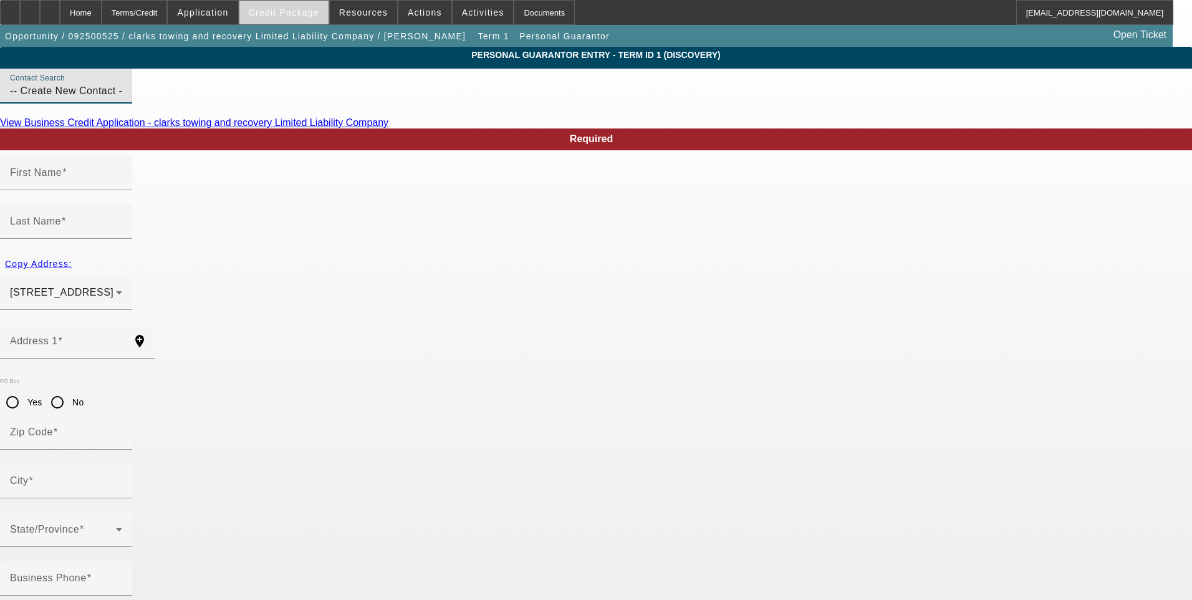
click at [299, 8] on span "Credit Package" at bounding box center [284, 12] width 70 height 10
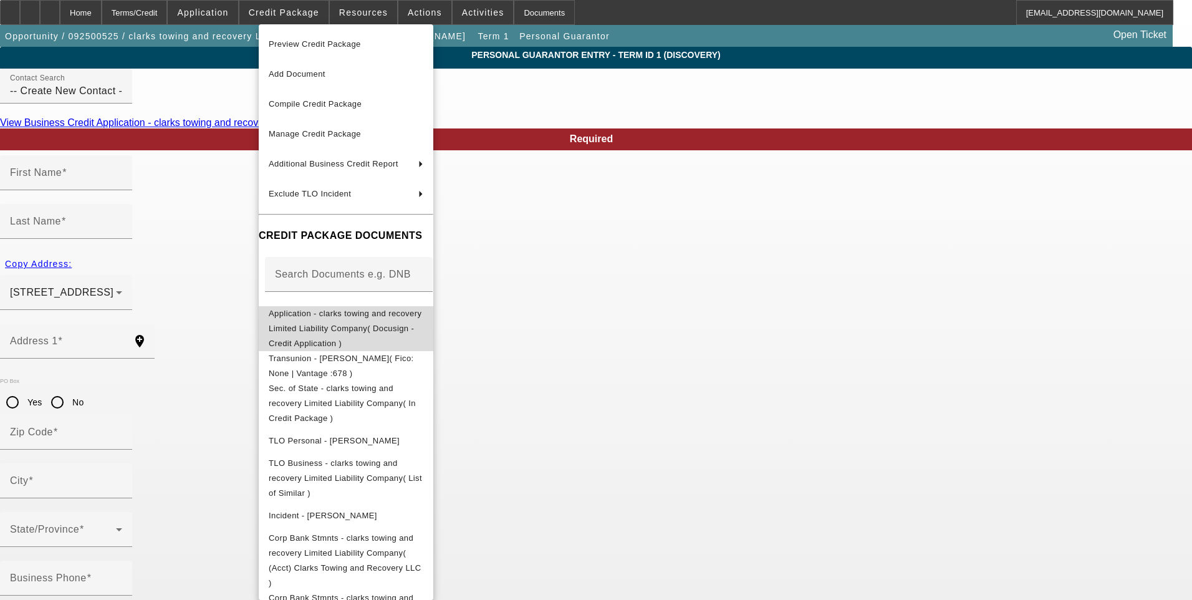
click at [367, 319] on span "Application - clarks towing and recovery Limited Liability Company( Docusign - …" at bounding box center [346, 328] width 155 height 45
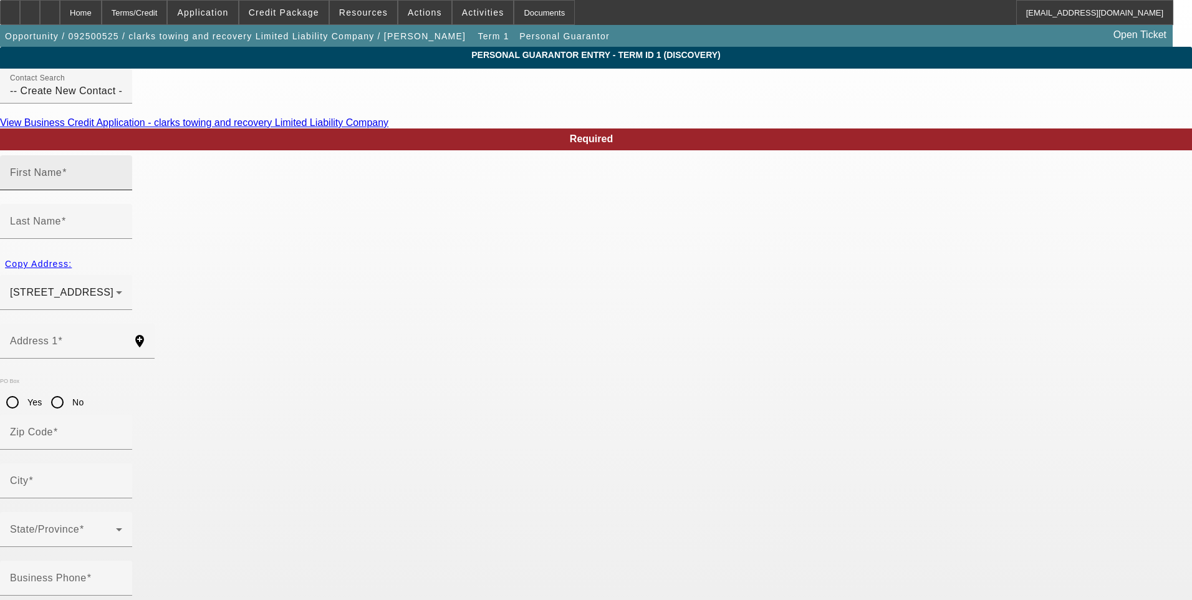
click at [62, 178] on mat-label "First Name" at bounding box center [36, 172] width 52 height 11
click at [122, 185] on input "First Name" at bounding box center [66, 177] width 112 height 15
click at [62, 178] on mat-label "First Name" at bounding box center [36, 172] width 52 height 11
click at [122, 185] on input "First Name" at bounding box center [66, 177] width 112 height 15
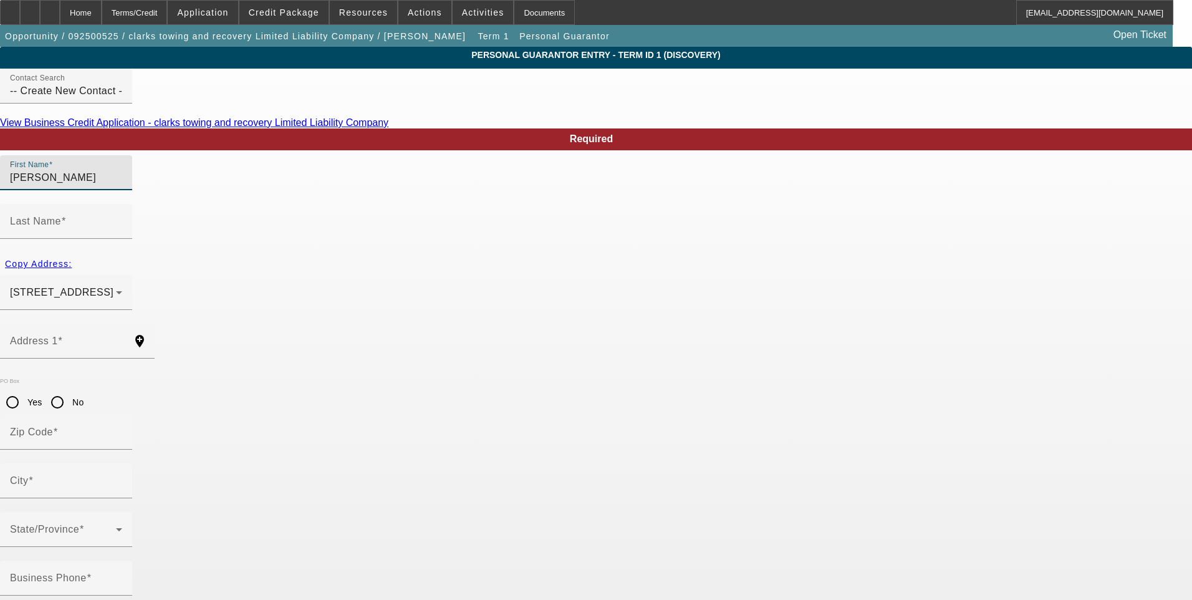
type input "[PERSON_NAME]"
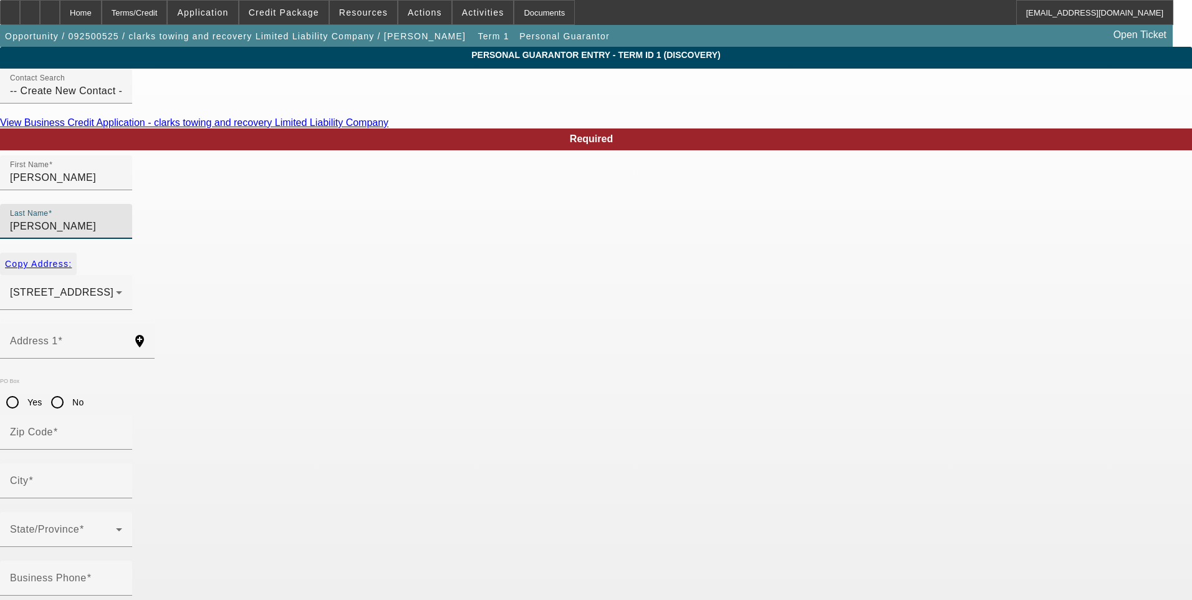
type input "Briner"
click at [72, 259] on span "Copy Address:" at bounding box center [38, 264] width 67 height 10
type input "5221 Long Lick Pike"
type input "40379"
type input "Stamping Ground"
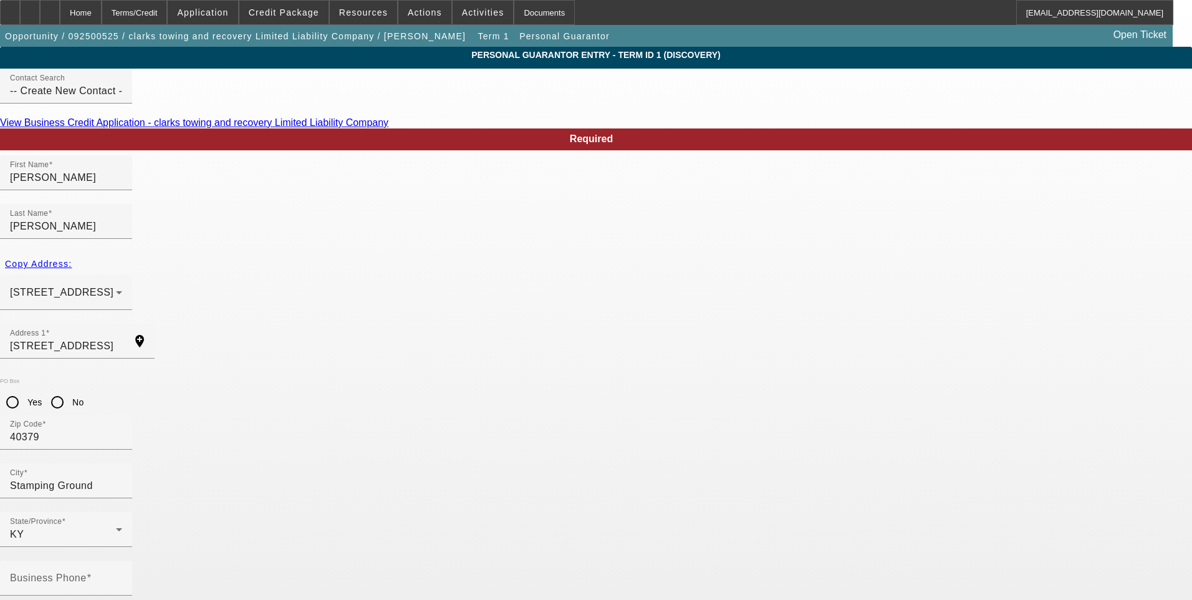
type input "(573) 724-2297"
type input "usarabian@hotmail.com"
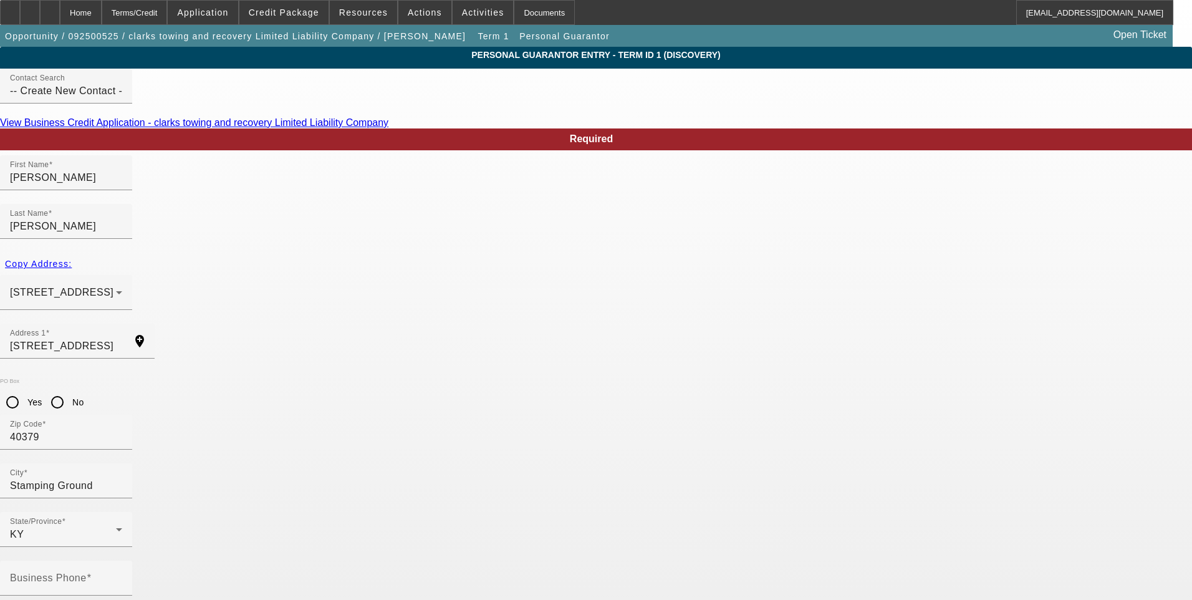
type input "50"
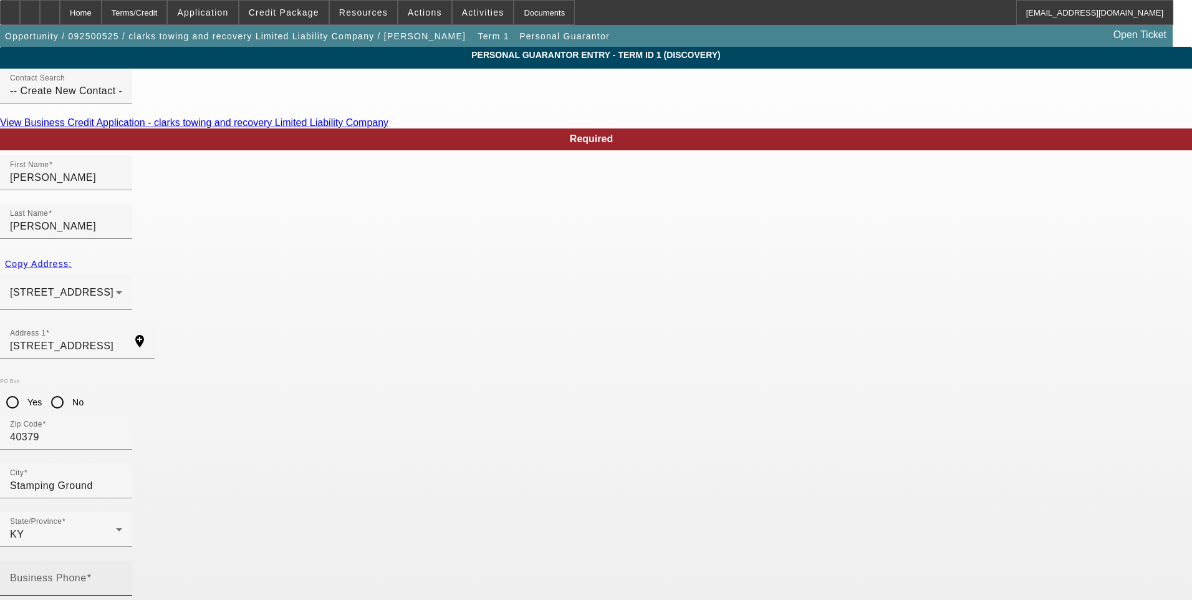
type input "494-02-6540"
click at [122, 561] on div "Business Phone" at bounding box center [66, 578] width 112 height 35
type input "[PHONE_NUMBER]"
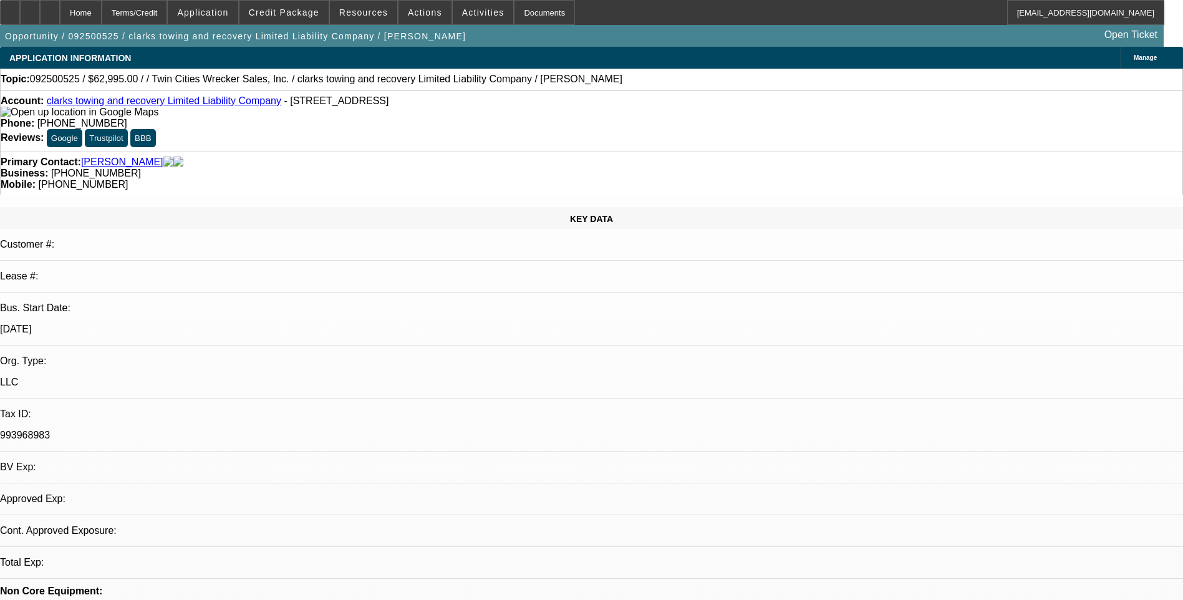
select select "0"
select select "2"
select select "0.1"
select select "4"
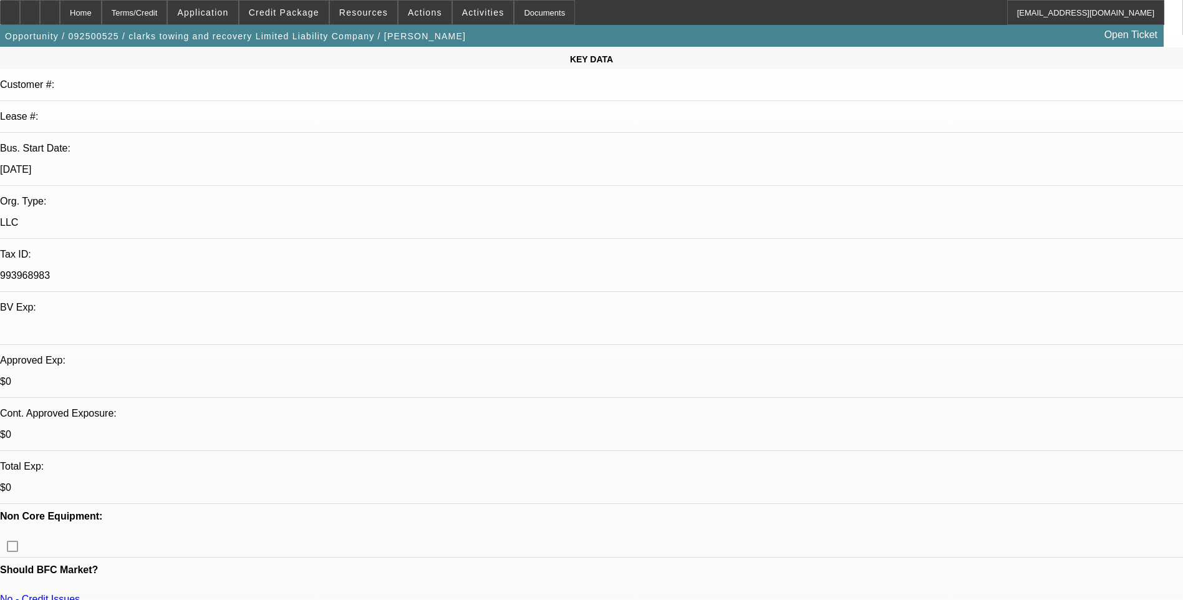
scroll to position [187, 0]
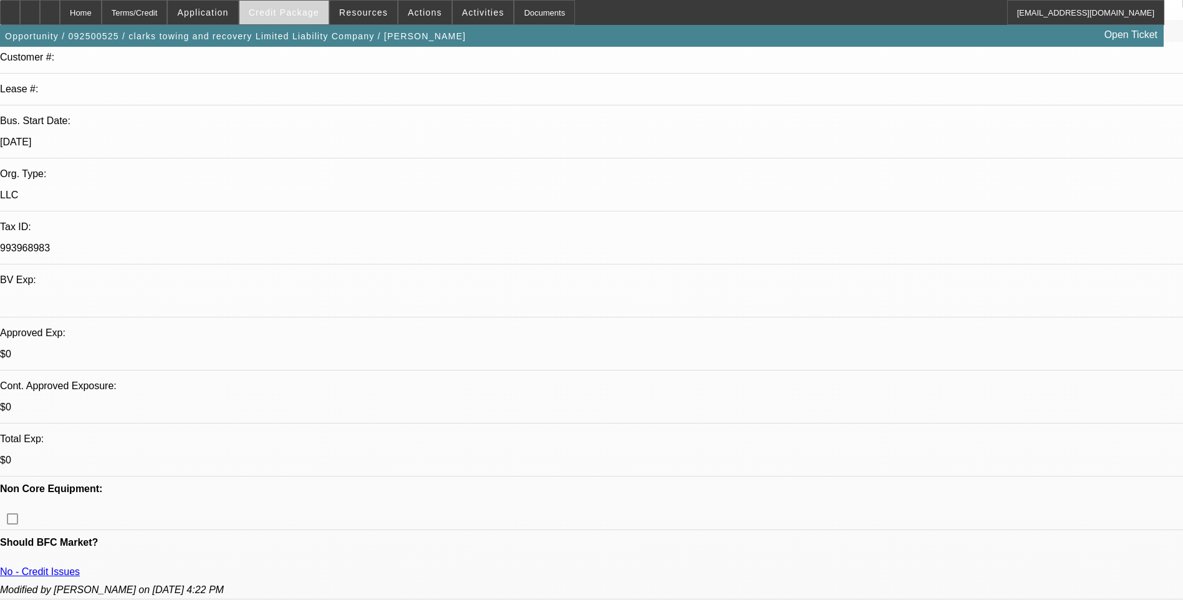
click at [301, 16] on span "Credit Package" at bounding box center [284, 12] width 70 height 10
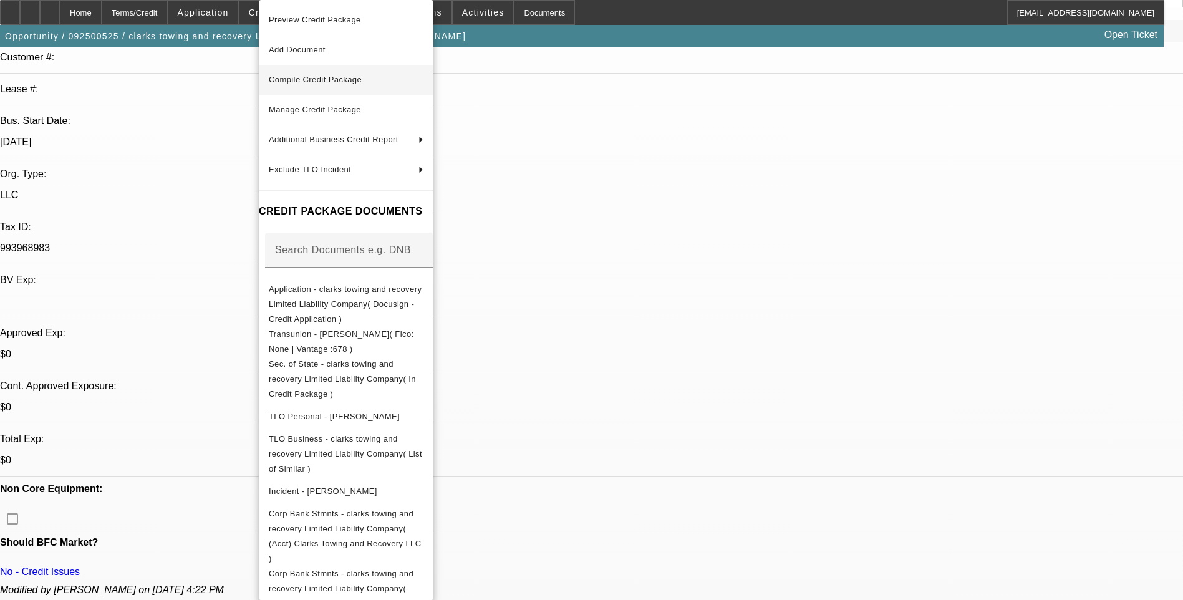
click at [390, 79] on span "Compile Credit Package" at bounding box center [346, 79] width 155 height 15
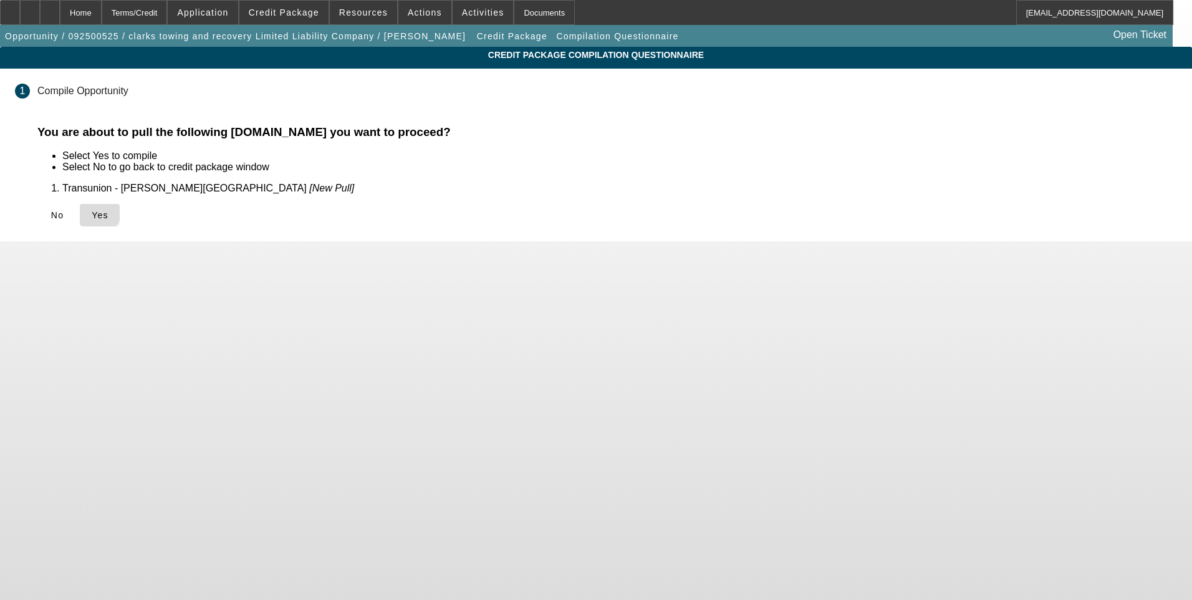
click at [92, 212] on icon at bounding box center [92, 215] width 0 height 10
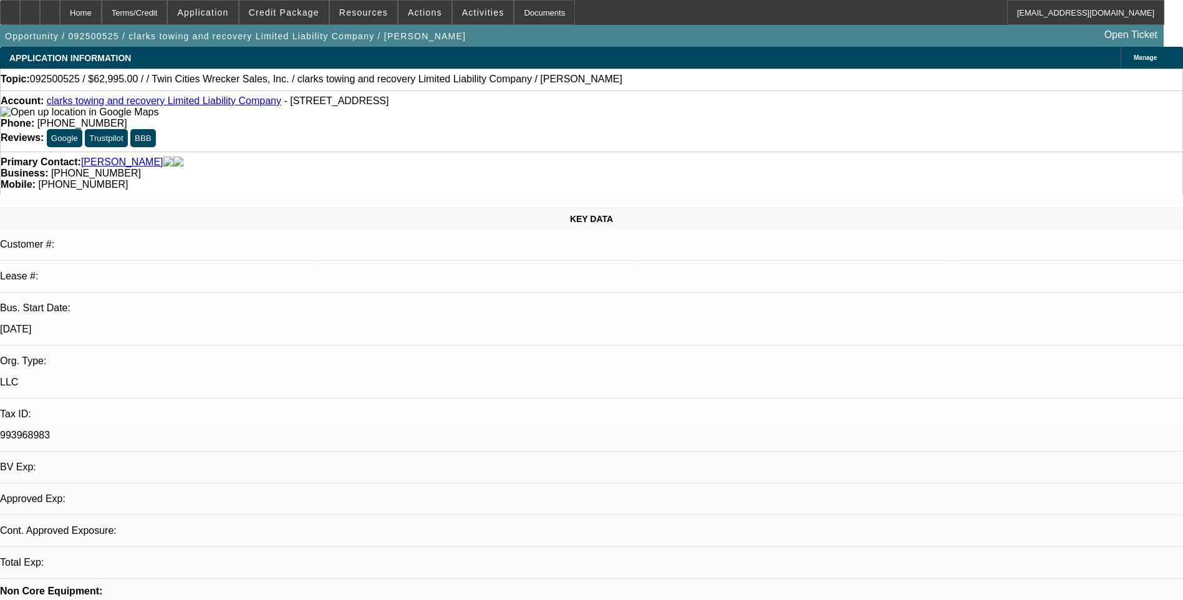
select select "0"
select select "2"
select select "0.1"
select select "4"
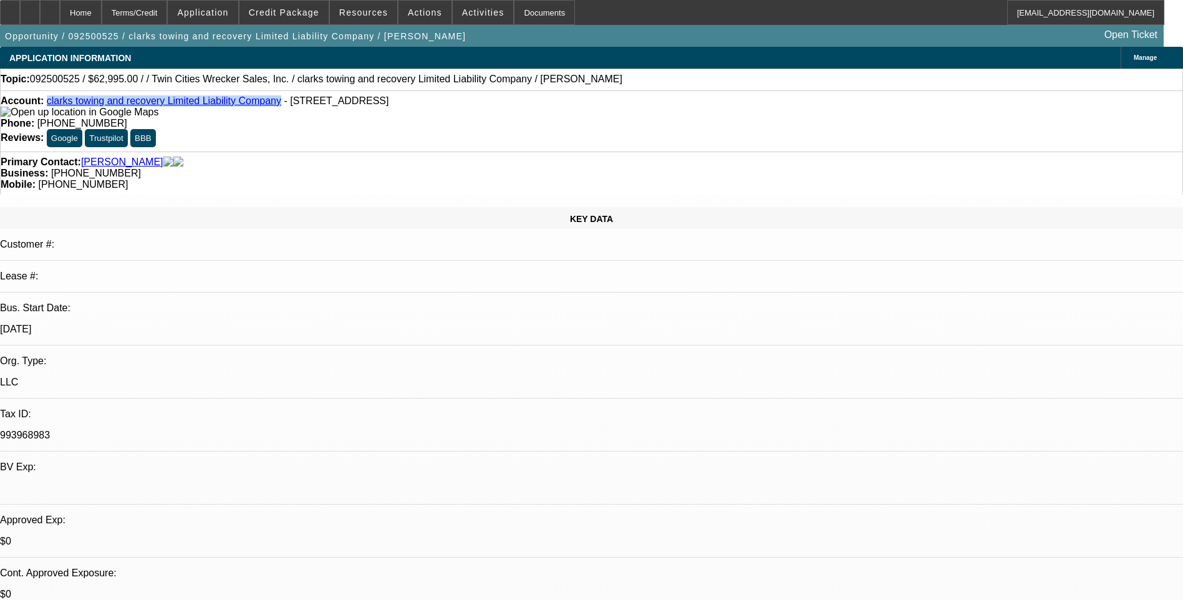
drag, startPoint x: 56, startPoint y: 103, endPoint x: 247, endPoint y: 103, distance: 190.8
click at [247, 103] on div "Account: clarks towing and recovery Limited Liability Company - 501 N Broadway …" at bounding box center [592, 106] width 1182 height 22
drag, startPoint x: 247, startPoint y: 103, endPoint x: 228, endPoint y: 106, distance: 19.6
copy link "clarks towing and recovery Limited Liability Company"
click at [284, 105] on span "- [STREET_ADDRESS]" at bounding box center [336, 100] width 105 height 11
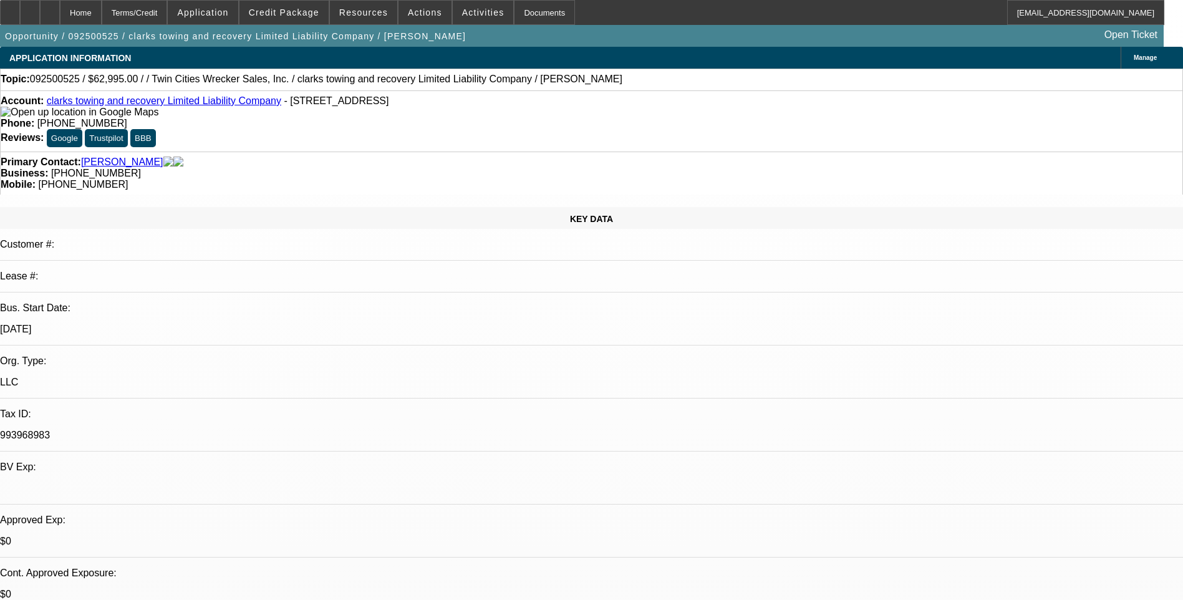
drag, startPoint x: 264, startPoint y: 105, endPoint x: 256, endPoint y: 103, distance: 8.3
click at [284, 103] on span "- [STREET_ADDRESS]" at bounding box center [336, 100] width 105 height 11
drag, startPoint x: 256, startPoint y: 103, endPoint x: 52, endPoint y: 115, distance: 204.3
click at [284, 106] on span "- [STREET_ADDRESS]" at bounding box center [336, 100] width 105 height 11
copy span "501 N Broadway St, Georgetown, KY 40324"
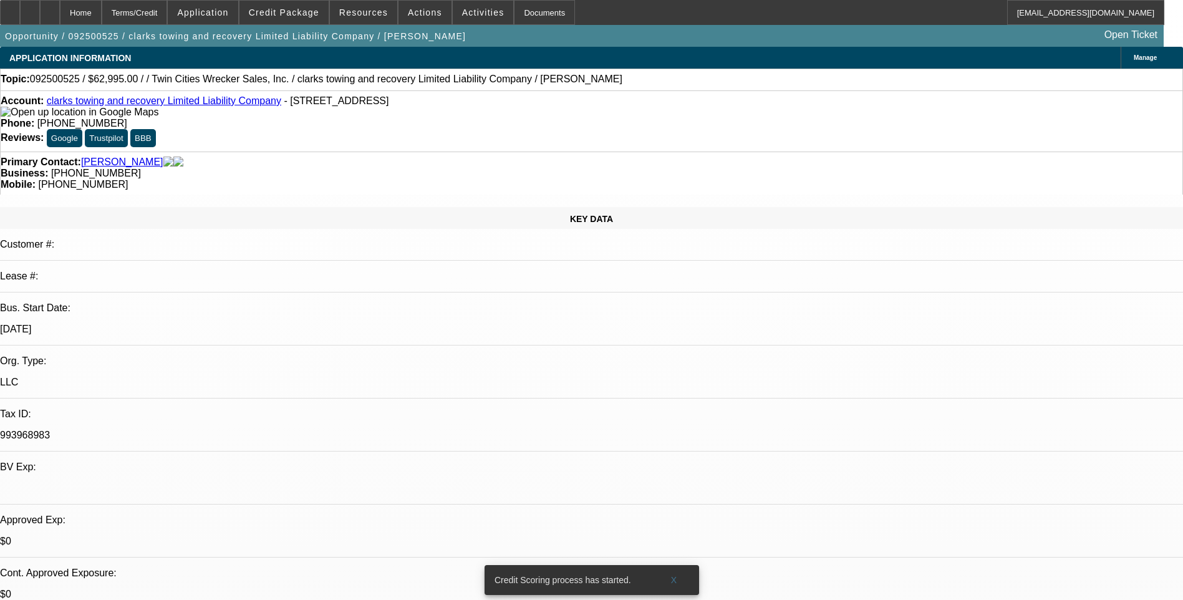
drag, startPoint x: 280, startPoint y: 187, endPoint x: 322, endPoint y: 163, distance: 48.6
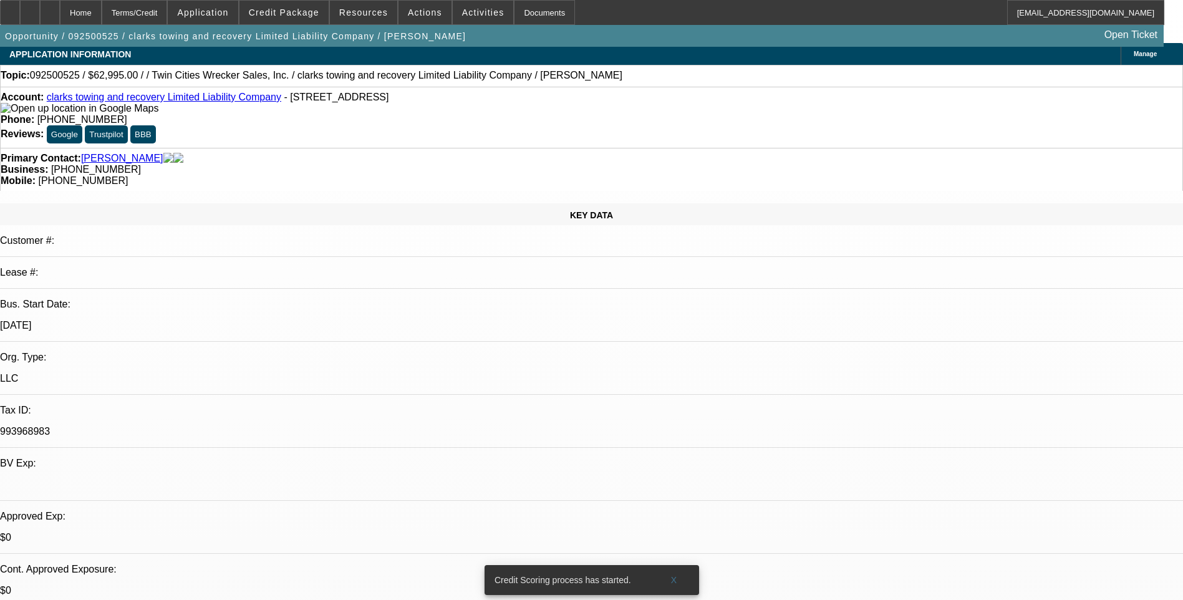
scroll to position [249, 0]
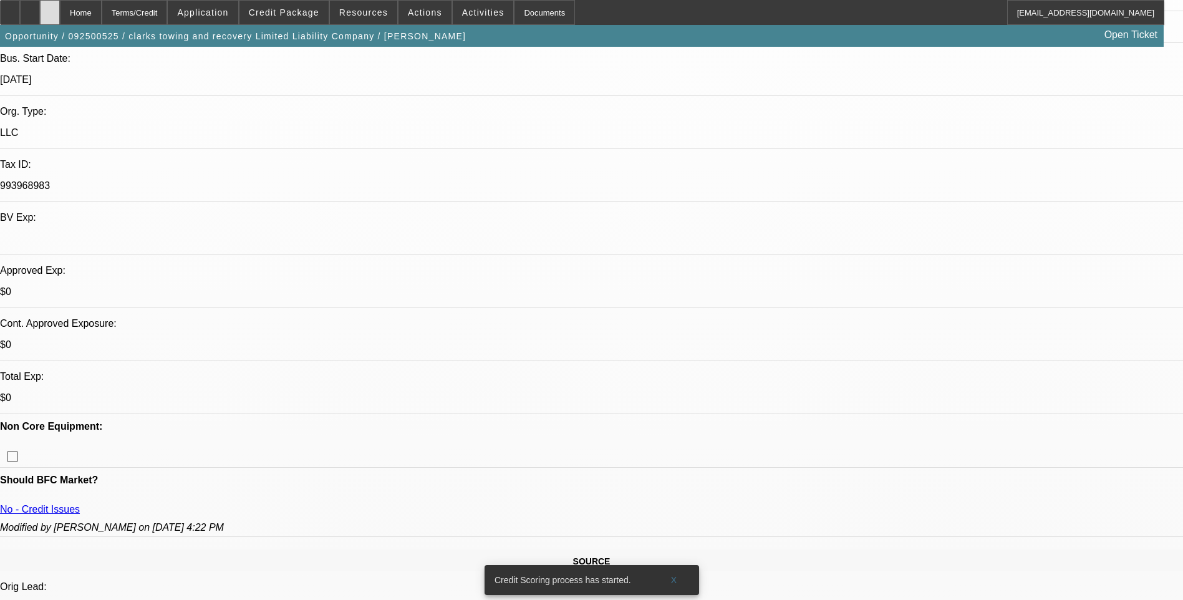
click at [60, 16] on div at bounding box center [50, 12] width 20 height 25
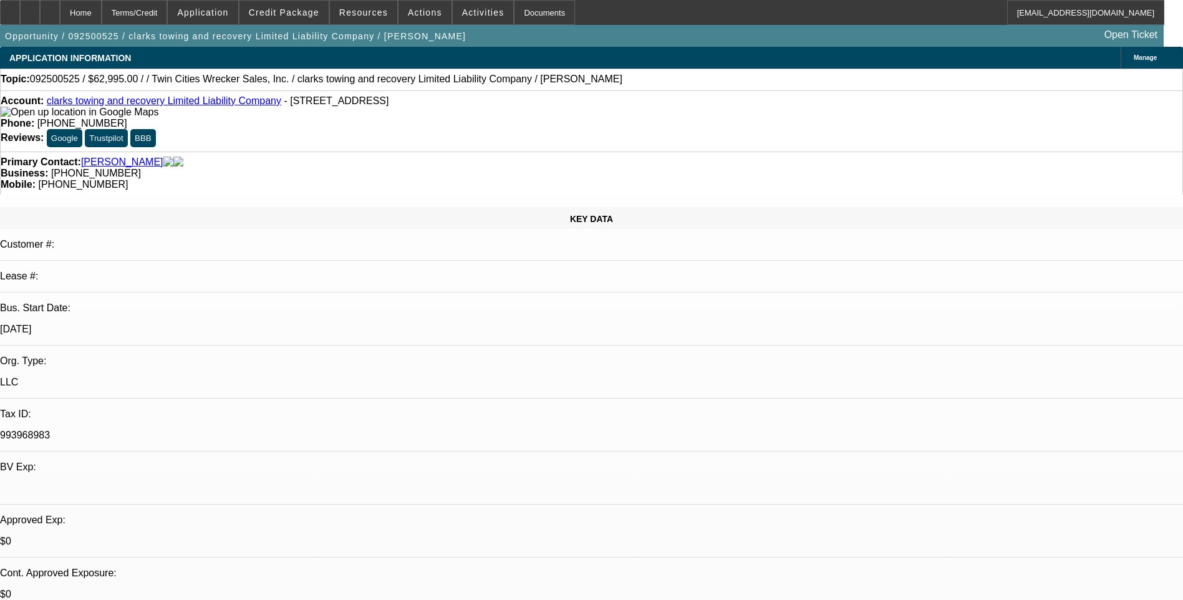
select select "0"
select select "2"
select select "0.1"
select select "4"
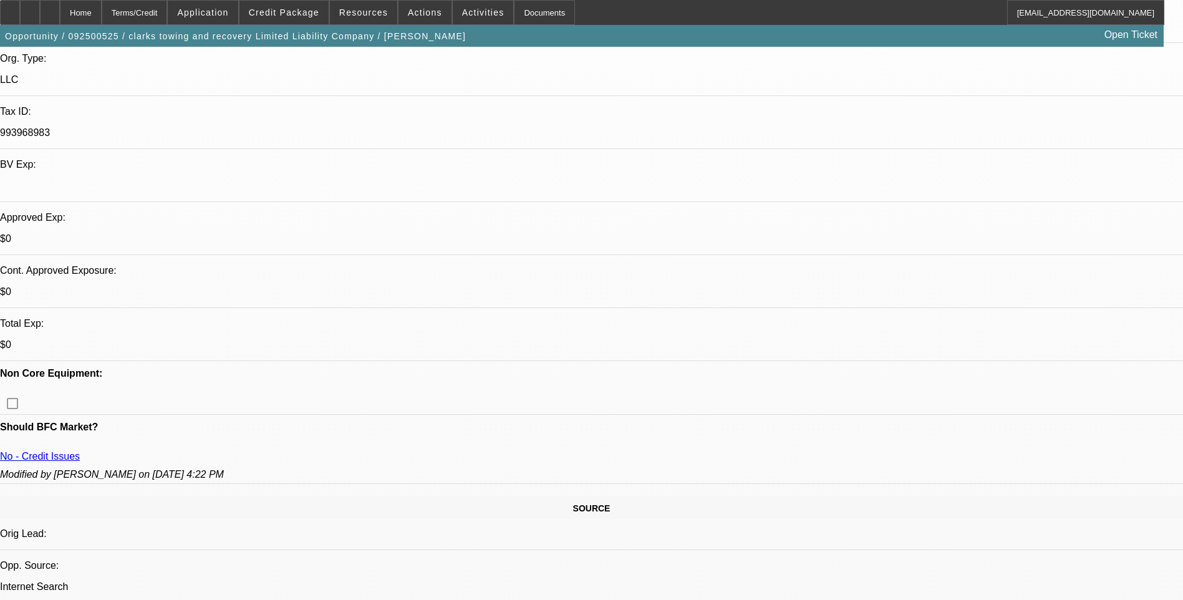
scroll to position [312, 0]
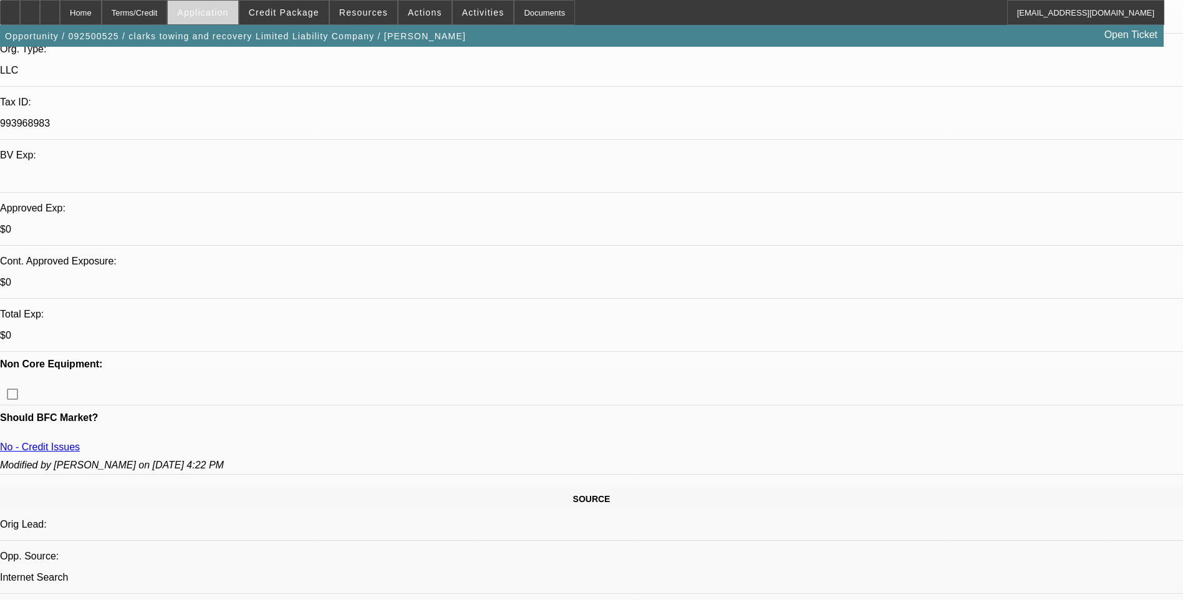
click at [220, 11] on span "Application" at bounding box center [202, 12] width 51 height 10
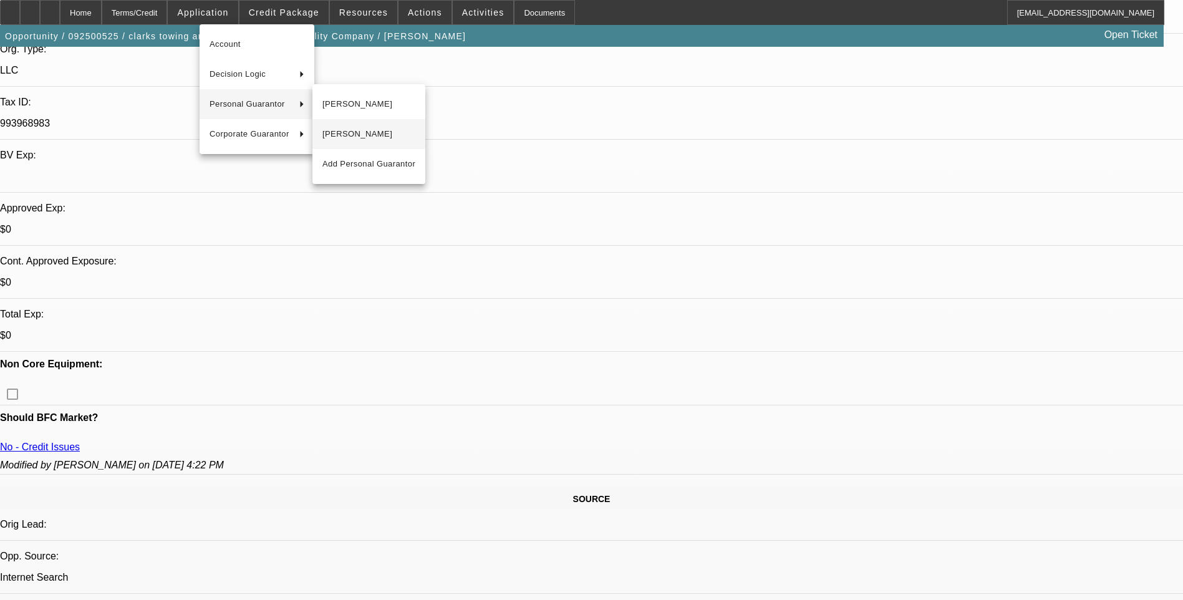
click at [367, 140] on span "[PERSON_NAME]" at bounding box center [368, 134] width 93 height 15
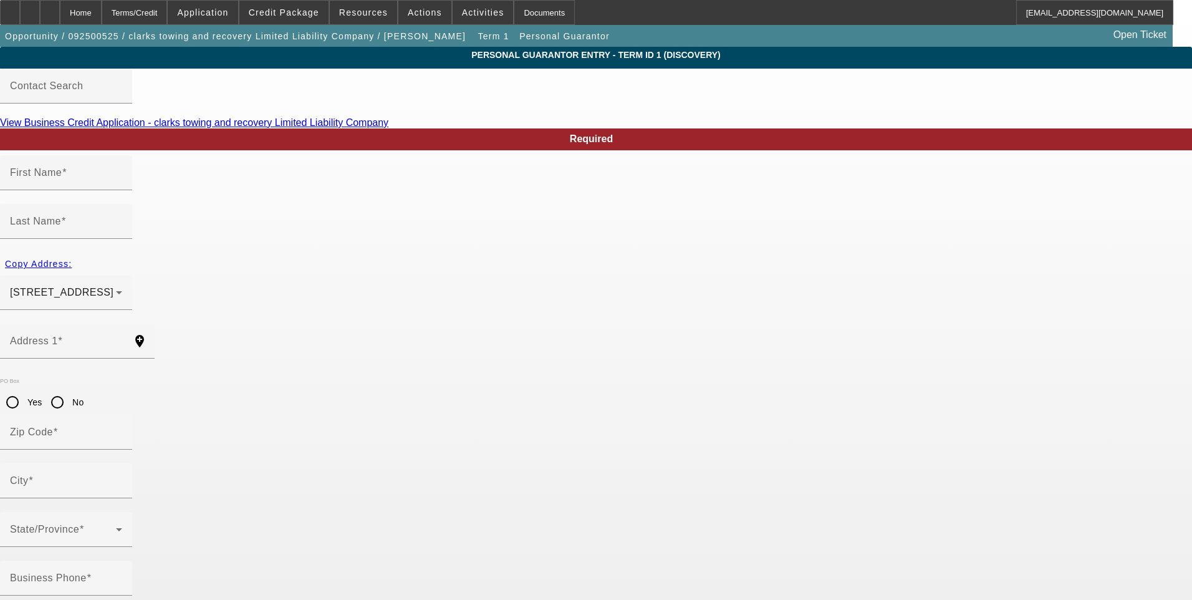
type input "Joshua"
type input "Briner"
type input "5221 Long Lick Pike"
radio input "true"
type input "40379"
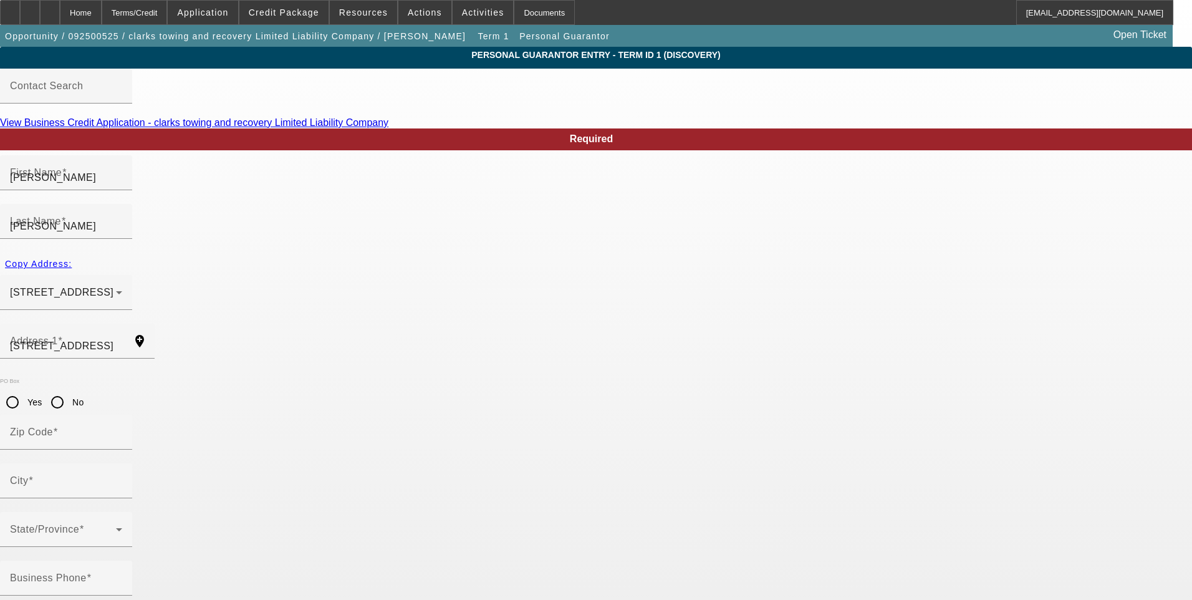
type input "Stamping Ground"
type input "[PHONE_NUMBER]"
type input "100"
type input "519-33-2416"
type input "clarkstowingky@gmail.com"
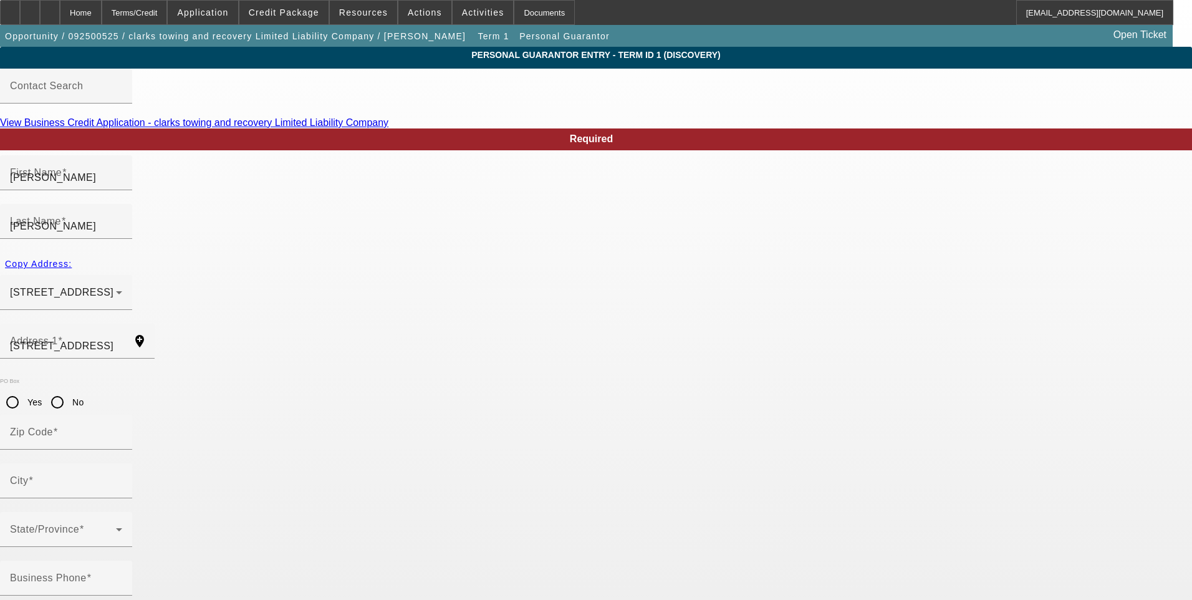
type input "(208) 565-7901"
type input "[PHONE_NUMBER]"
type input "1"
type input "50"
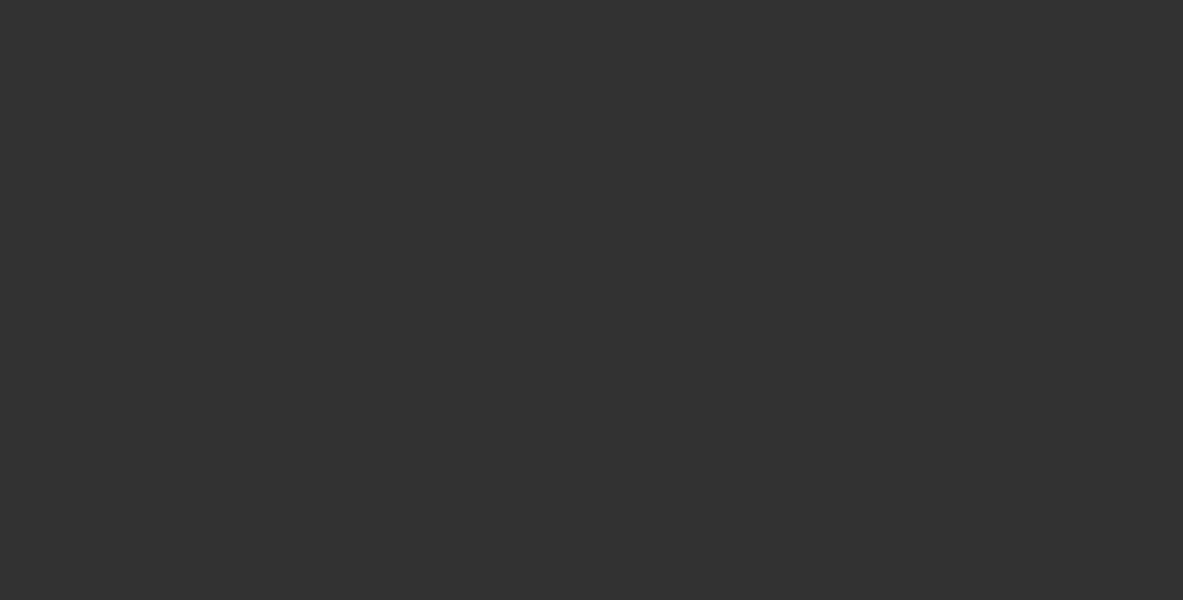
select select "0"
select select "2"
select select "0.1"
select select "4"
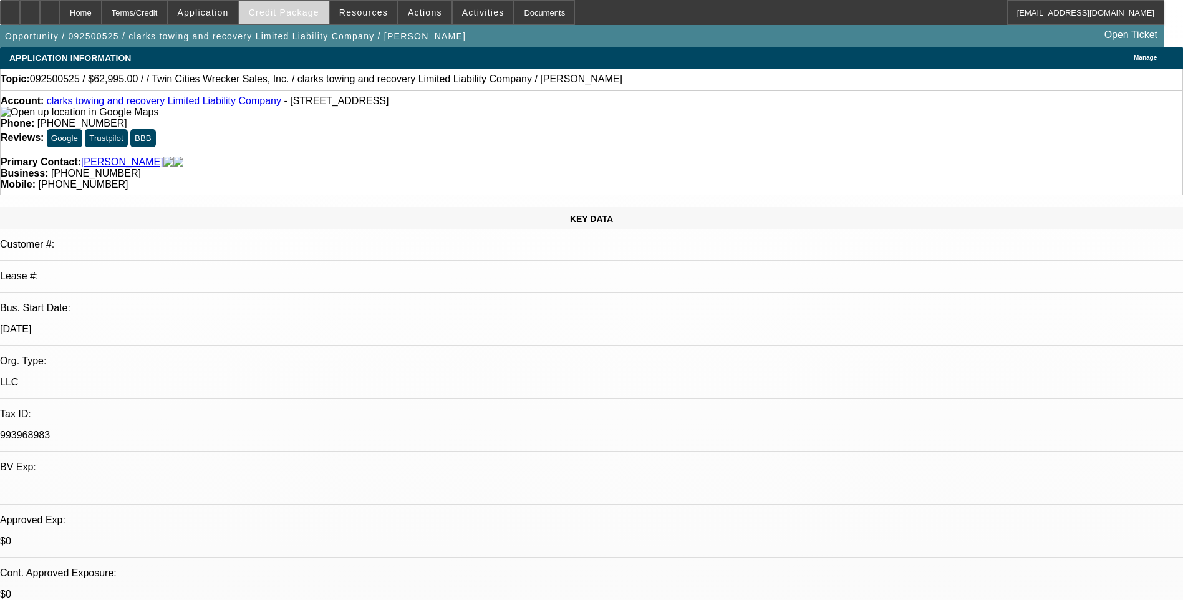
click at [273, 16] on span "Credit Package" at bounding box center [284, 12] width 70 height 10
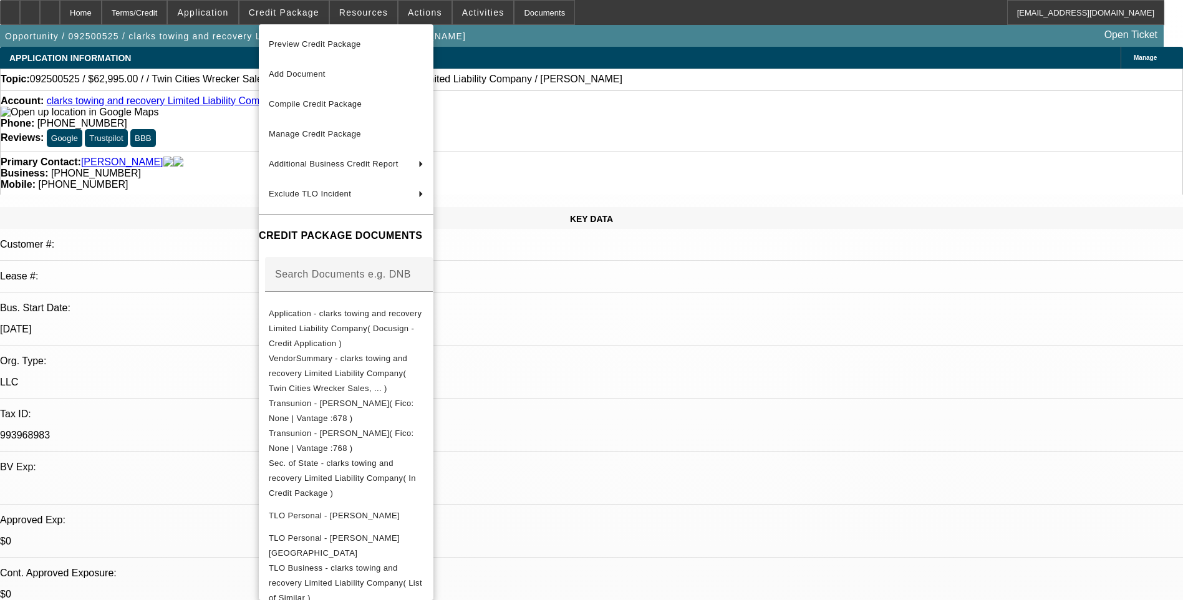
click at [215, 213] on div at bounding box center [591, 300] width 1183 height 600
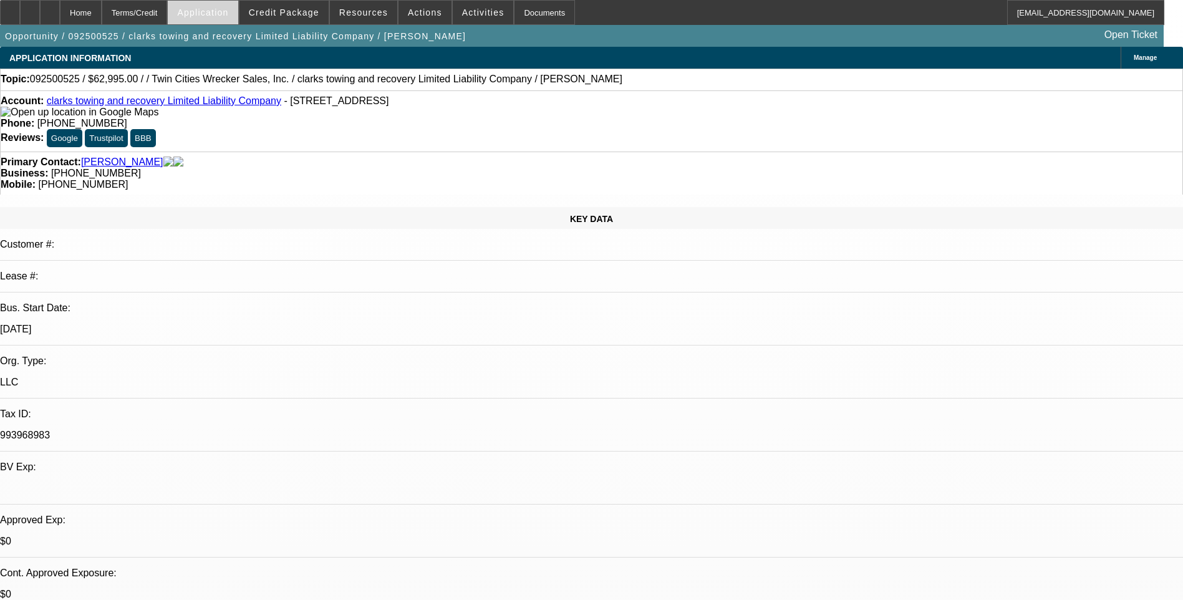
click at [222, 16] on span "Application" at bounding box center [202, 12] width 51 height 10
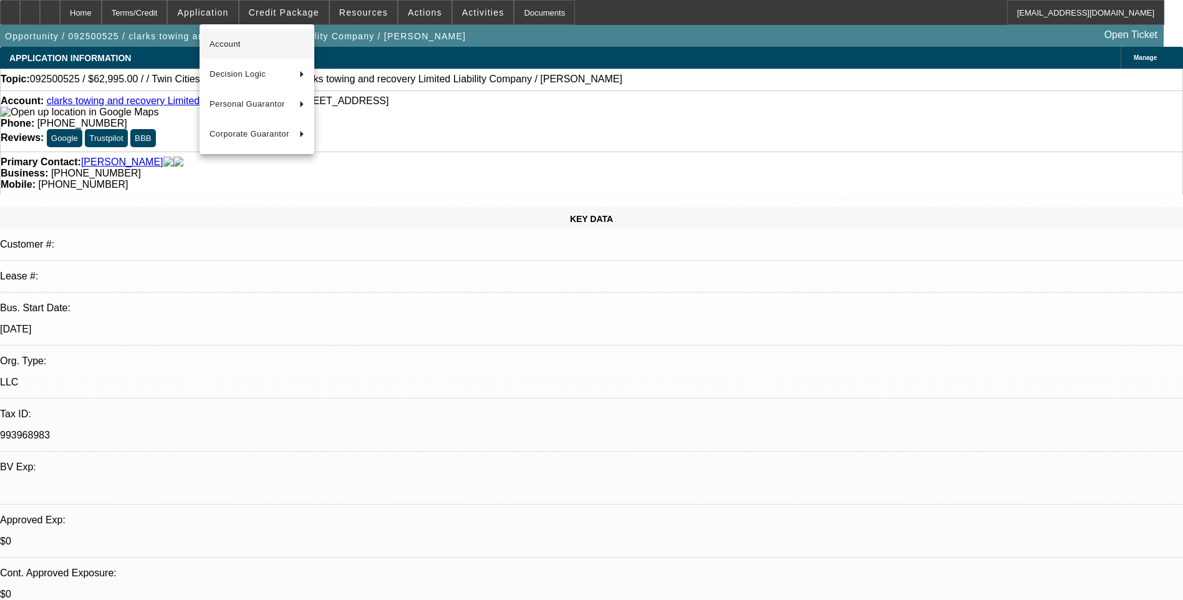
click at [230, 37] on span "Account" at bounding box center [257, 44] width 95 height 15
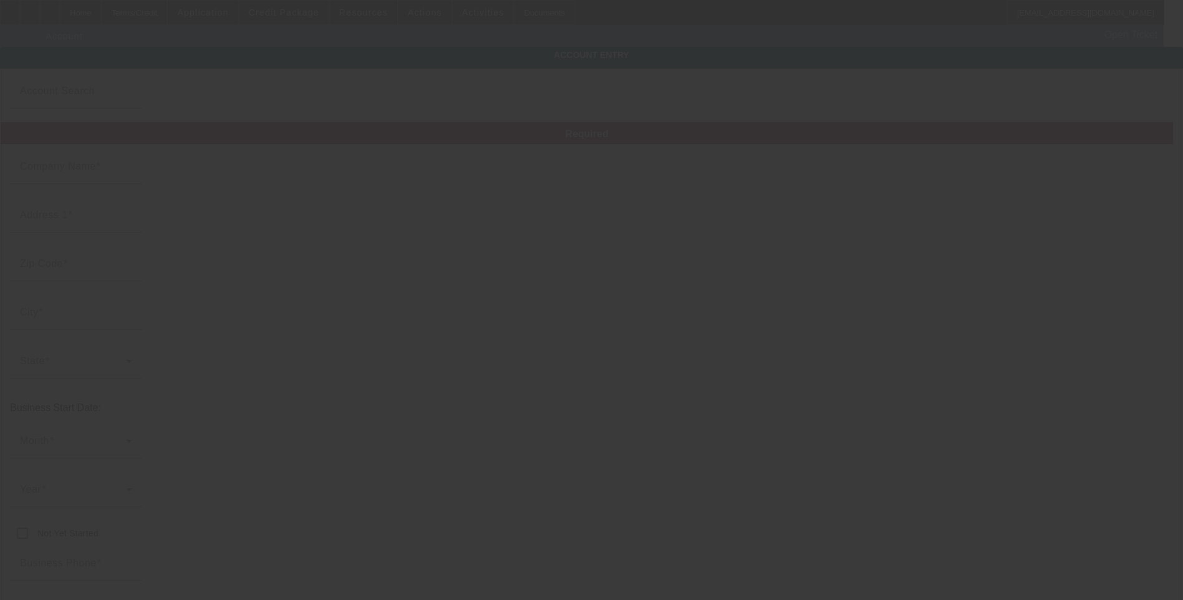
type input "clarks towing and recovery Limited Liability Company"
type input "501 N Broadway St"
type input "40324"
type input "Georgetown"
type input "(502) 863-7534"
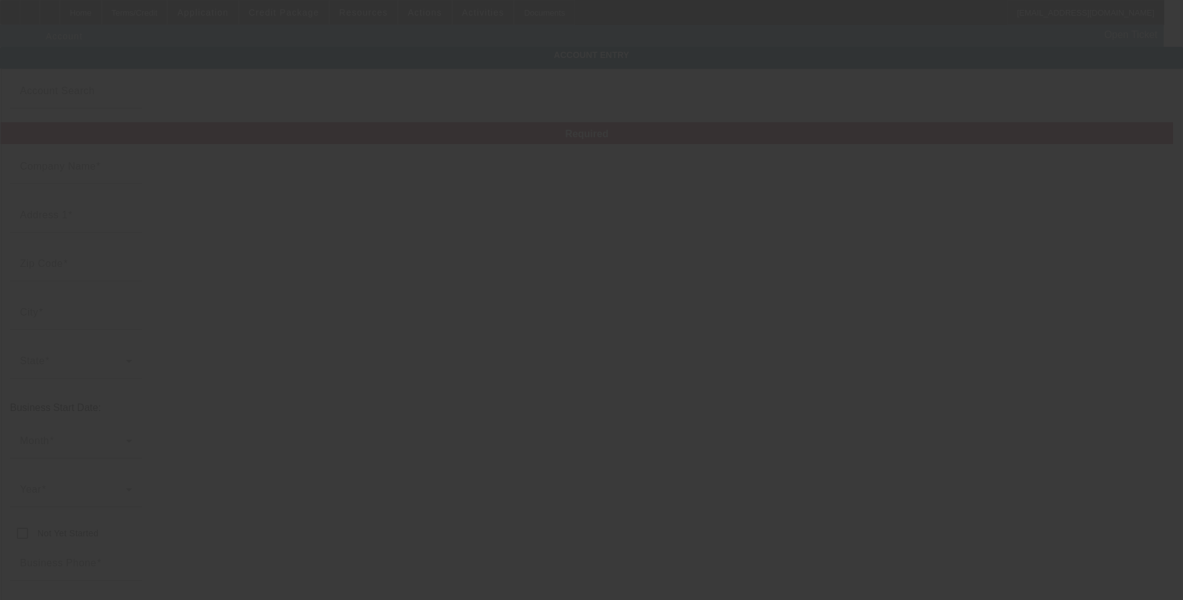
type input "clarkstire@gmail.com"
type input "993968983"
type input "https://clarkstowingky.com/"
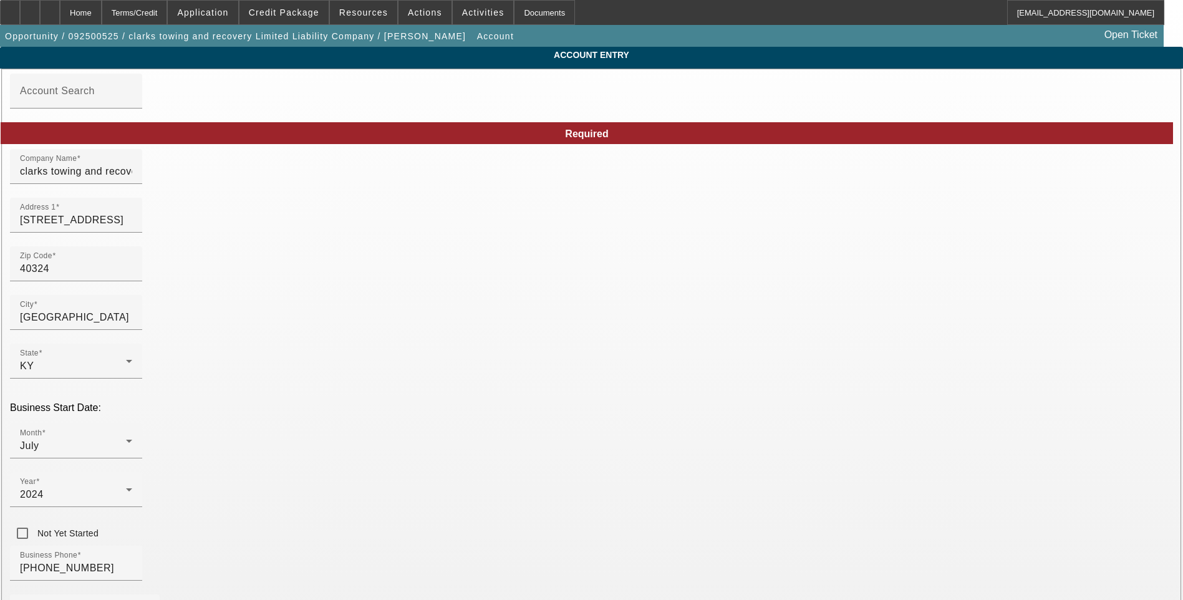
type input "9/24/2025"
click at [132, 179] on input "clarks towing and recovery Limited Liability Company" at bounding box center [76, 171] width 112 height 15
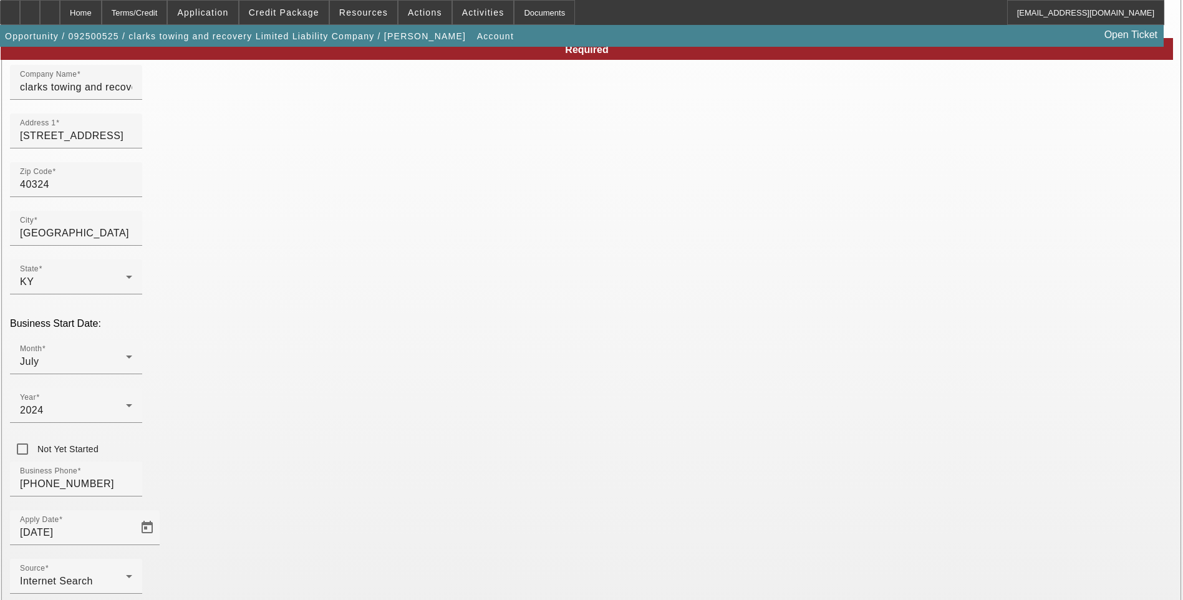
scroll to position [62, 0]
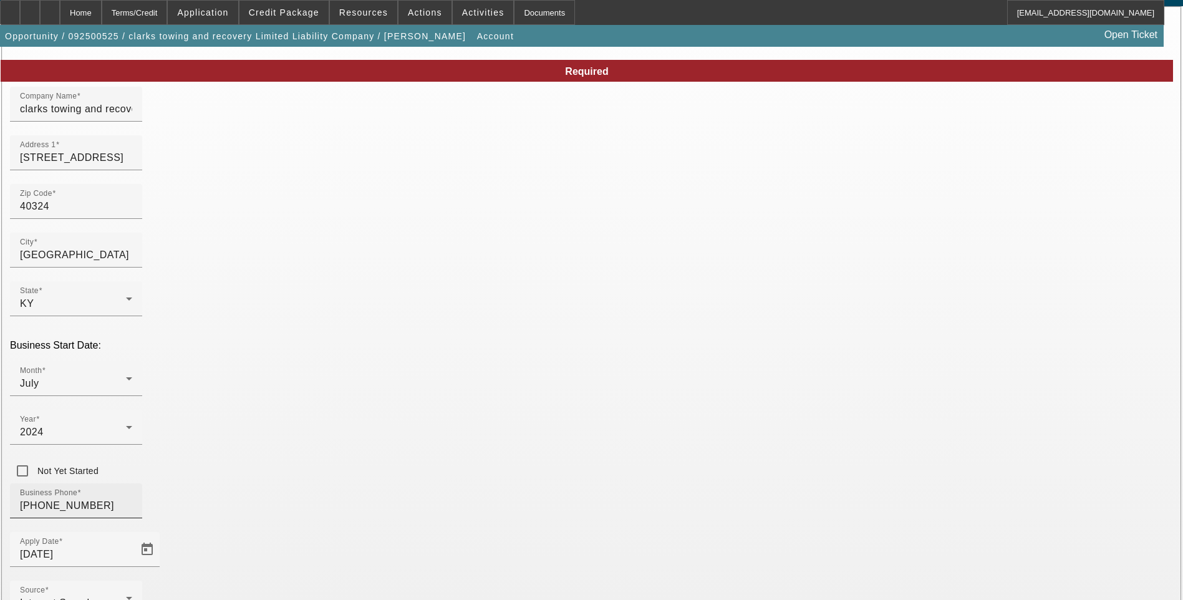
click at [132, 498] on input "(502) 863-7534" at bounding box center [76, 505] width 112 height 15
click at [132, 164] on input "501 N Broadway St" at bounding box center [76, 157] width 112 height 15
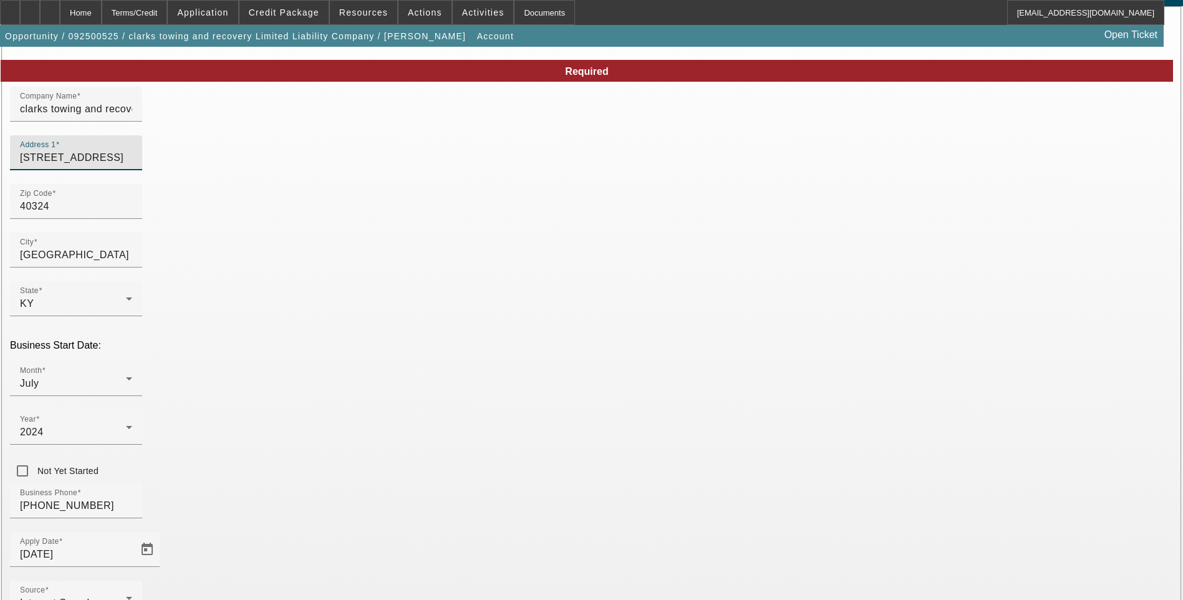
click at [132, 164] on input "501 N Broadway St" at bounding box center [76, 157] width 112 height 15
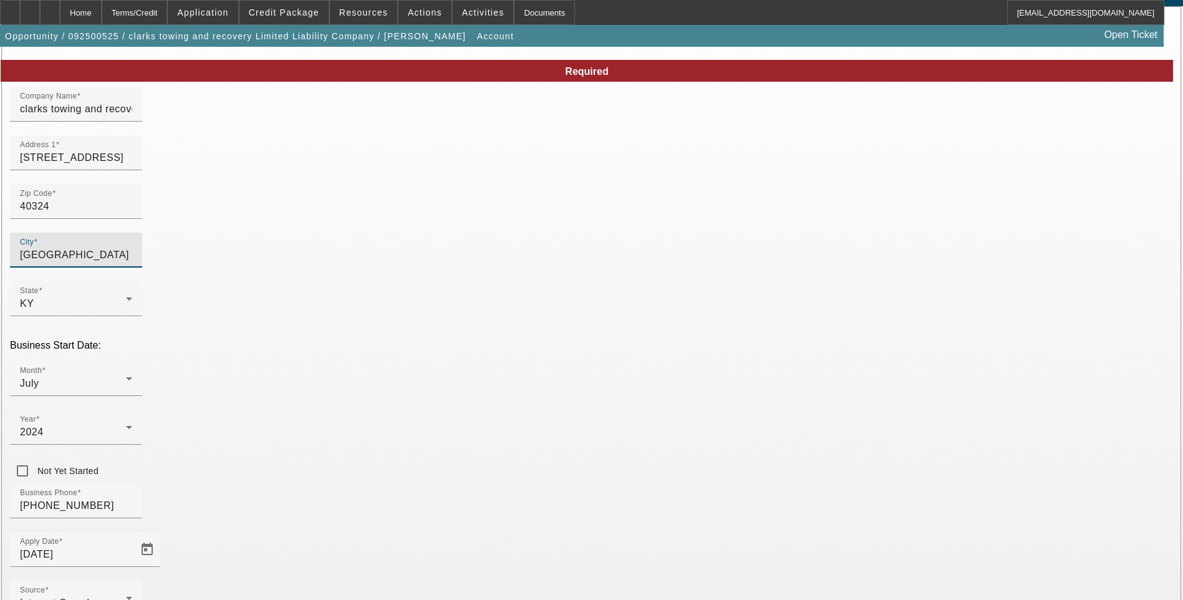
click at [132, 263] on input "Georgetown" at bounding box center [76, 255] width 112 height 15
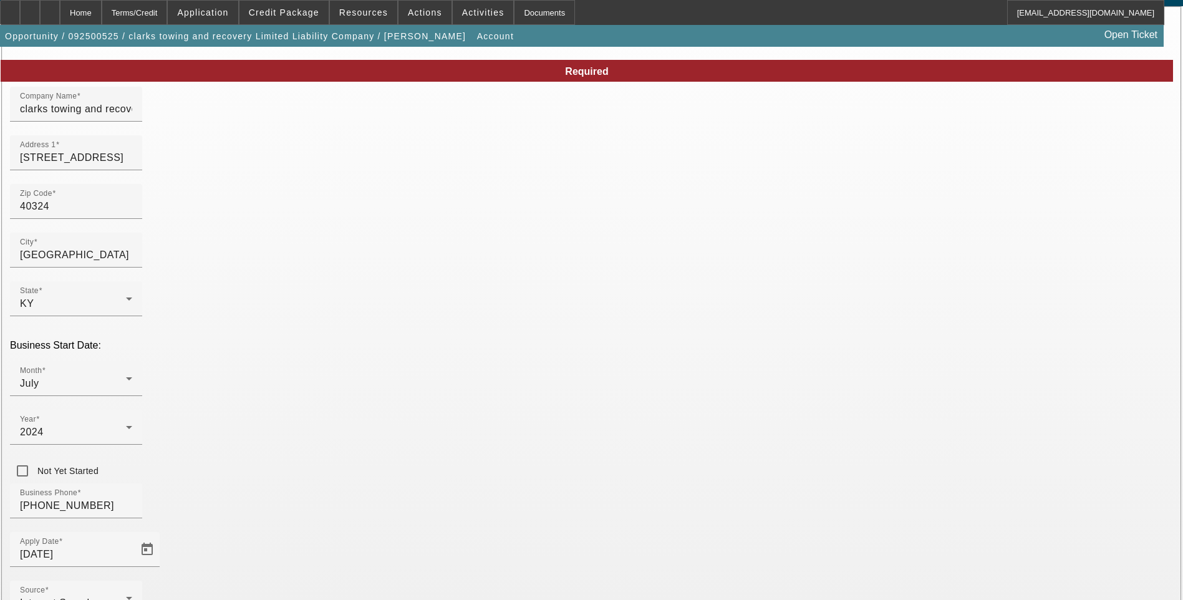
click at [221, 17] on span "Application" at bounding box center [202, 12] width 51 height 10
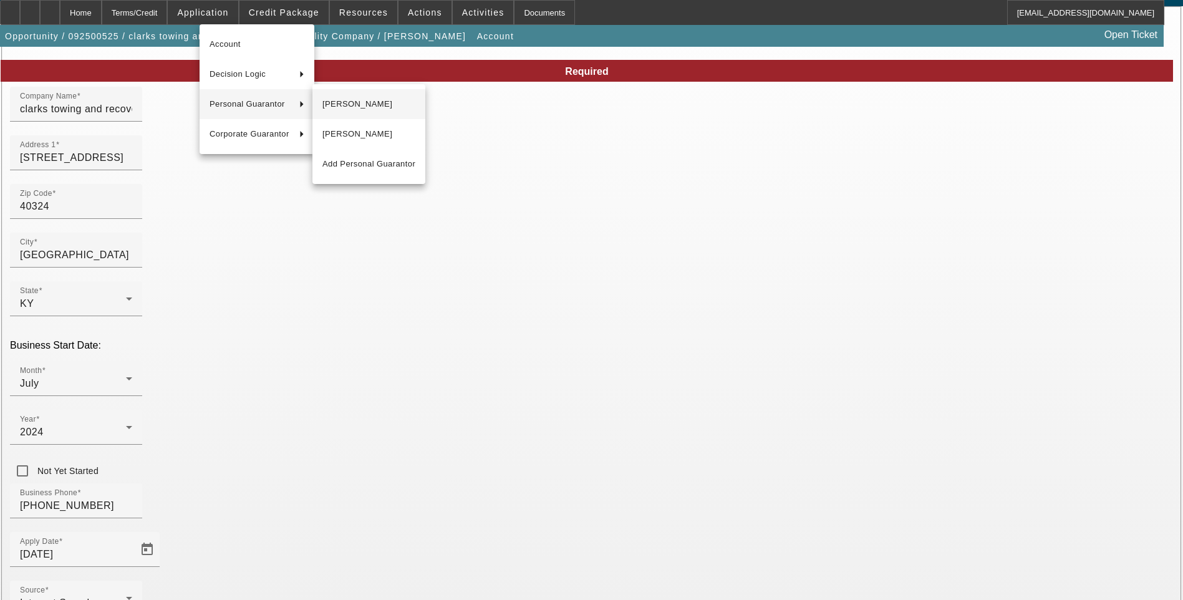
click at [375, 98] on span "Shelby Briner" at bounding box center [368, 104] width 93 height 15
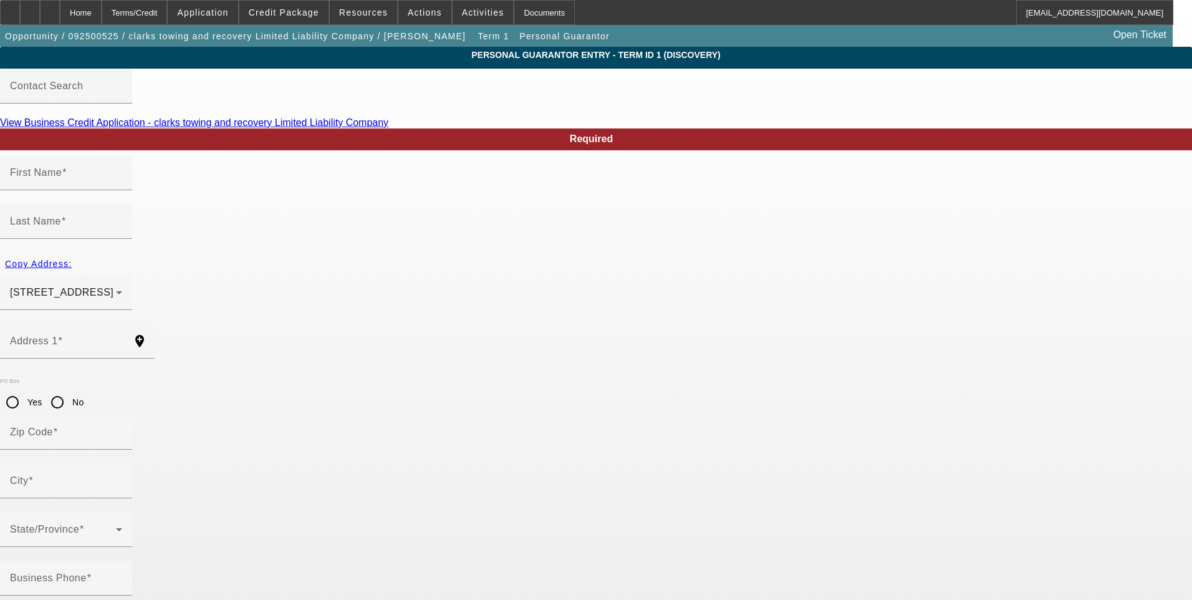
type input "Shelby"
type input "Briner"
type input "5221 Long Lick Pike"
radio input "true"
type input "40379"
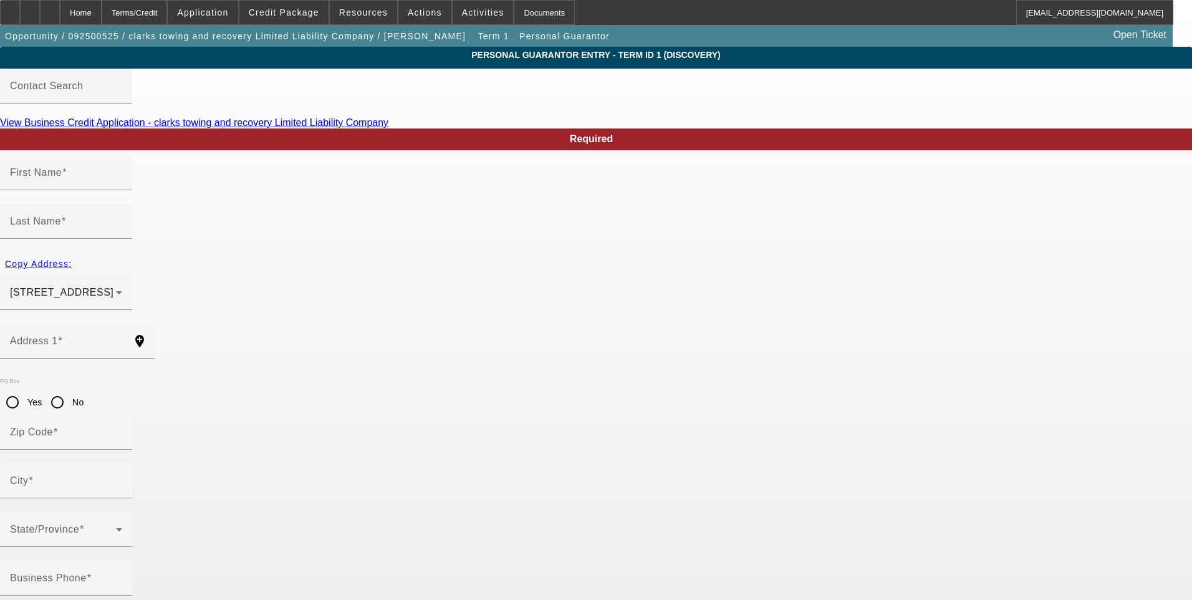
type input "Stamping Ground"
type input "(502) 863-7534"
type input "50"
type input "494-02-6540"
type input "usarabian@hotmail.com"
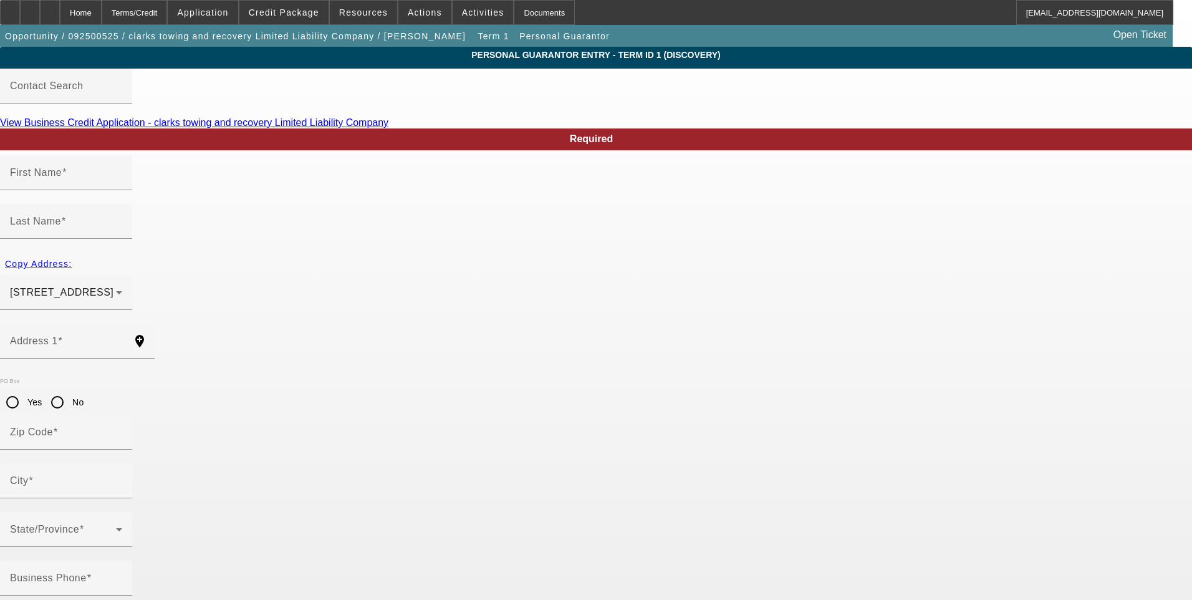
type input "(573) 724-2297"
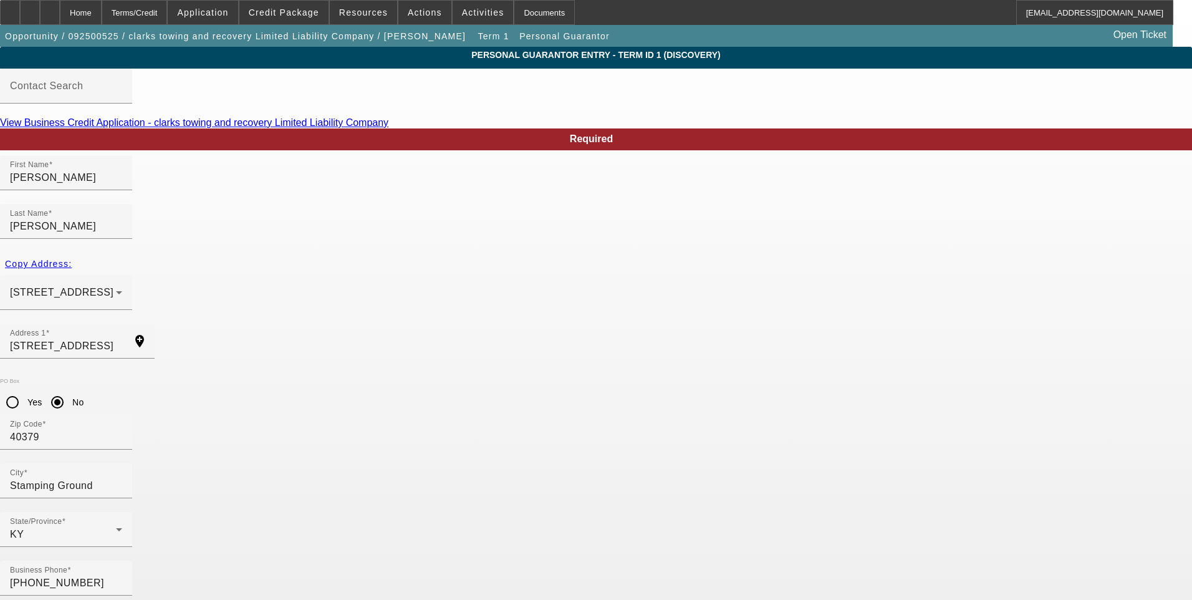
click at [122, 339] on input "5221 Long Lick Pike" at bounding box center [66, 346] width 112 height 15
click at [122, 478] on input "Stamping Ground" at bounding box center [66, 485] width 112 height 15
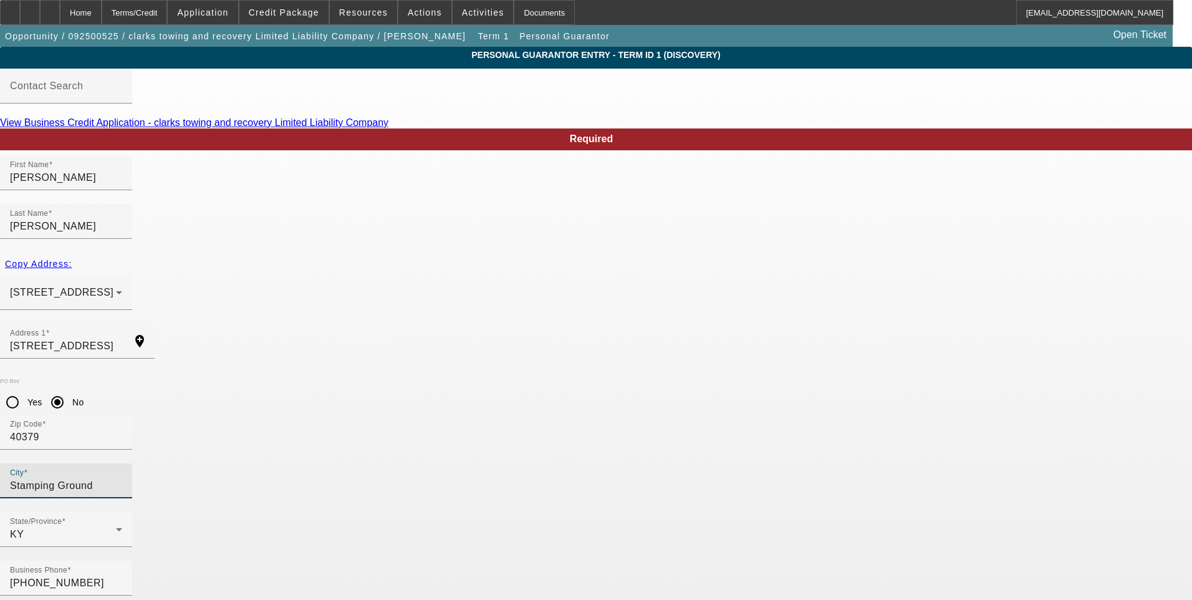
click at [122, 478] on input "Stamping Ground" at bounding box center [66, 485] width 112 height 15
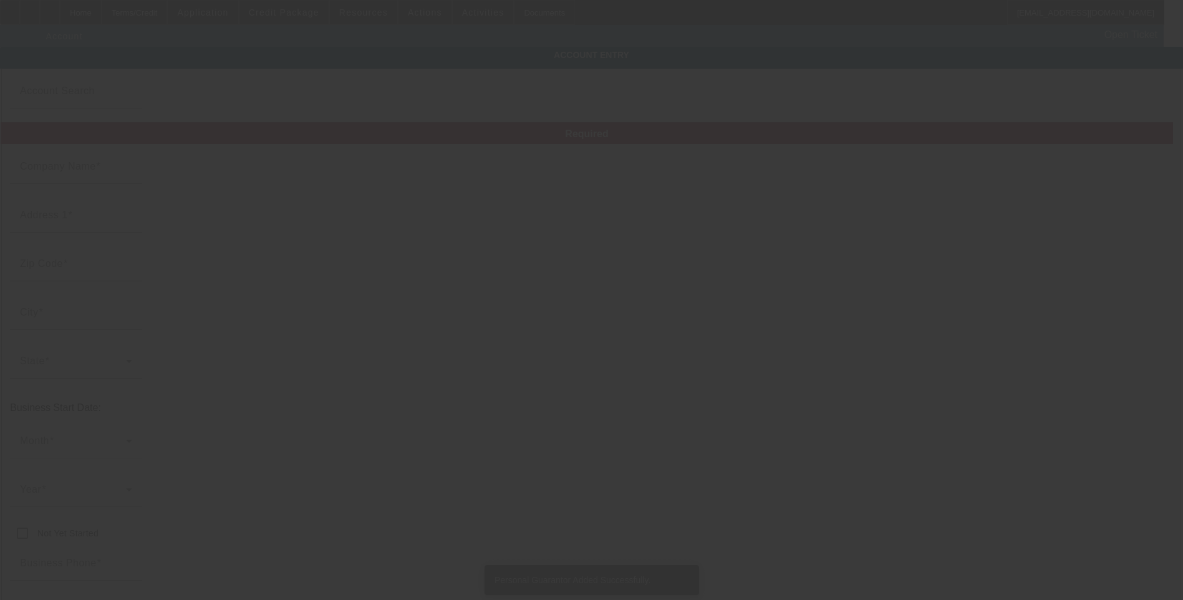
type input "clarks towing and recovery Limited Liability Company"
type input "501 N Broadway St"
type input "40324"
type input "Georgetown"
type input "(502) 863-7534"
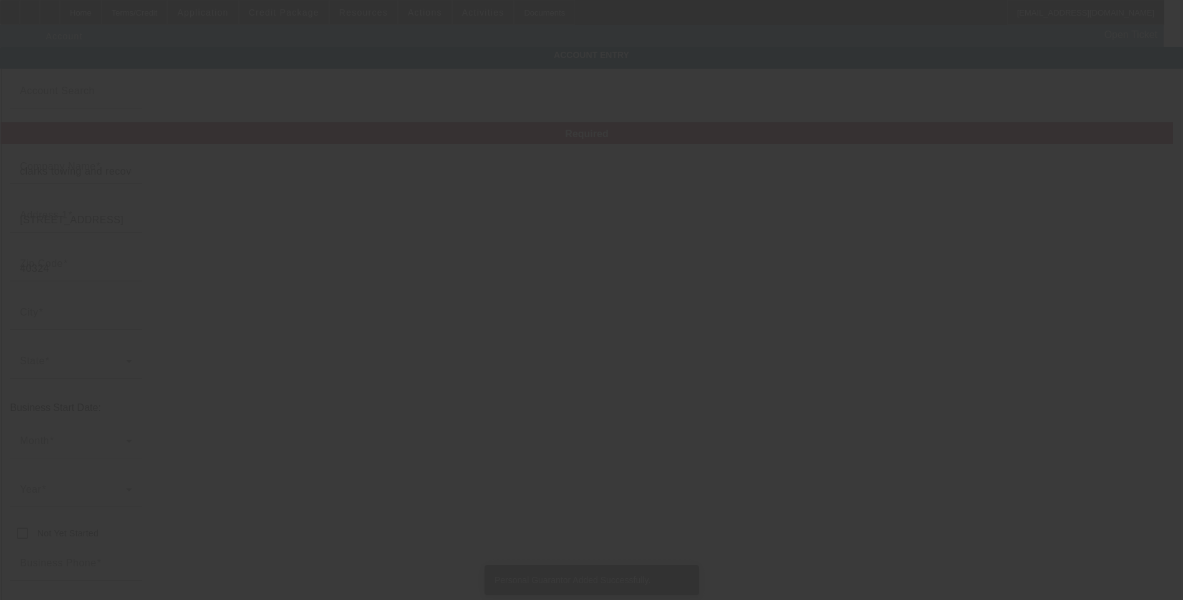
type input "clarkstire@gmail.com"
type input "993968983"
type input "https://clarkstowingky.com/"
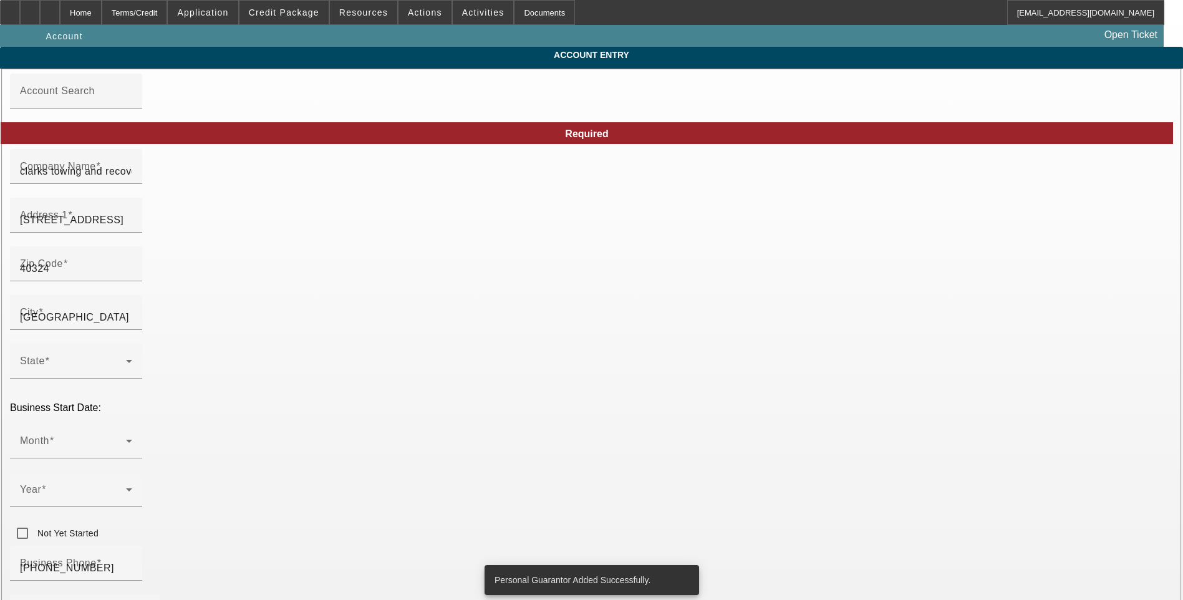
type input "9/24/2025"
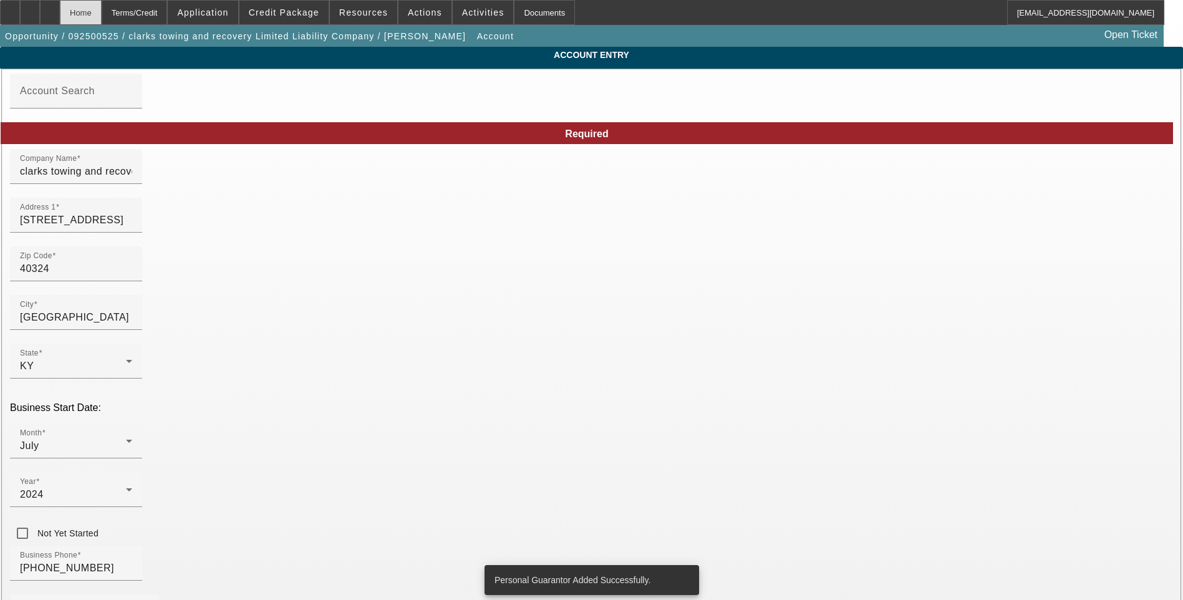
click at [102, 14] on div "Home" at bounding box center [81, 12] width 42 height 25
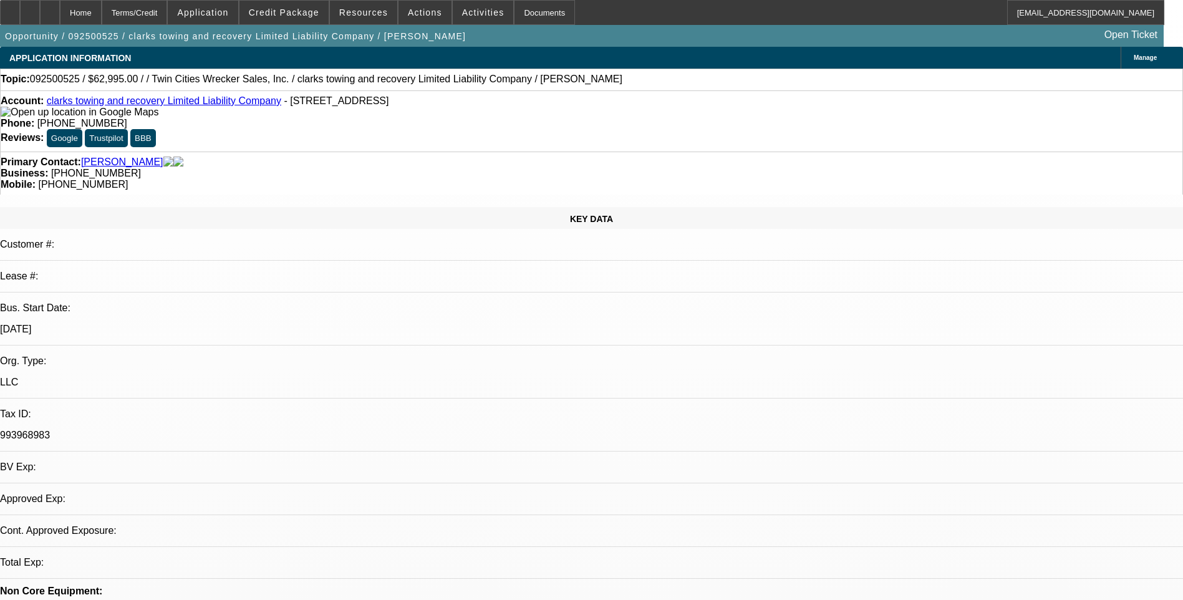
select select "0"
select select "2"
select select "0.1"
select select "4"
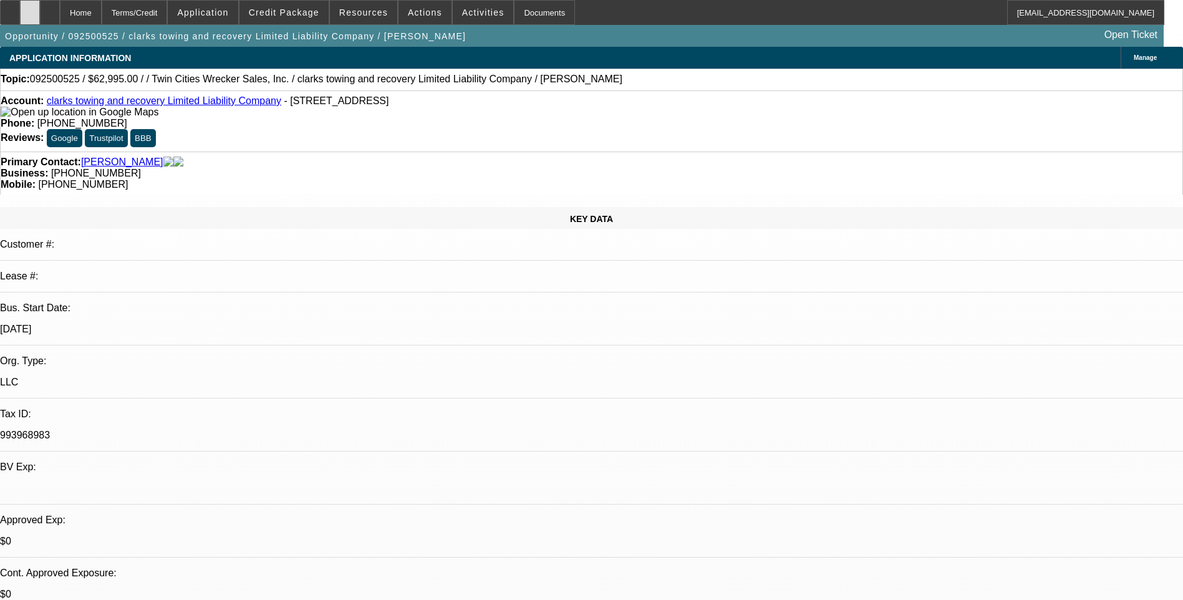
click at [30, 8] on icon at bounding box center [30, 8] width 0 height 0
click at [50, 8] on icon at bounding box center [50, 8] width 0 height 0
select select "0"
select select "2"
select select "0.1"
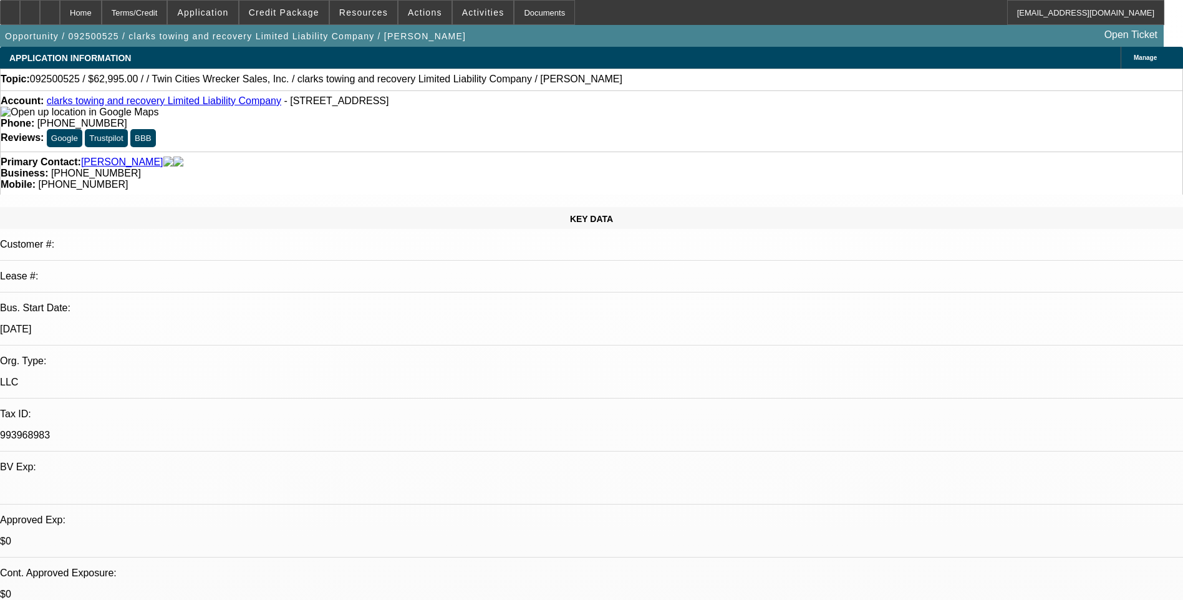
select select "1"
select select "2"
select select "4"
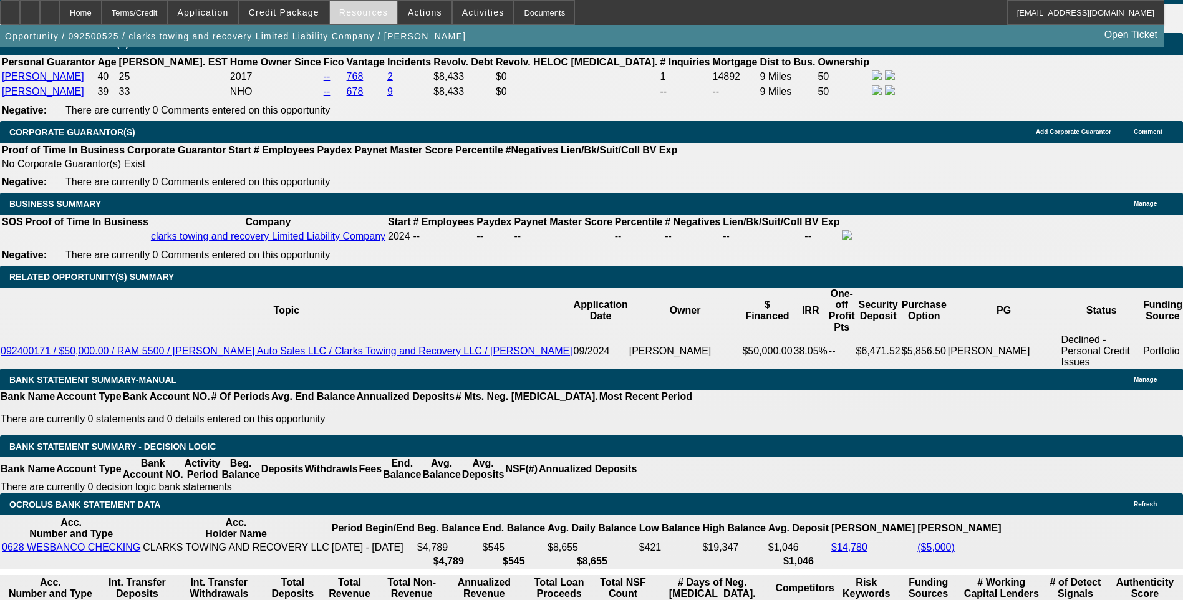
scroll to position [1808, 0]
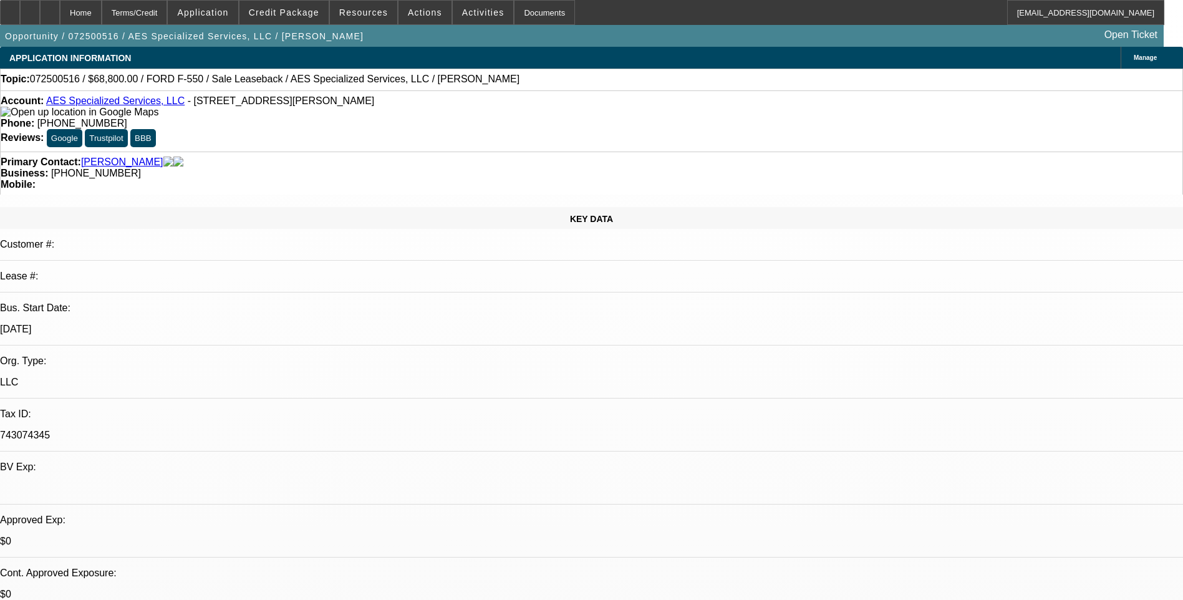
select select "0"
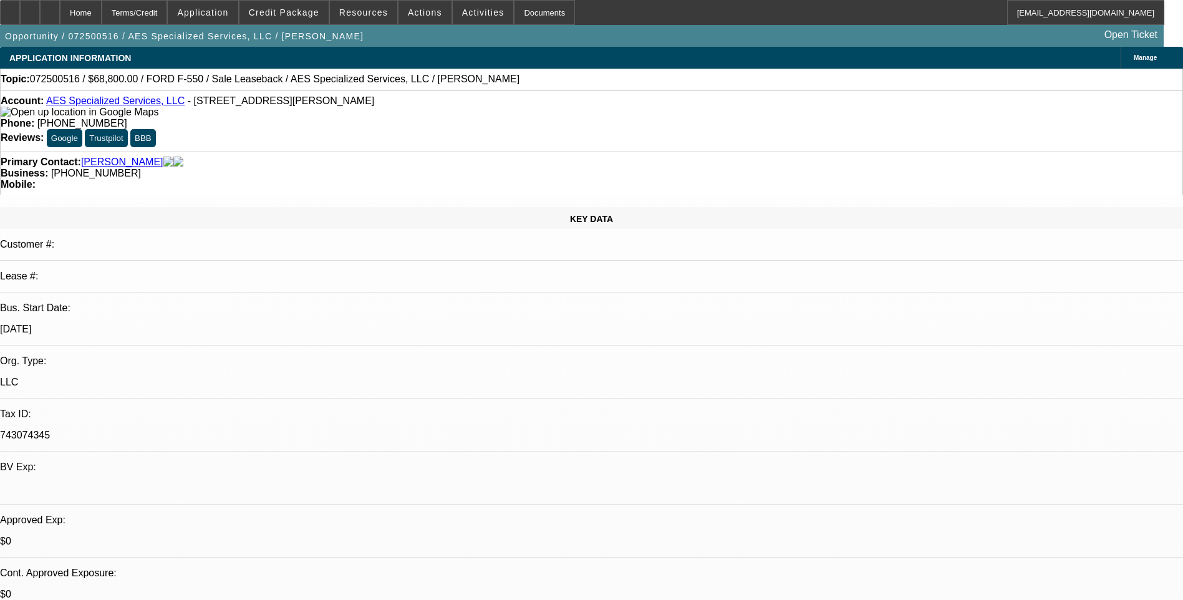
select select "0"
select select "0.2"
select select "0"
select select "0.1"
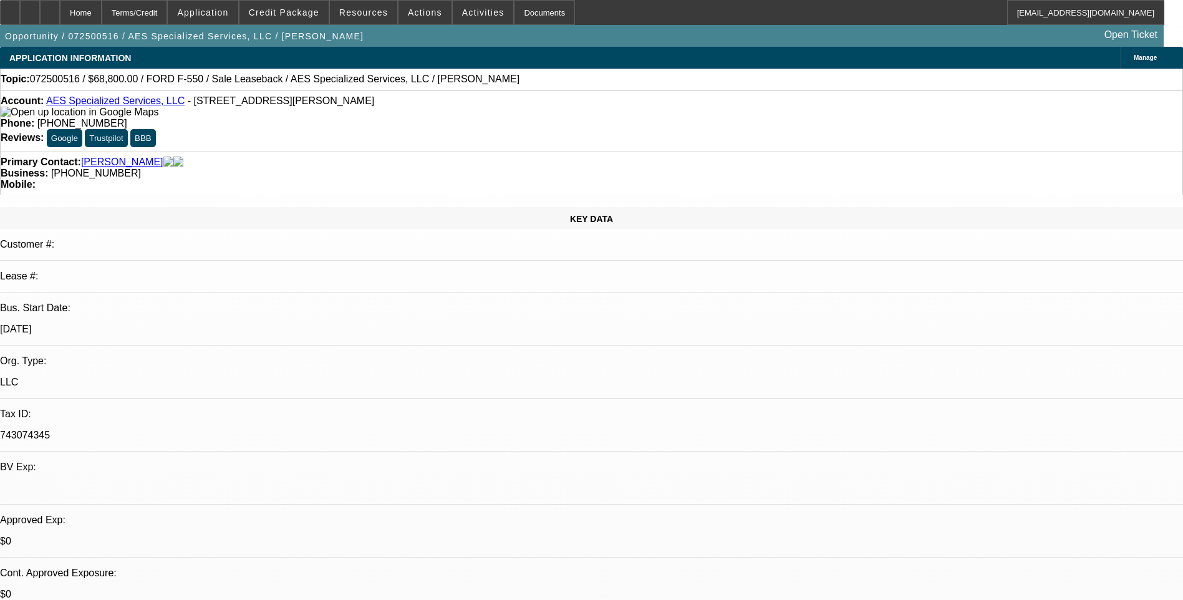
select select "0"
select select "1"
select select "6"
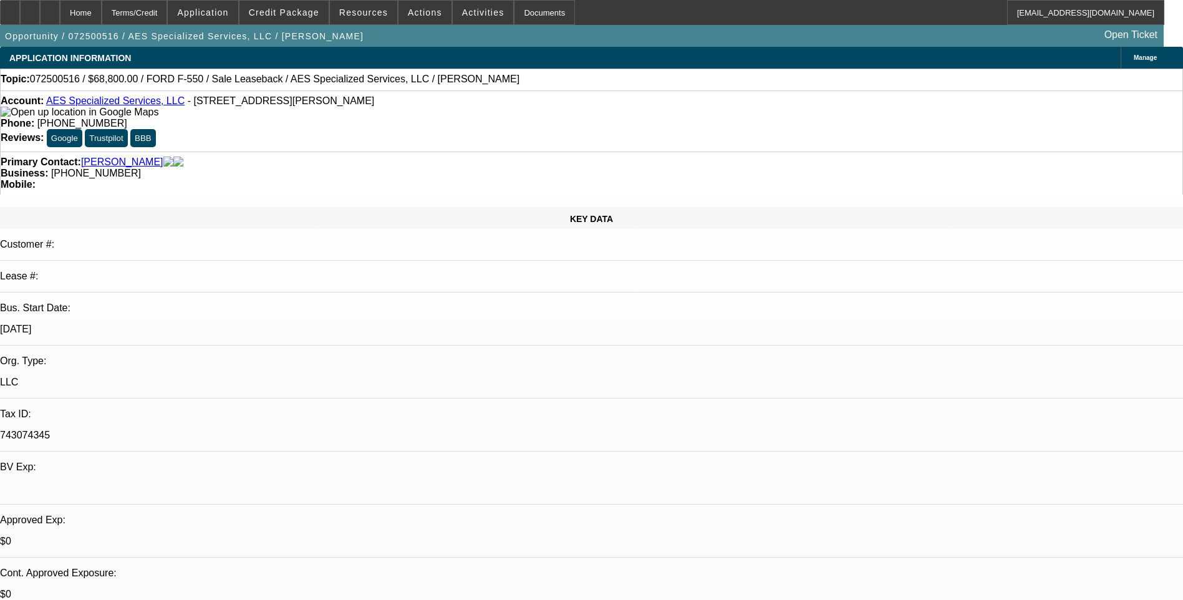
select select "1"
select select "6"
select select "1"
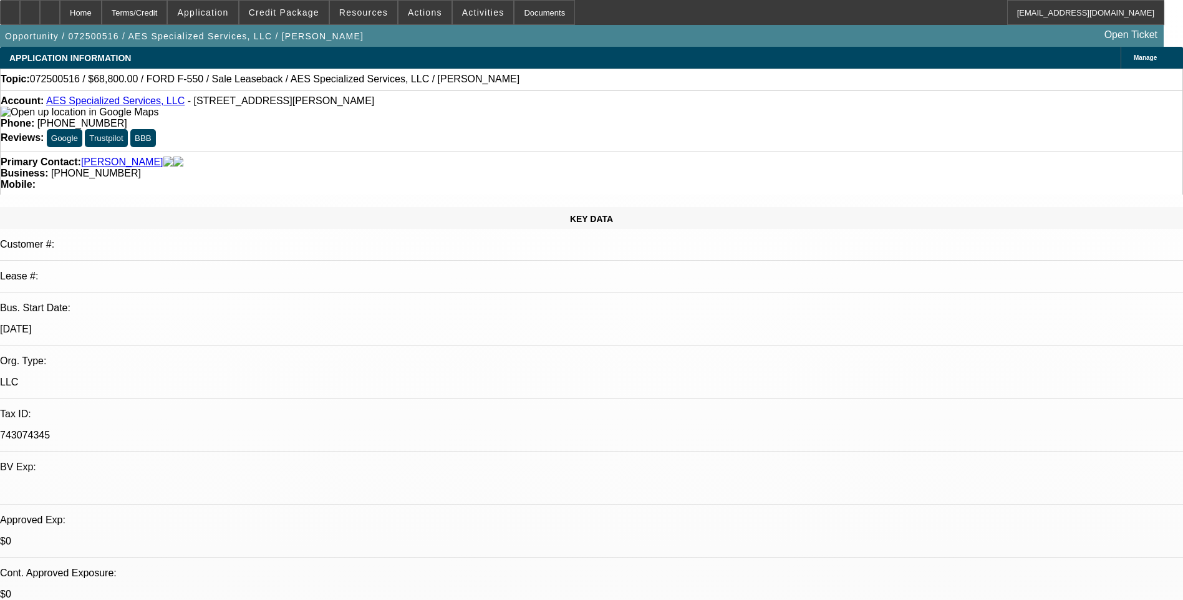
select select "6"
select select "1"
select select "6"
click at [165, 16] on div "Terms/Credit" at bounding box center [135, 12] width 66 height 25
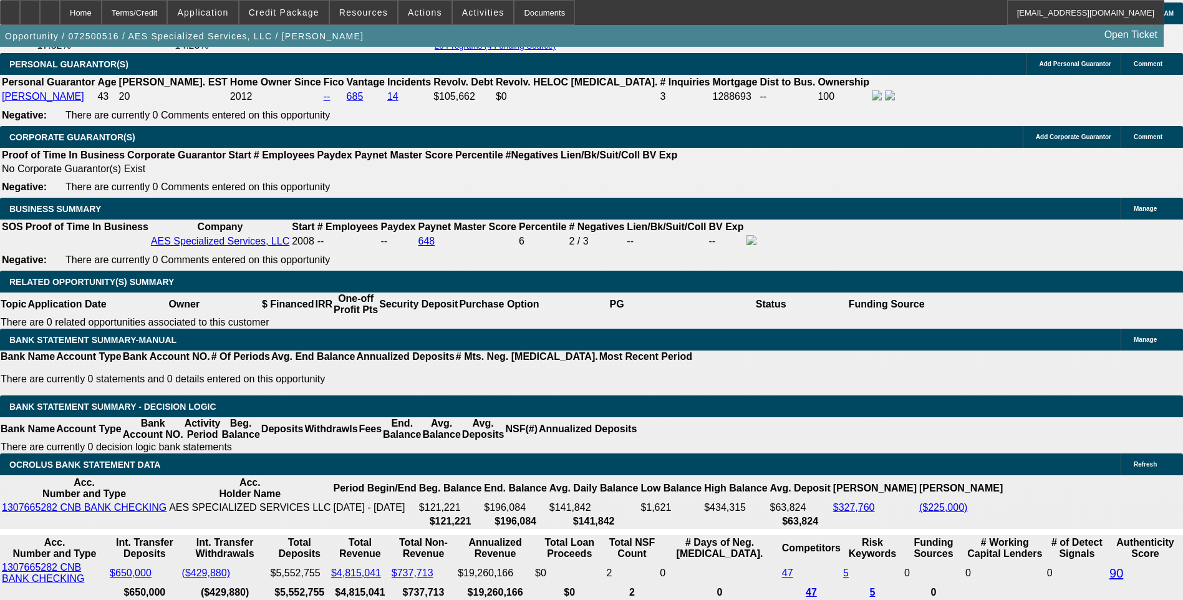
scroll to position [1937, 0]
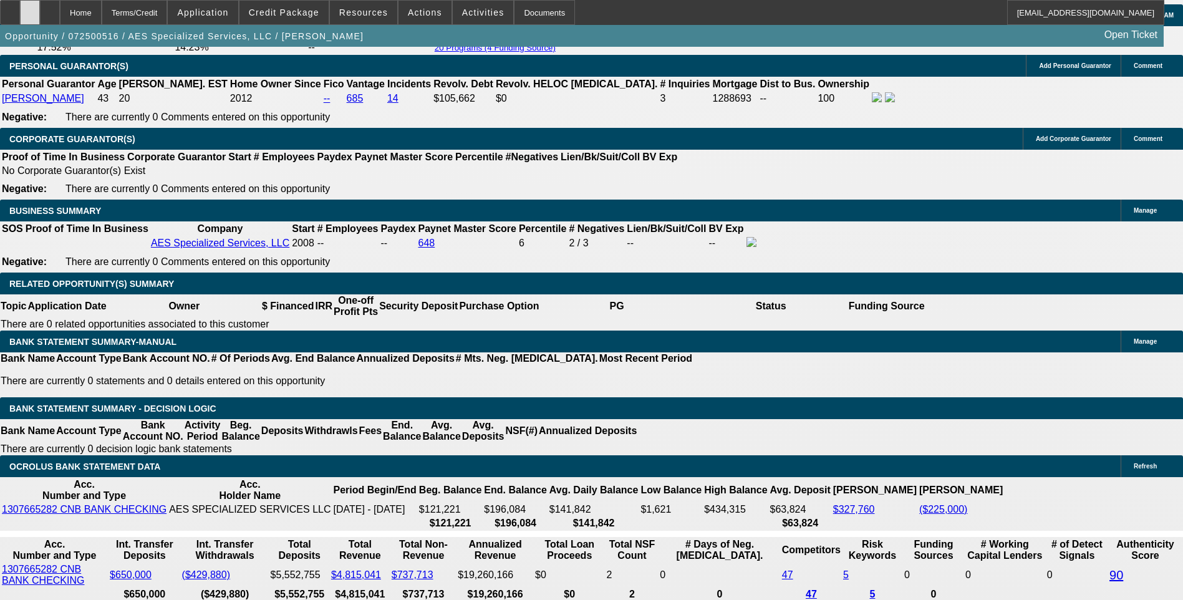
click at [40, 17] on div at bounding box center [30, 12] width 20 height 25
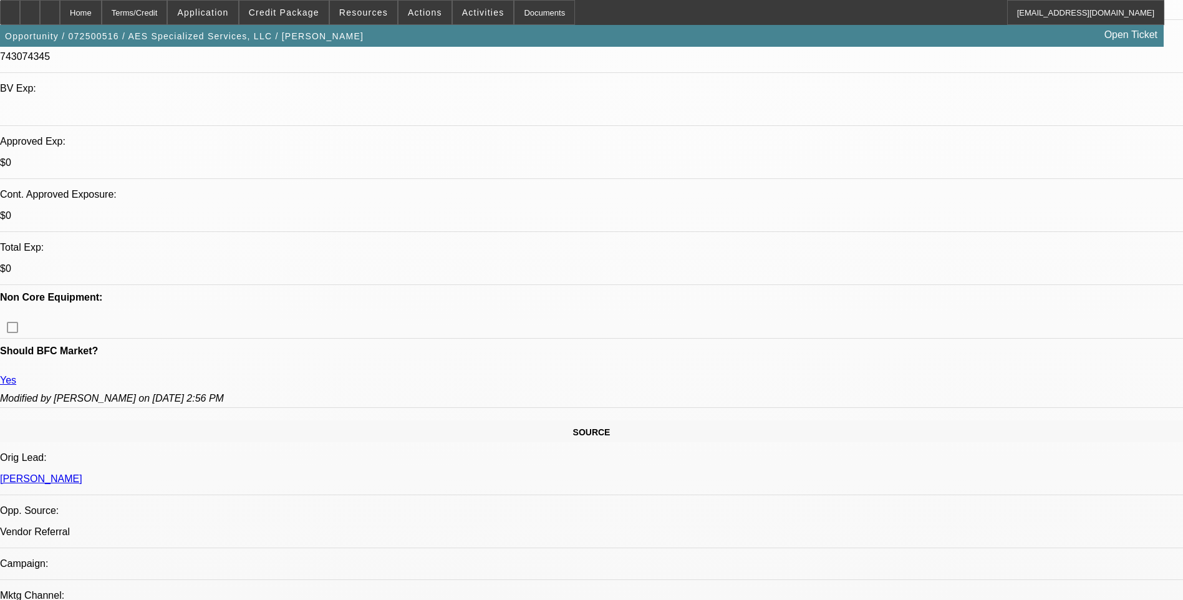
scroll to position [0, 0]
